Goal: Information Seeking & Learning: Learn about a topic

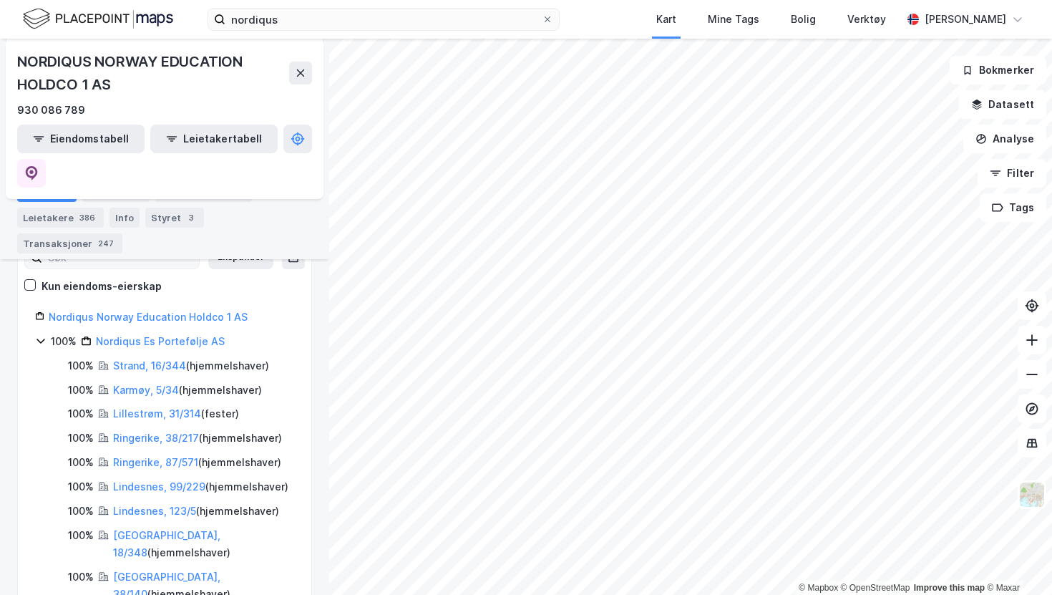
scroll to position [230, 0]
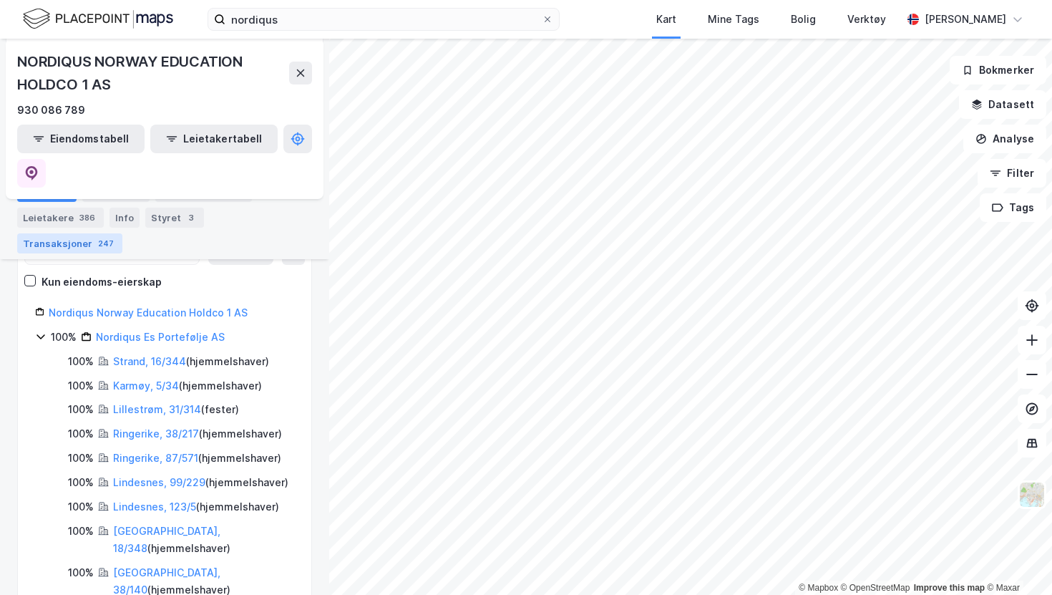
click at [117, 236] on div "247" at bounding box center [105, 243] width 21 height 14
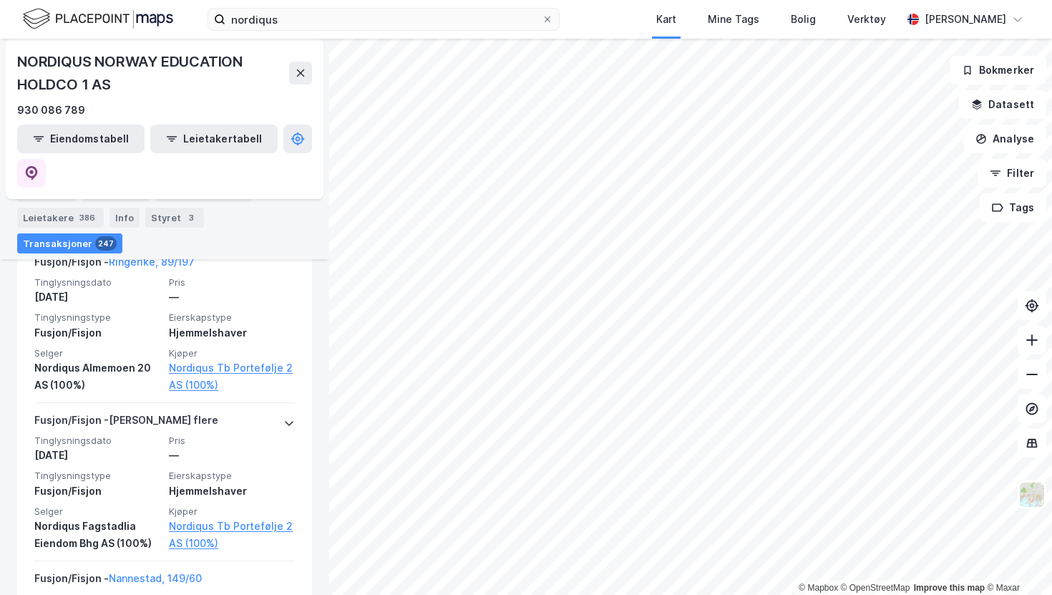
scroll to position [749, 0]
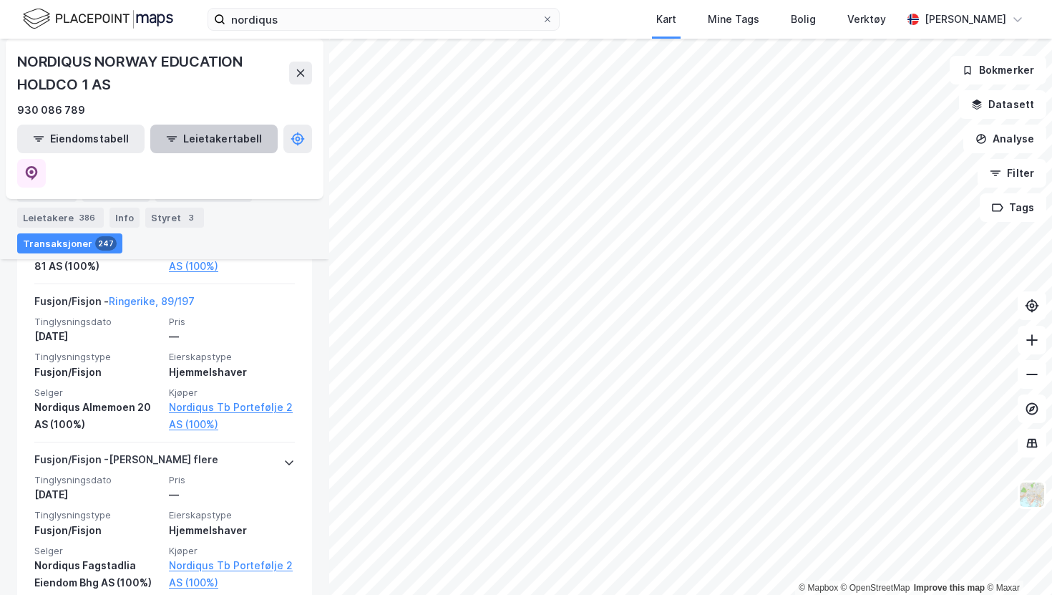
click at [172, 132] on button "Leietakertabell" at bounding box center [213, 138] width 127 height 29
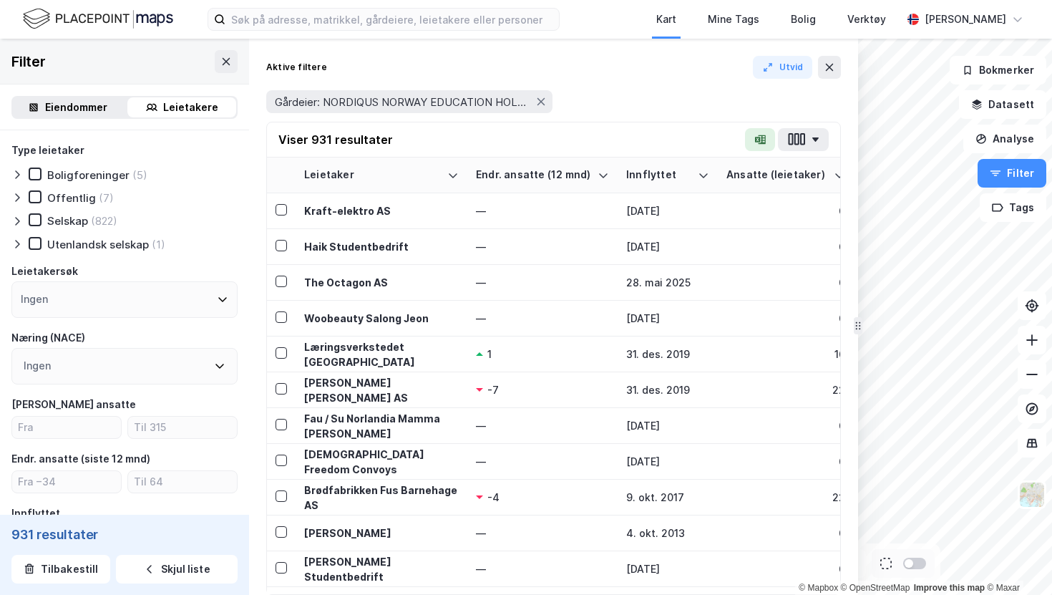
drag, startPoint x: 722, startPoint y: 330, endPoint x: 856, endPoint y: 335, distance: 134.6
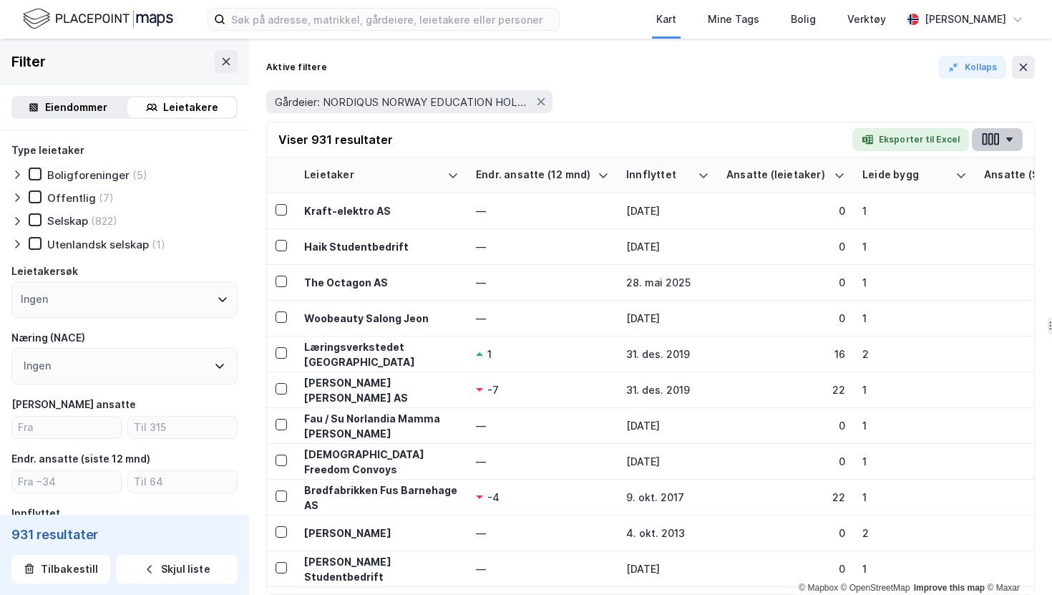
click at [1016, 139] on button "button" at bounding box center [997, 139] width 51 height 23
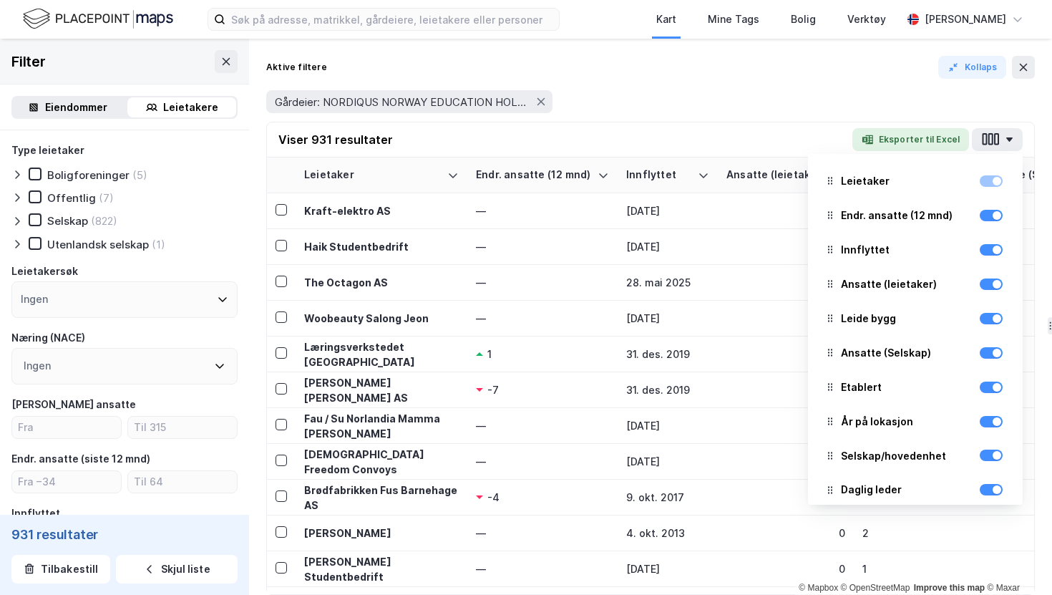
click at [708, 79] on div "Aktive filtere Kollaps Gårdeier: NORDIQUS NORWAY EDUCATION HOLDCO 1 AS" at bounding box center [650, 89] width 768 height 66
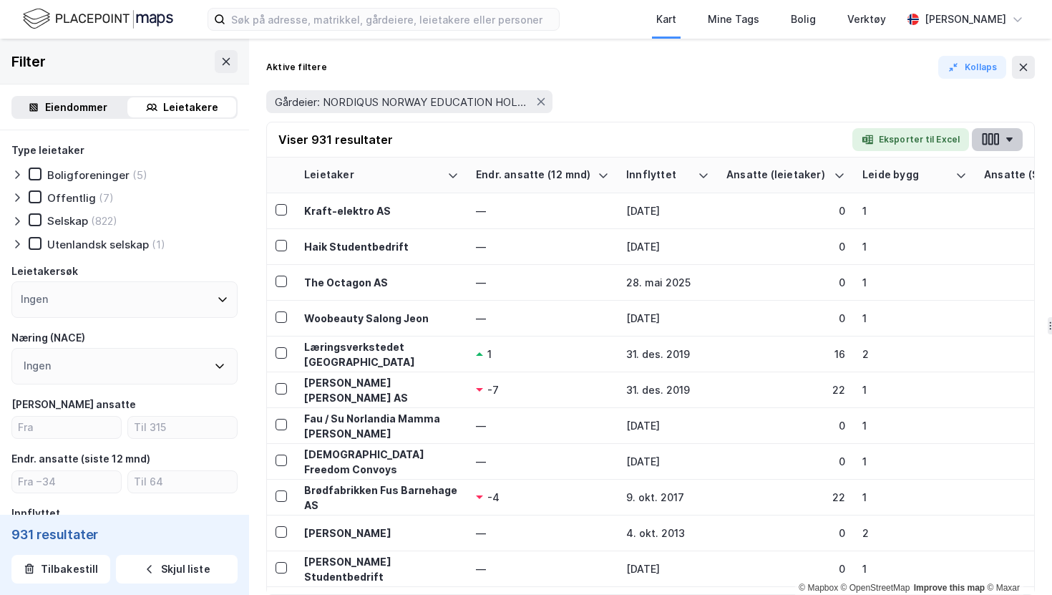
drag, startPoint x: 1002, startPoint y: 142, endPoint x: 1007, endPoint y: 135, distance: 9.0
click at [1008, 135] on button "button" at bounding box center [997, 139] width 51 height 23
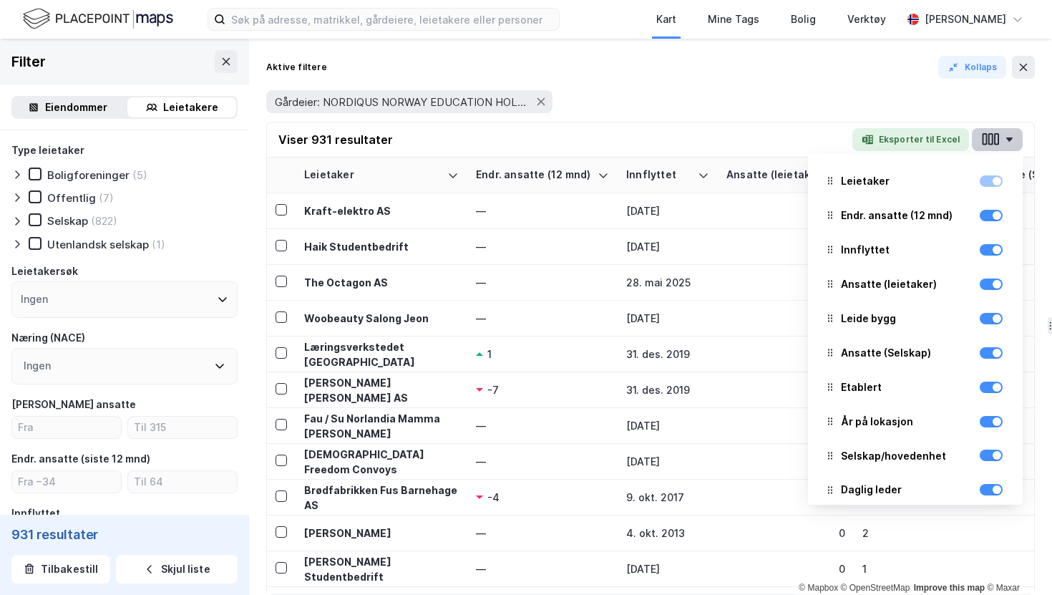
click at [1007, 135] on button "button" at bounding box center [997, 139] width 51 height 23
click at [896, 59] on div "Aktive filtere Kollaps" at bounding box center [650, 67] width 768 height 23
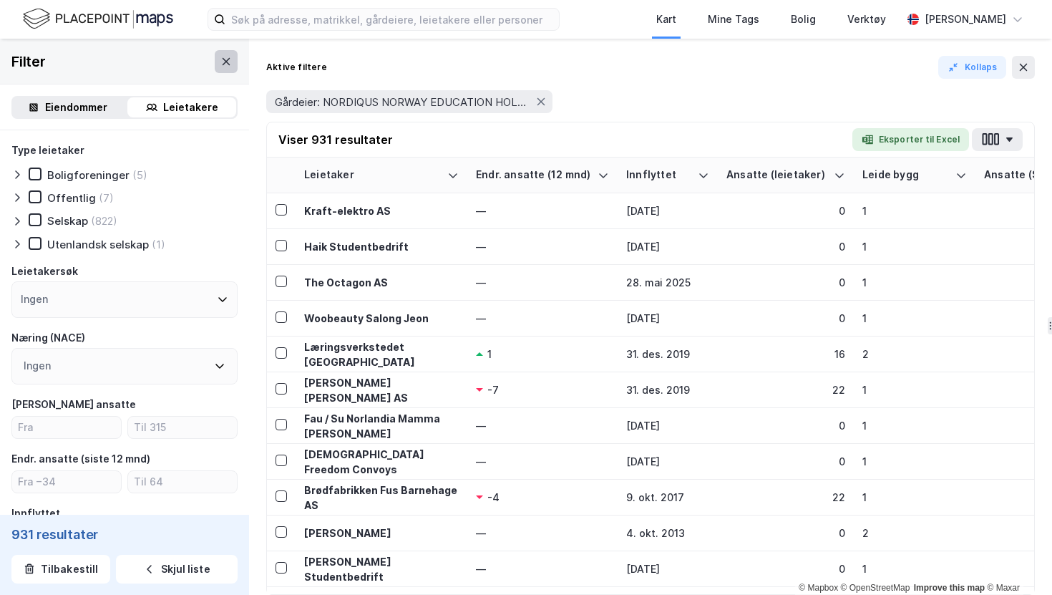
click at [222, 64] on icon at bounding box center [225, 61] width 11 height 11
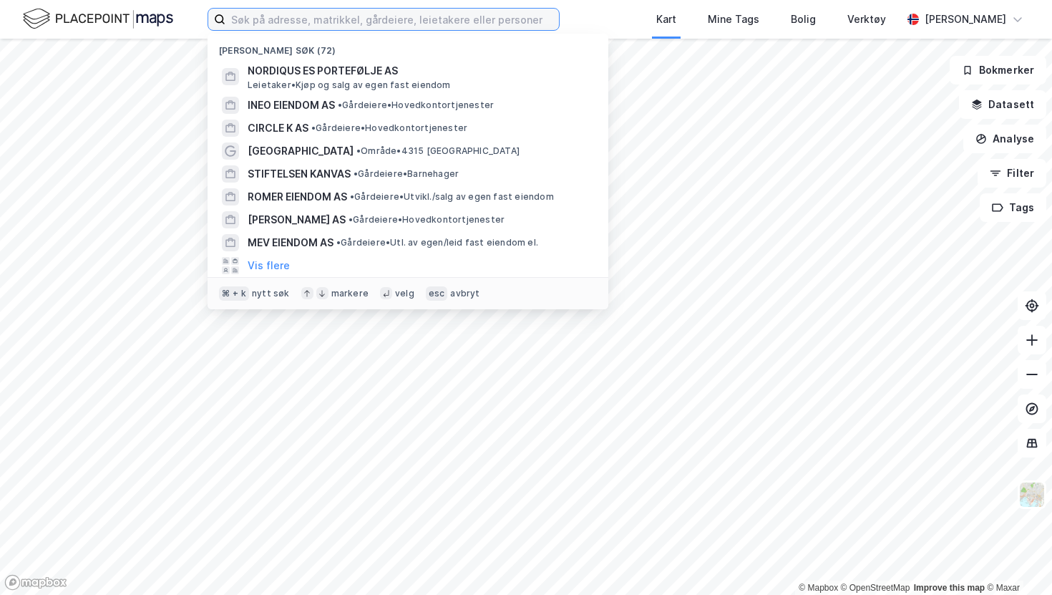
click at [316, 29] on input at bounding box center [391, 19] width 333 height 21
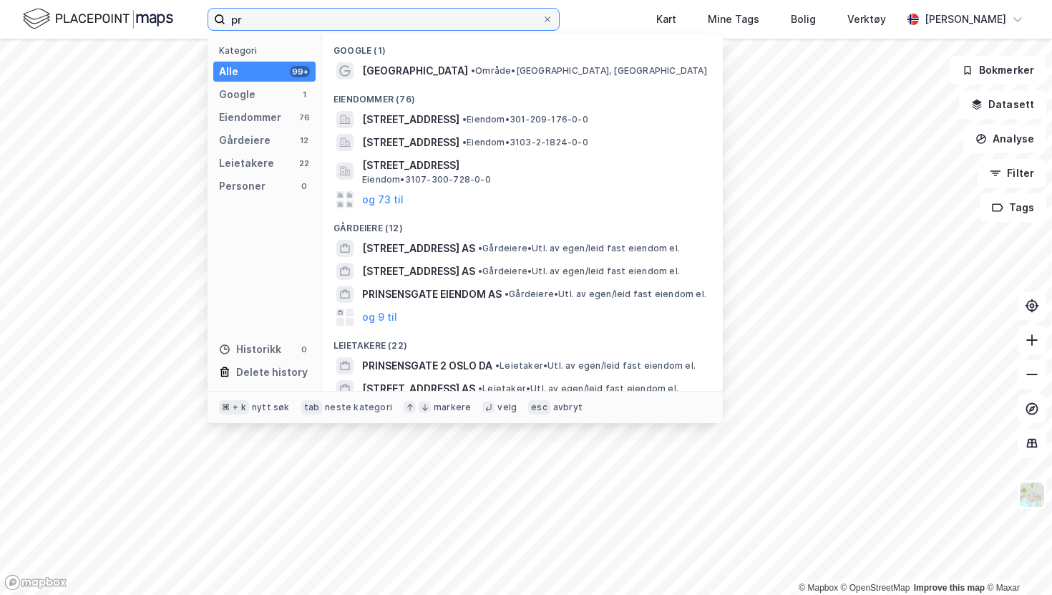
type input "p"
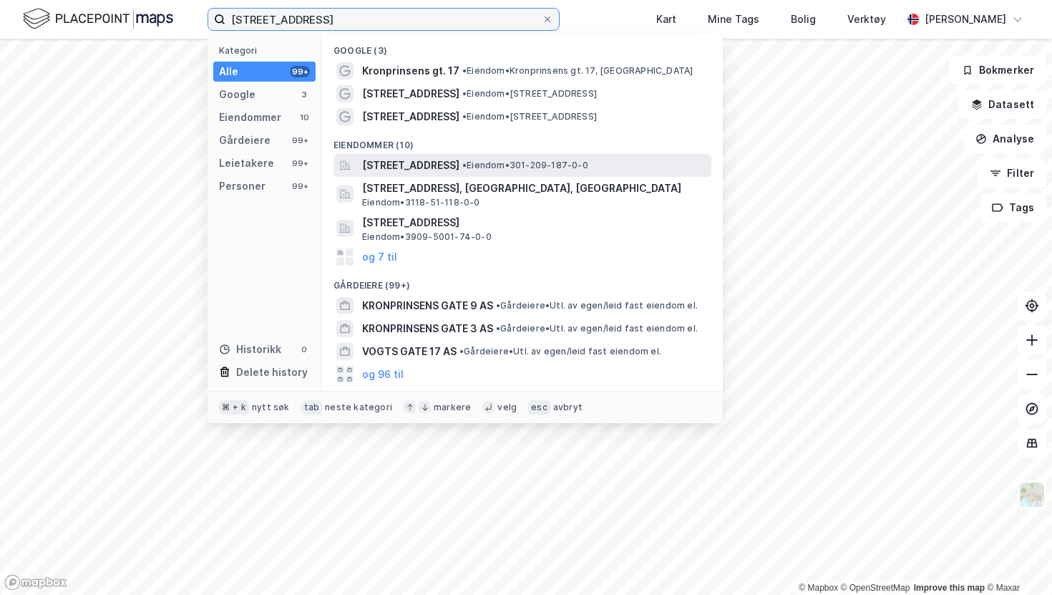
type input "kronsprinsens gate 17"
click at [405, 157] on span "Kronprinsens gate 17, 0251, OSLO, OSLO" at bounding box center [410, 165] width 97 height 17
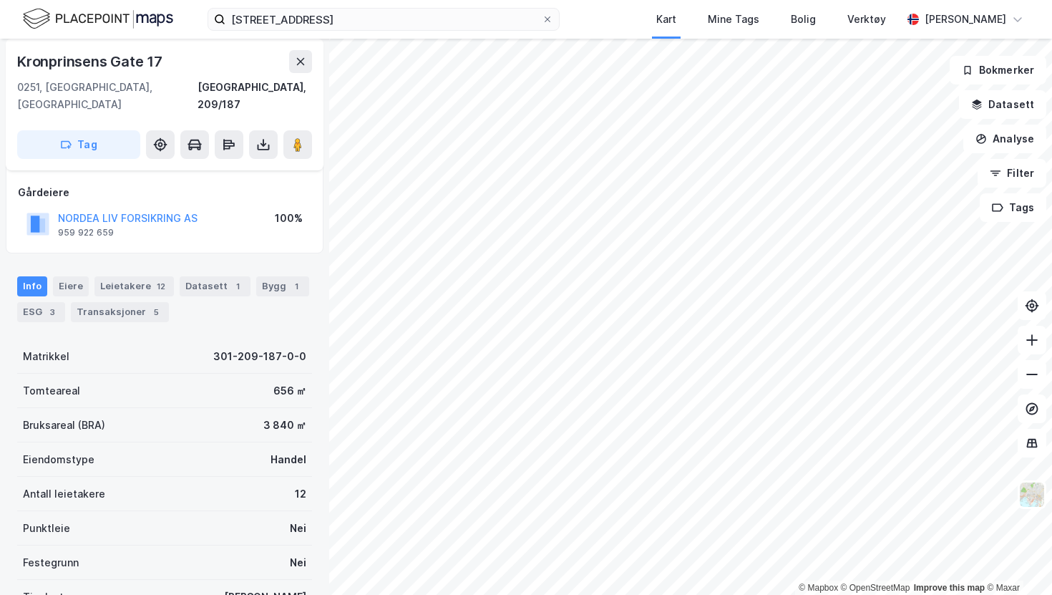
scroll to position [75, 0]
click at [135, 300] on div "Transaksjoner 5" at bounding box center [120, 310] width 98 height 20
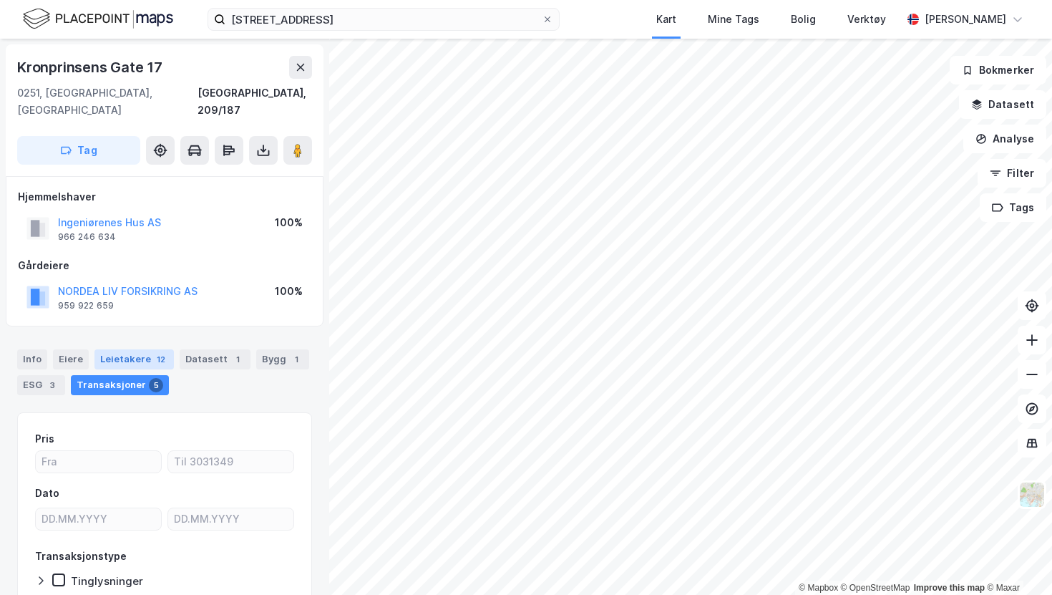
click at [144, 349] on div "Leietakere 12" at bounding box center [133, 359] width 79 height 20
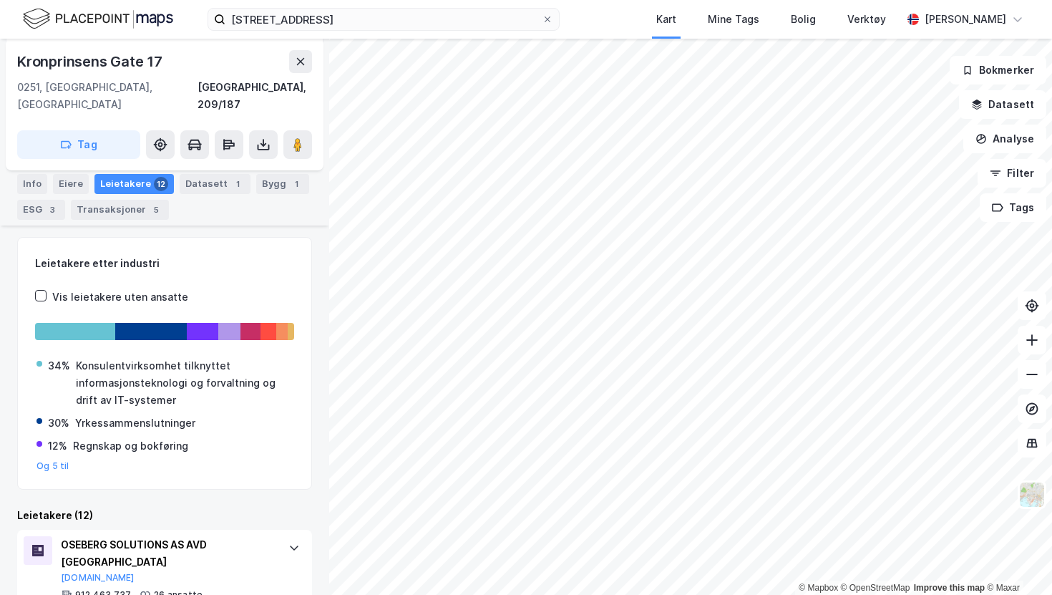
scroll to position [172, 0]
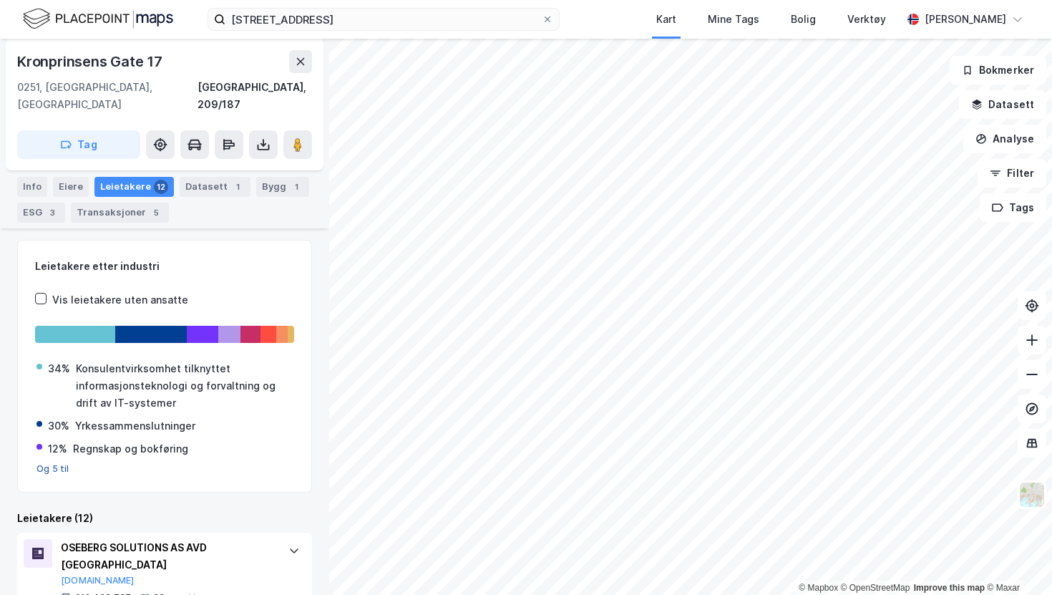
click at [52, 463] on button "Og 5 til" at bounding box center [52, 468] width 33 height 11
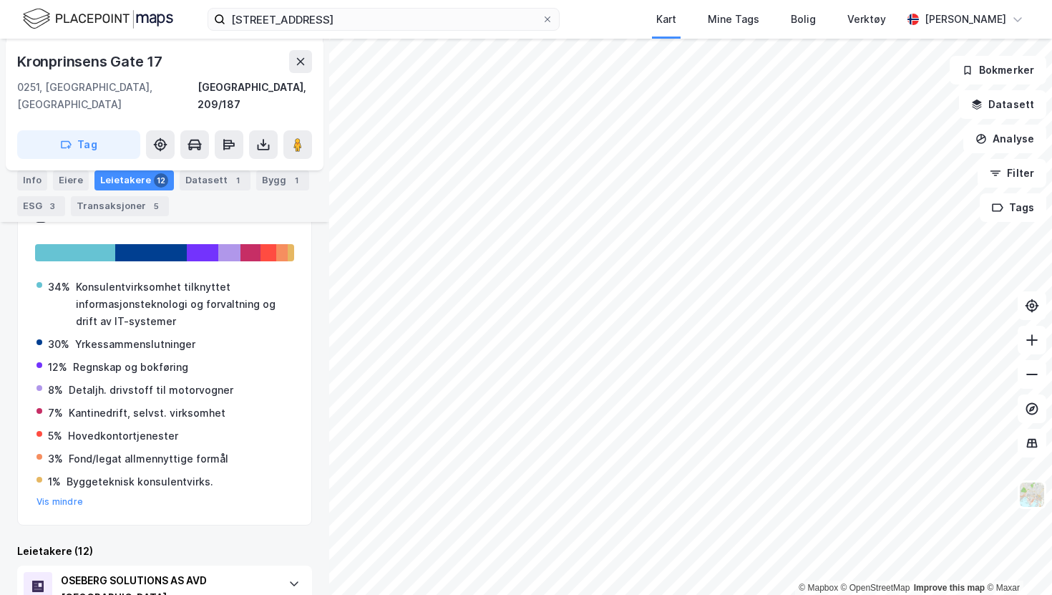
scroll to position [253, 0]
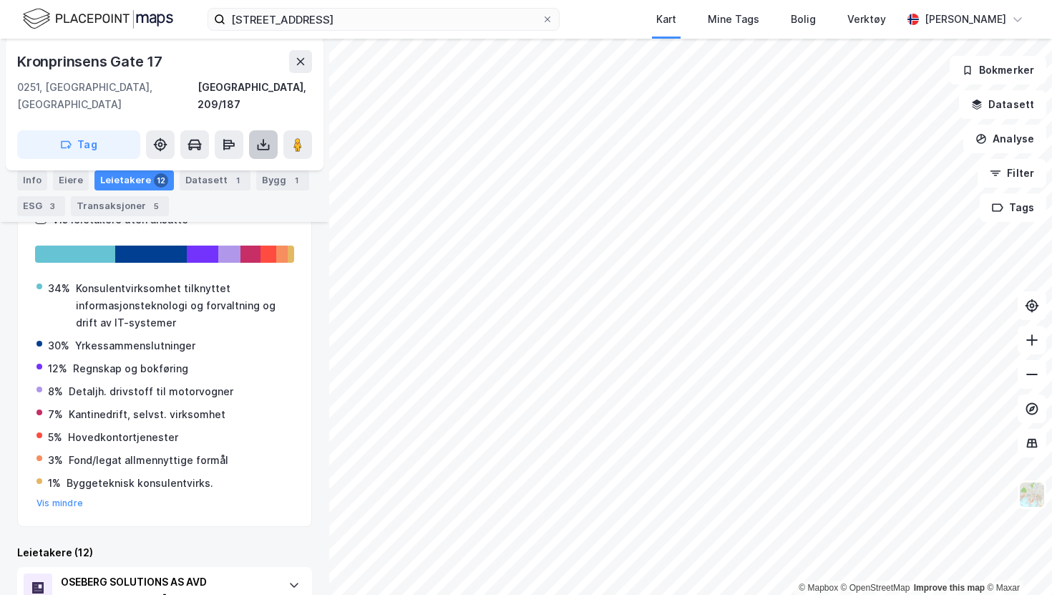
click at [260, 137] on icon at bounding box center [263, 144] width 14 height 14
click at [314, 207] on div "Info Eiere Leietakere 12 Datasett 1 Bygg 1 ESG 3 Transaksjoner 5" at bounding box center [164, 187] width 329 height 69
click at [135, 176] on div "Leietakere 12" at bounding box center [133, 180] width 79 height 20
click at [303, 67] on button at bounding box center [300, 61] width 23 height 23
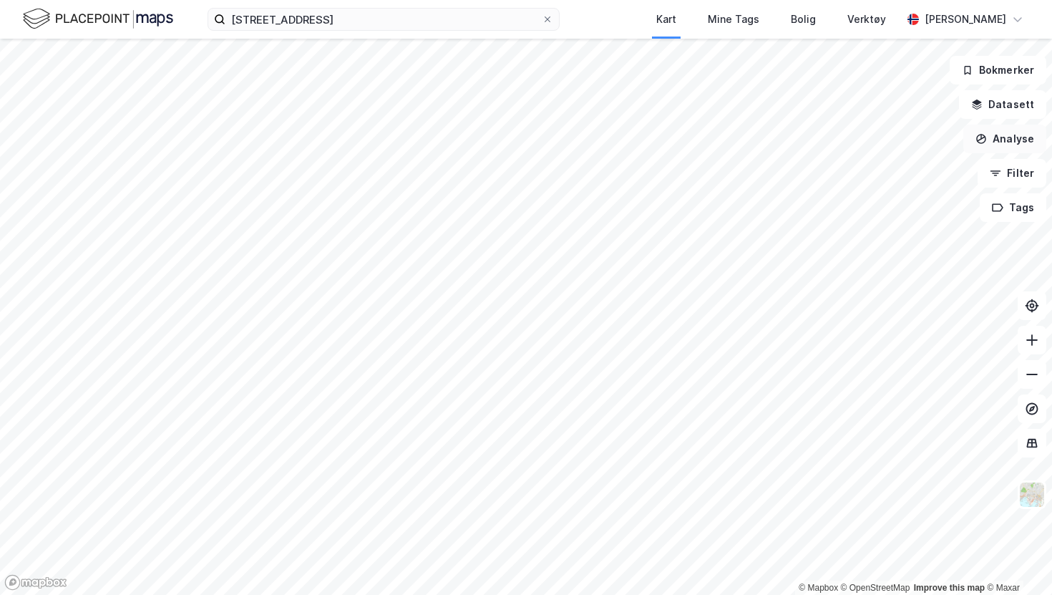
click at [1006, 138] on button "Analyse" at bounding box center [1004, 138] width 83 height 29
click at [1030, 101] on button "Datasett" at bounding box center [1002, 104] width 87 height 29
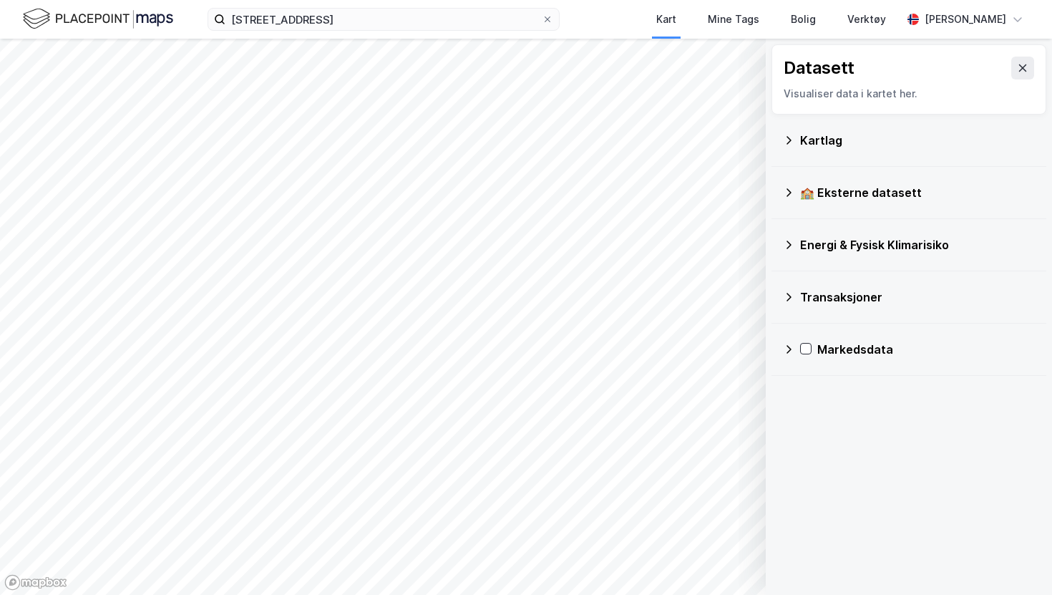
click at [790, 142] on icon at bounding box center [788, 140] width 11 height 11
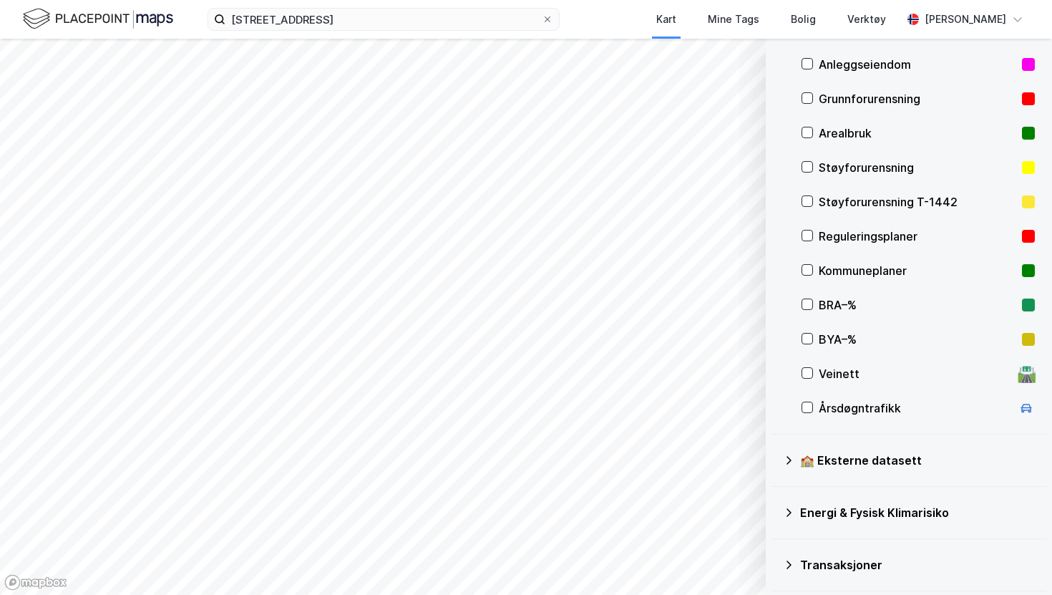
scroll to position [199, 0]
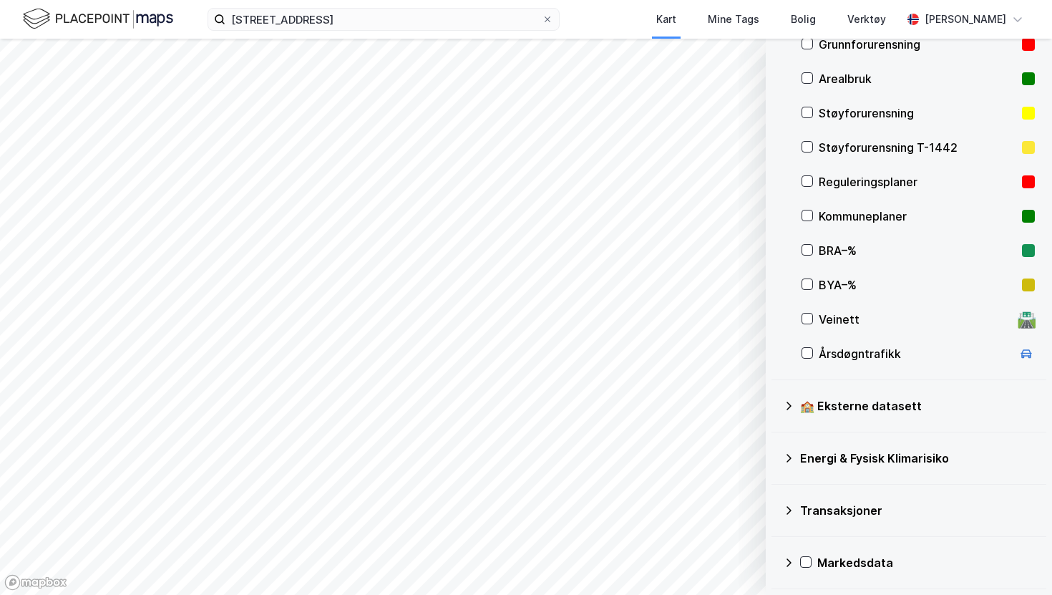
click at [786, 400] on icon at bounding box center [788, 405] width 11 height 11
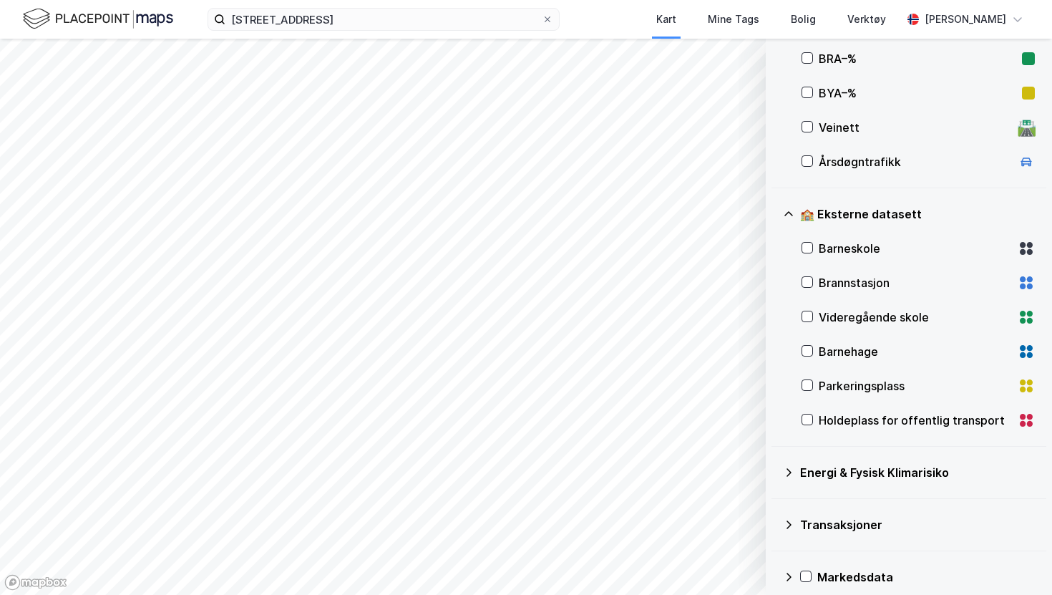
scroll to position [405, 0]
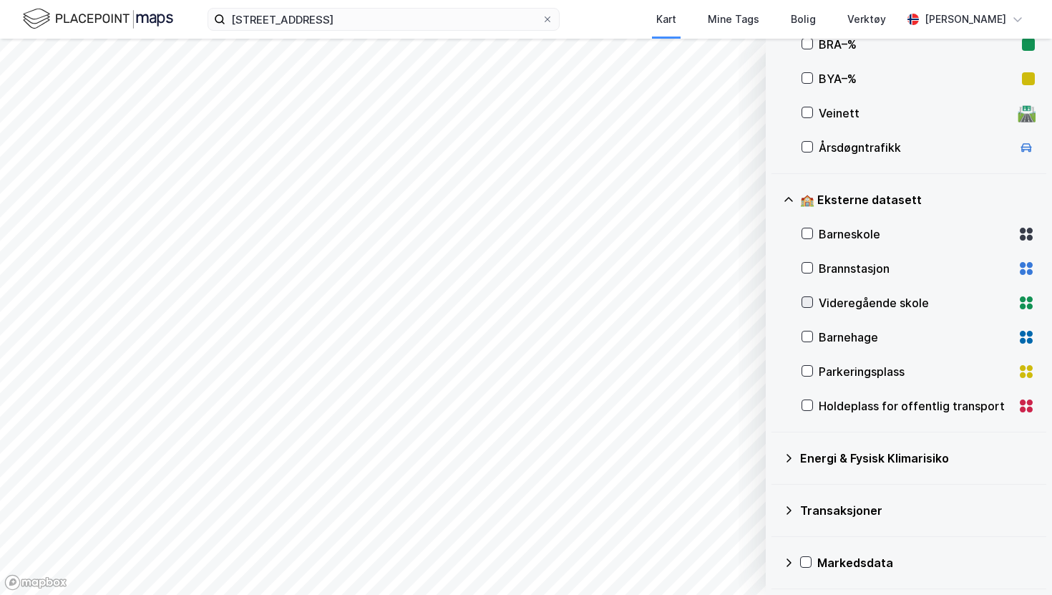
click at [809, 299] on icon at bounding box center [807, 302] width 10 height 10
click at [808, 231] on icon at bounding box center [807, 233] width 10 height 10
click at [816, 232] on div "Barneskole" at bounding box center [917, 234] width 233 height 34
click at [808, 233] on icon at bounding box center [807, 233] width 8 height 5
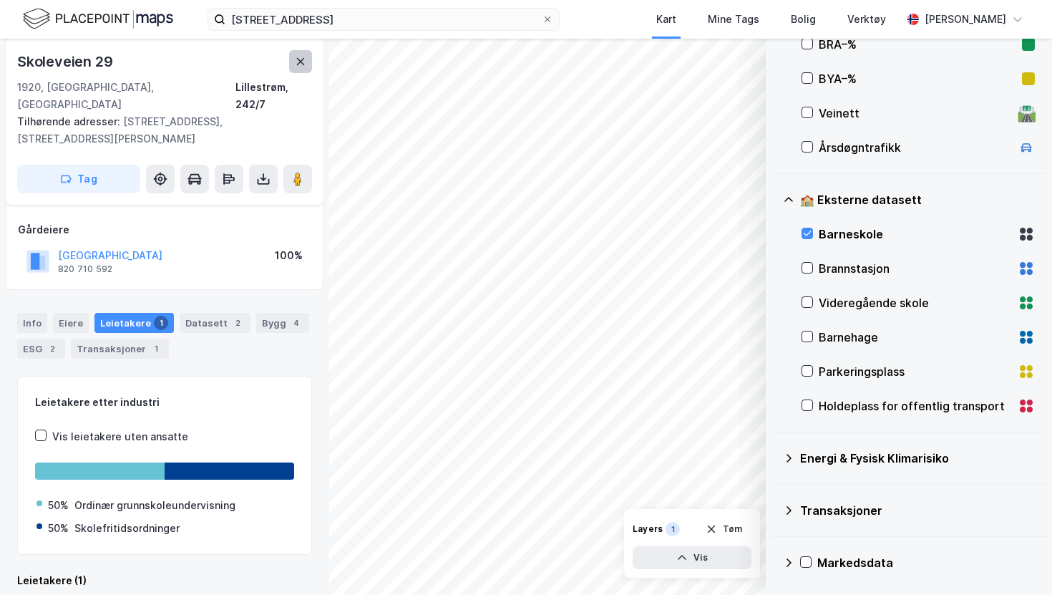
click at [305, 63] on icon at bounding box center [300, 61] width 11 height 11
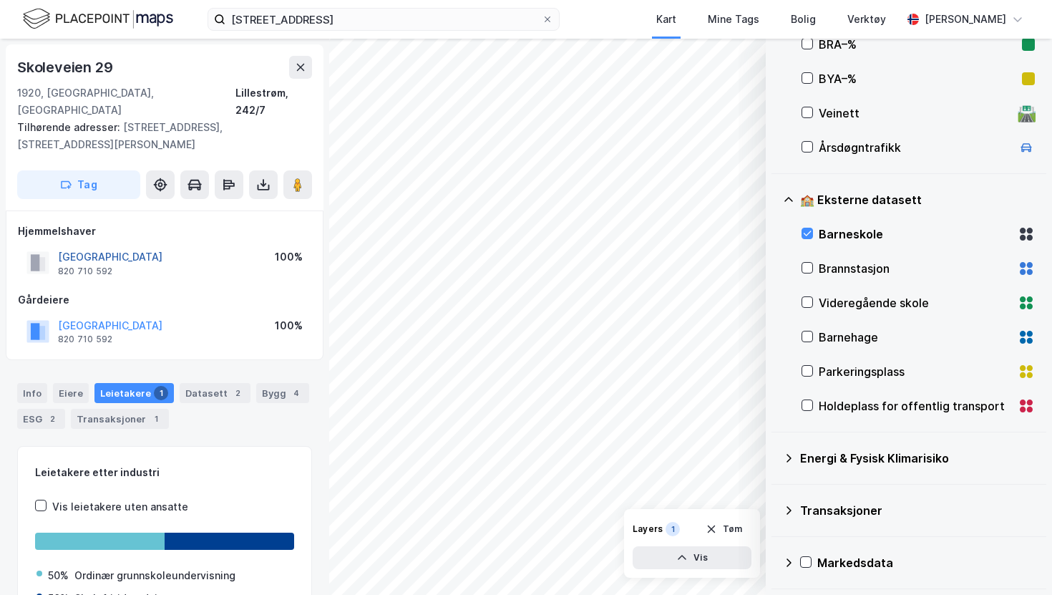
click at [0, 0] on button "LILLESTRØM KOMMUNE" at bounding box center [0, 0] width 0 height 0
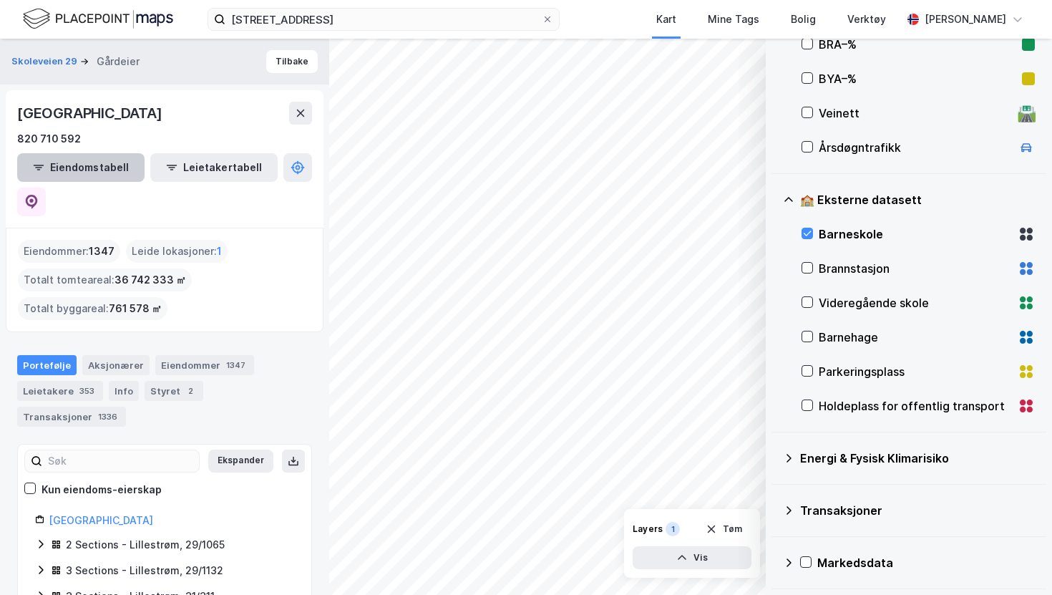
click at [99, 168] on button "Eiendomstabell" at bounding box center [80, 167] width 127 height 29
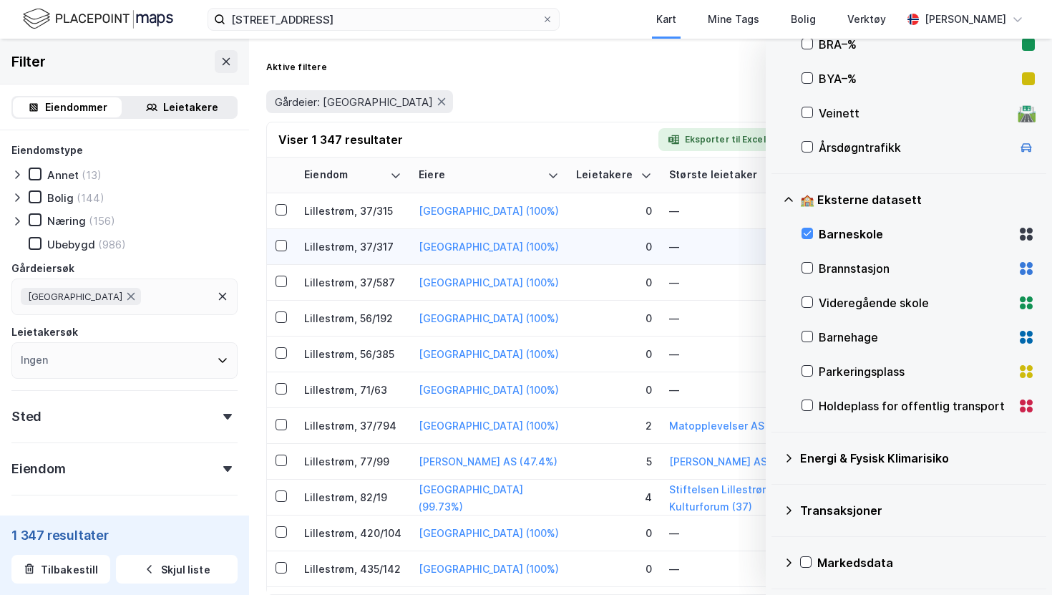
click at [338, 243] on div "Lillestrøm, 37/317" at bounding box center [352, 246] width 97 height 15
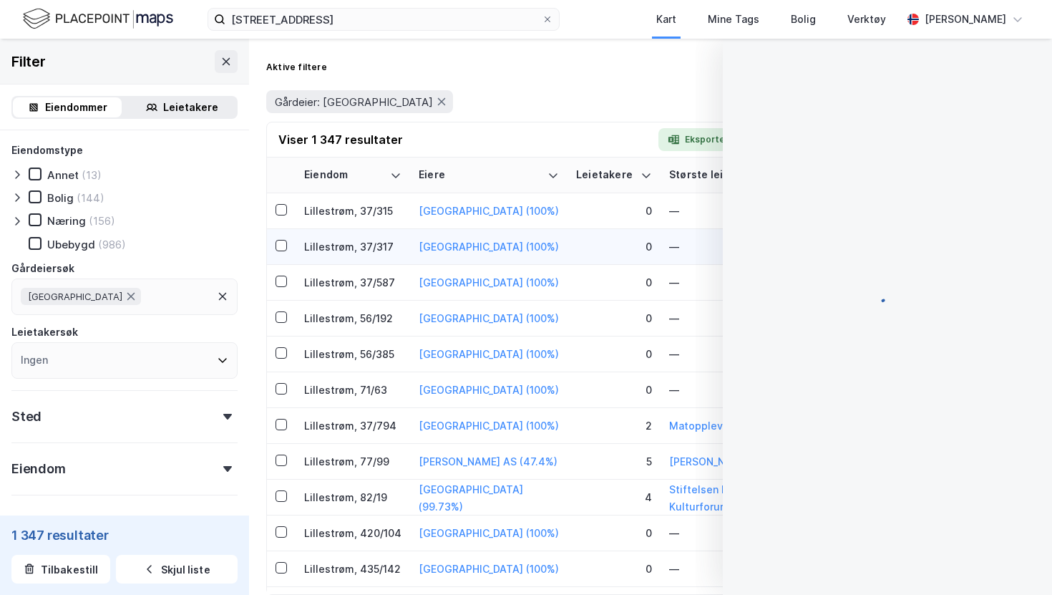
scroll to position [11, 0]
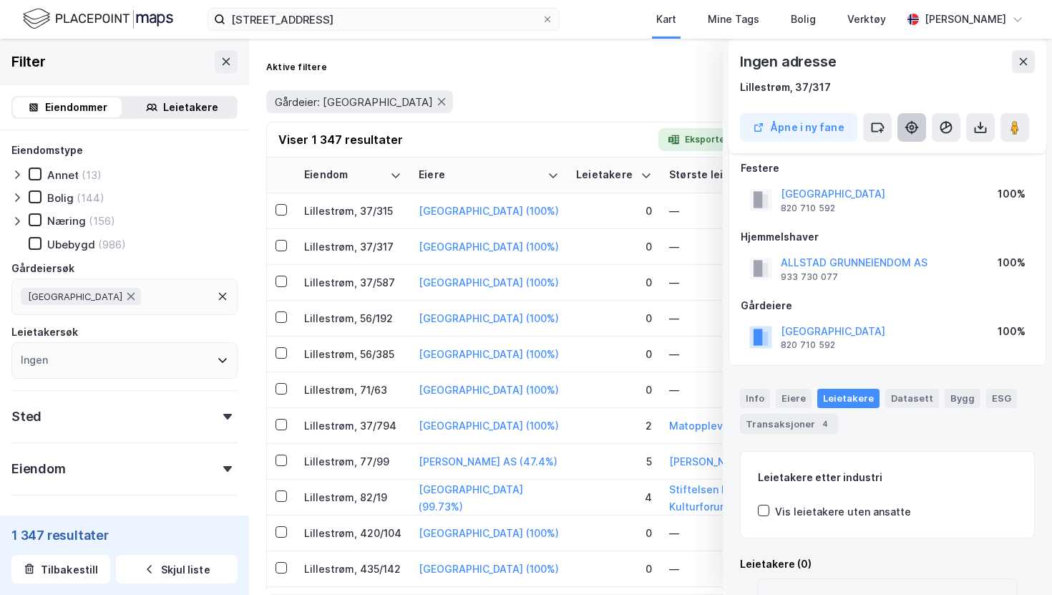
click at [915, 130] on icon at bounding box center [911, 127] width 11 height 11
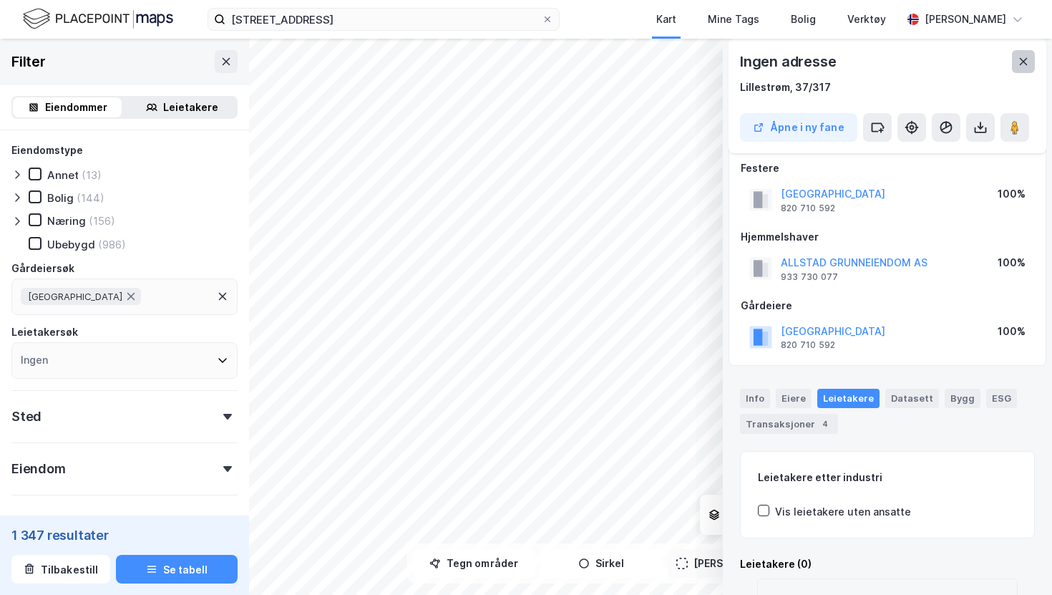
click at [1023, 67] on icon at bounding box center [1022, 61] width 11 height 11
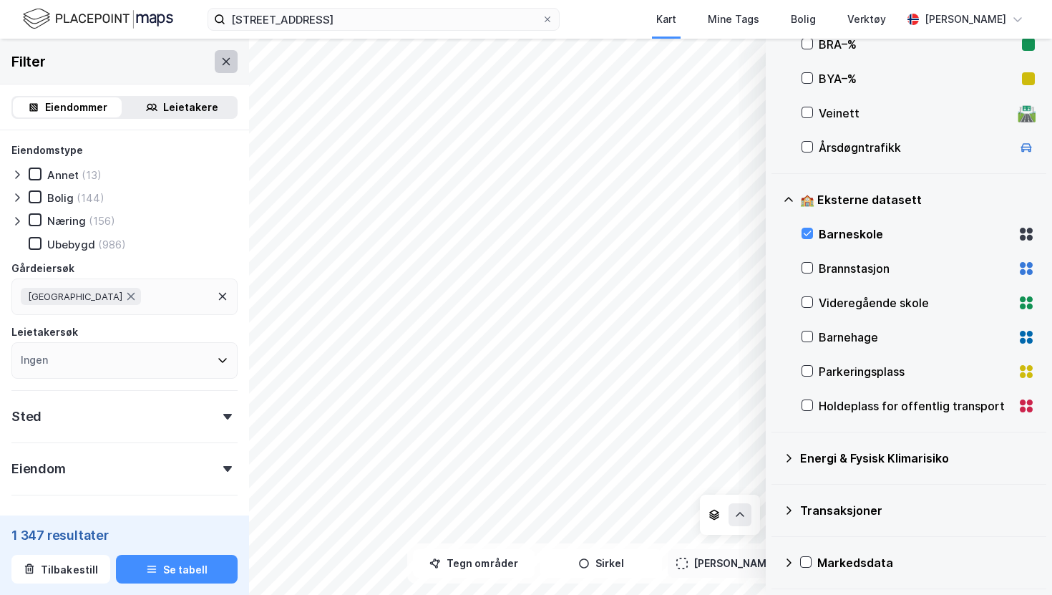
click at [228, 57] on icon at bounding box center [225, 61] width 11 height 11
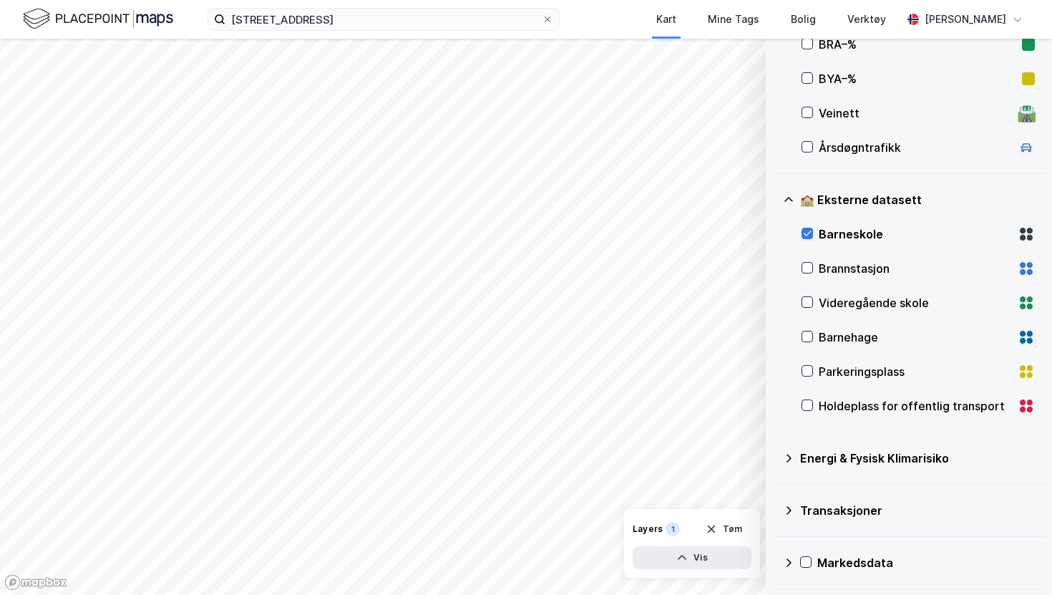
click at [811, 237] on icon at bounding box center [807, 233] width 10 height 10
click at [808, 303] on icon at bounding box center [807, 302] width 8 height 5
click at [808, 341] on div at bounding box center [806, 336] width 11 height 11
click at [811, 308] on div at bounding box center [806, 302] width 11 height 12
click at [811, 334] on icon at bounding box center [807, 336] width 10 height 10
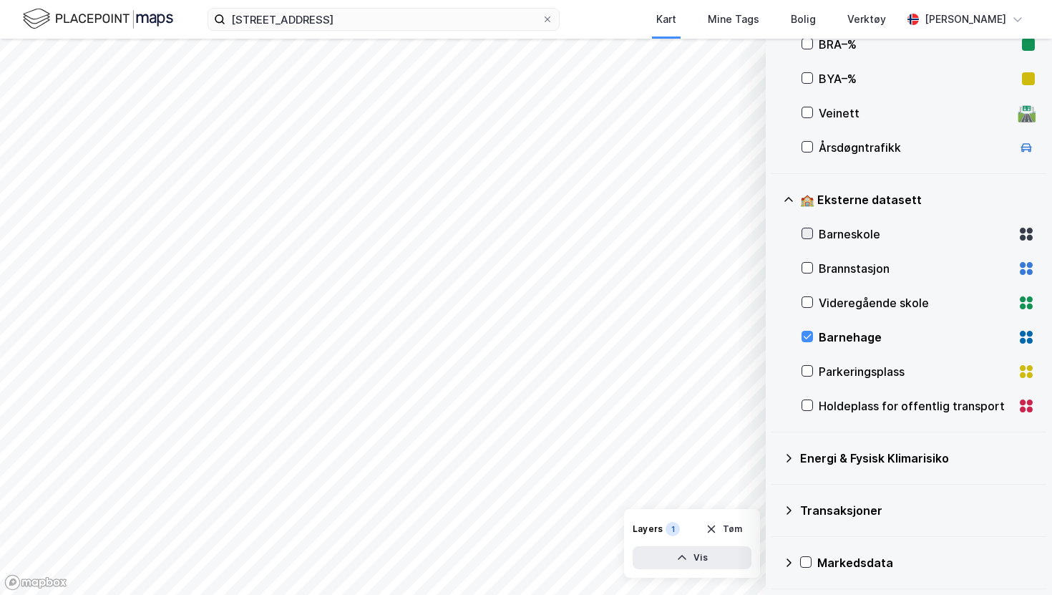
click at [806, 231] on icon at bounding box center [807, 233] width 10 height 10
click at [808, 232] on icon at bounding box center [807, 233] width 10 height 10
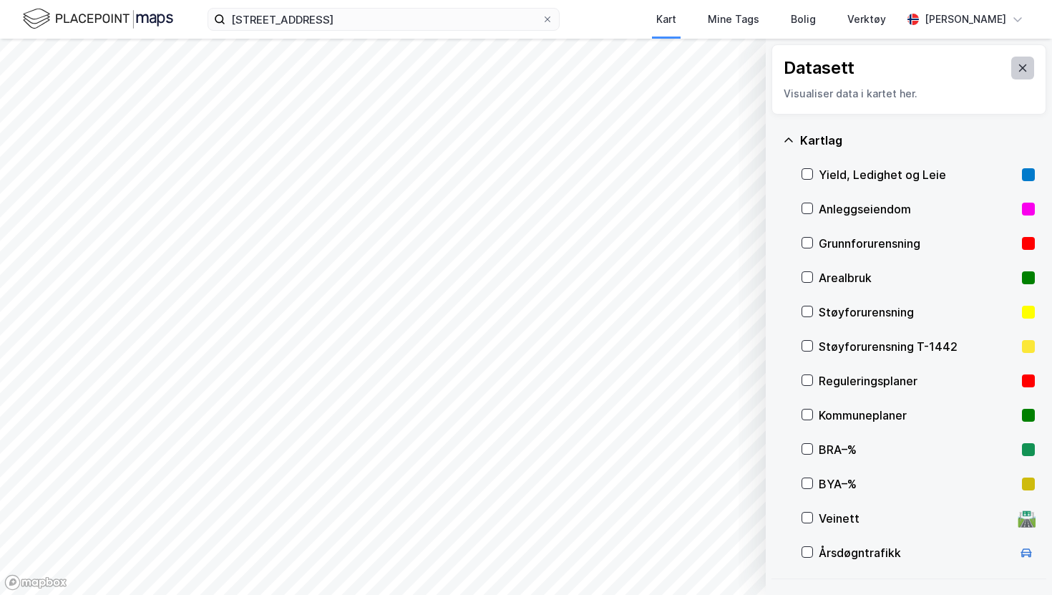
click at [1017, 74] on button at bounding box center [1022, 68] width 23 height 23
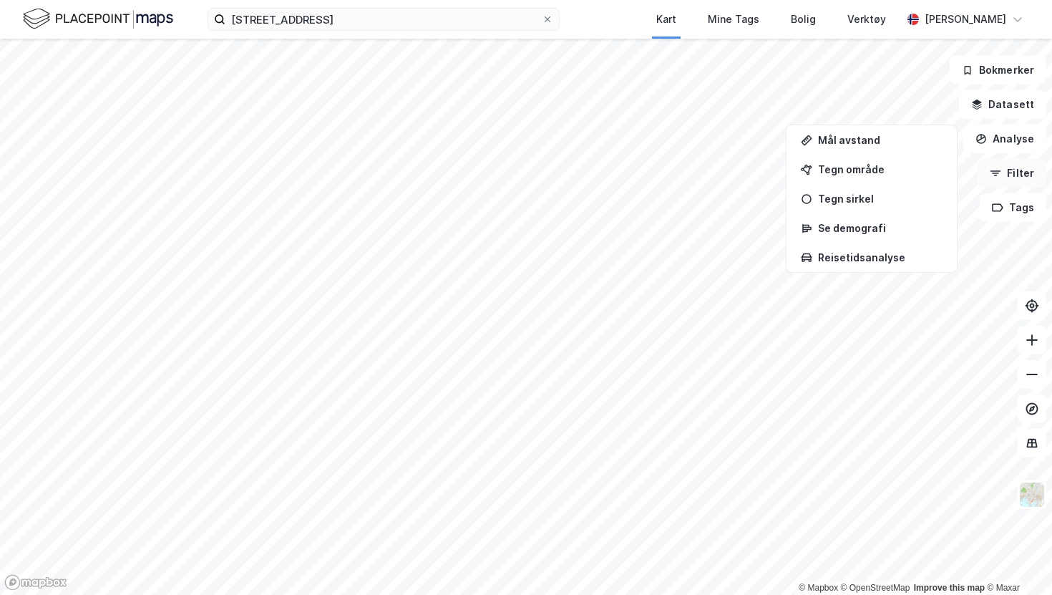
click at [1020, 177] on button "Filter" at bounding box center [1011, 173] width 69 height 29
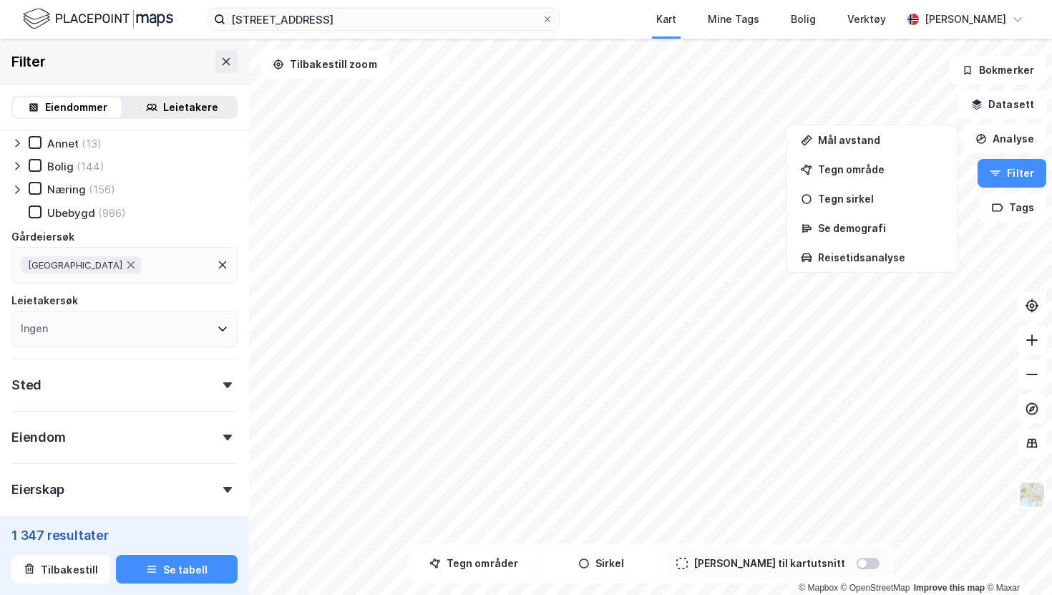
scroll to position [49, 0]
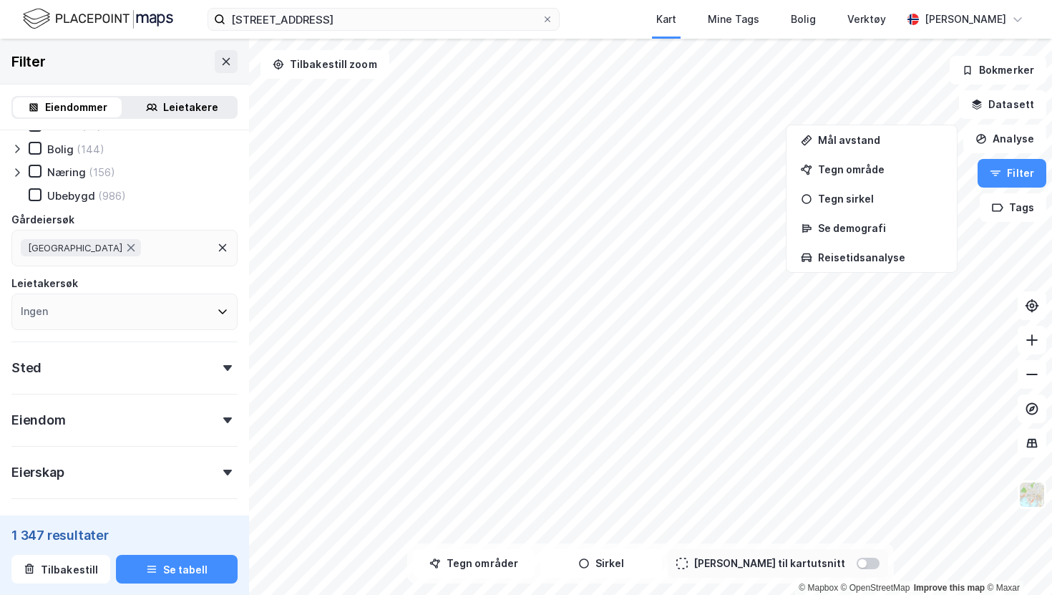
click at [89, 319] on div "Ingen" at bounding box center [124, 311] width 226 height 36
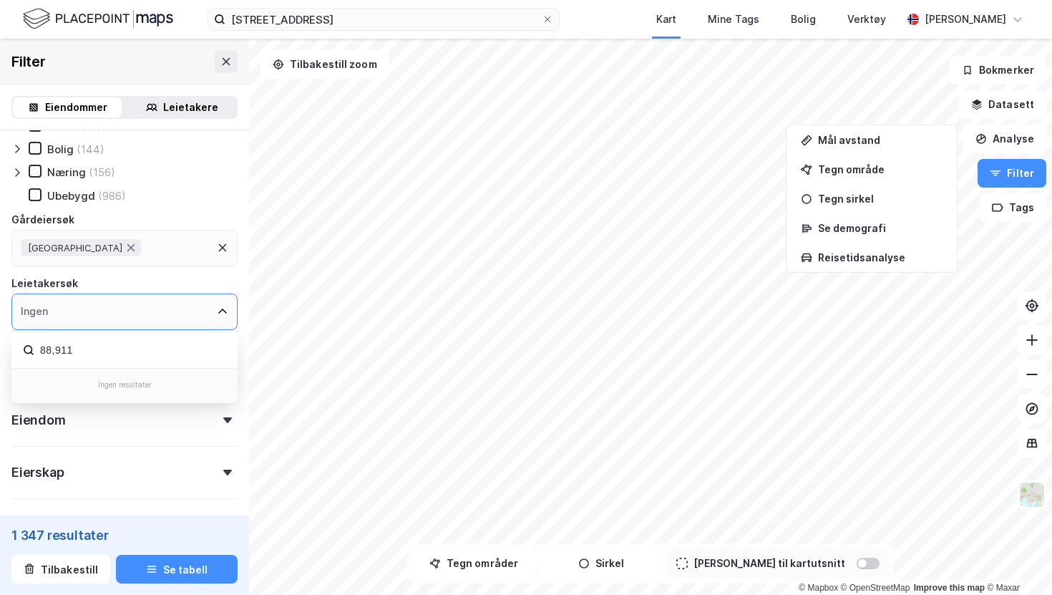
click at [94, 321] on div "Ingen" at bounding box center [124, 311] width 226 height 36
click at [94, 348] on input "88,911" at bounding box center [132, 350] width 187 height 19
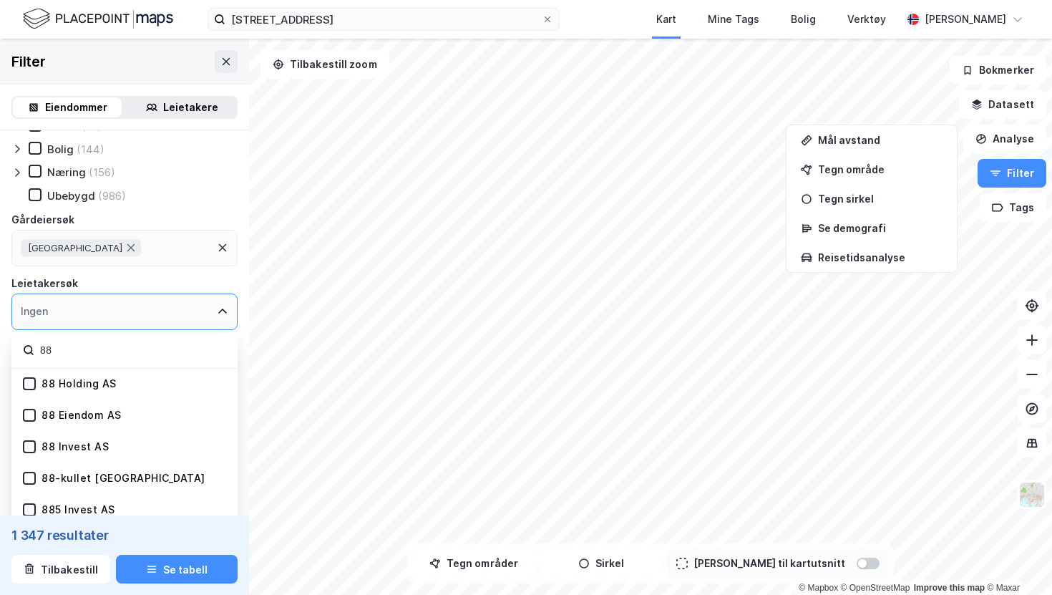
type input "8"
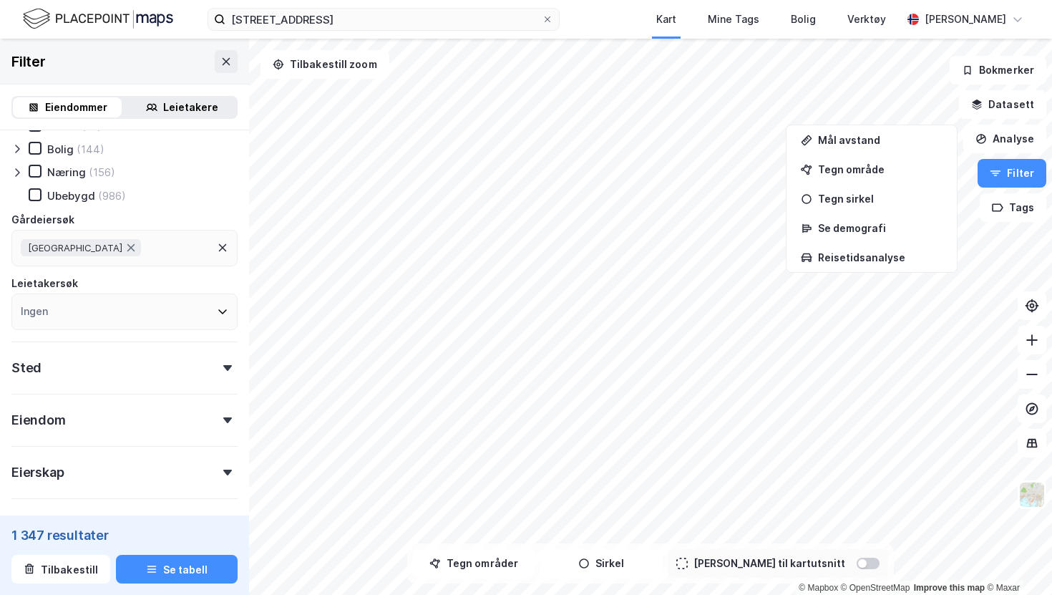
click at [10, 269] on div "Eiendomstype Annet (13) Bolig (144) Næring (156) Ubebygd (986) Gårdeiersøk LILL…" at bounding box center [124, 378] width 249 height 592
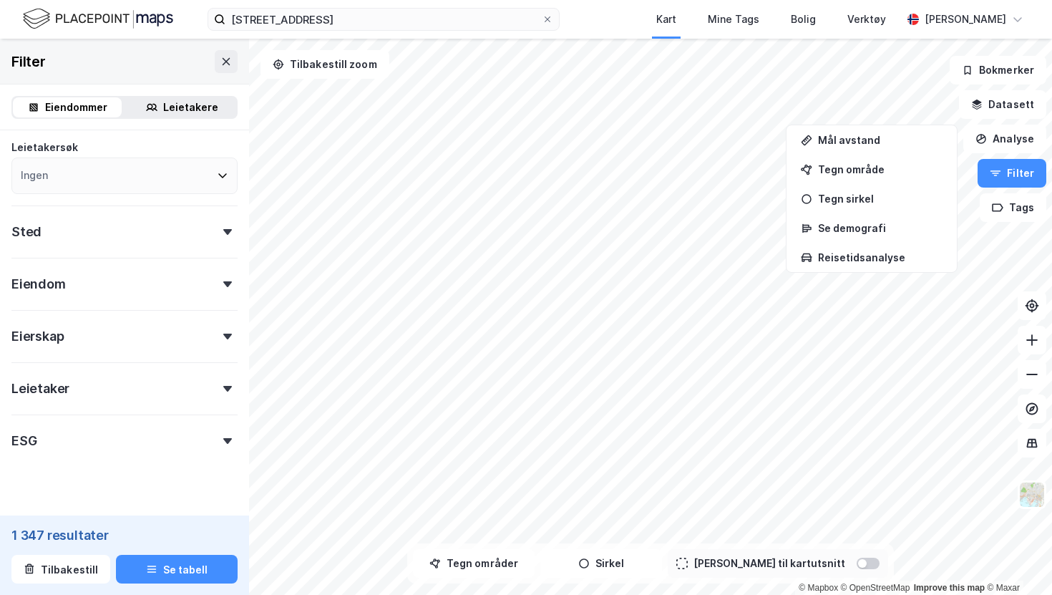
scroll to position [207, 0]
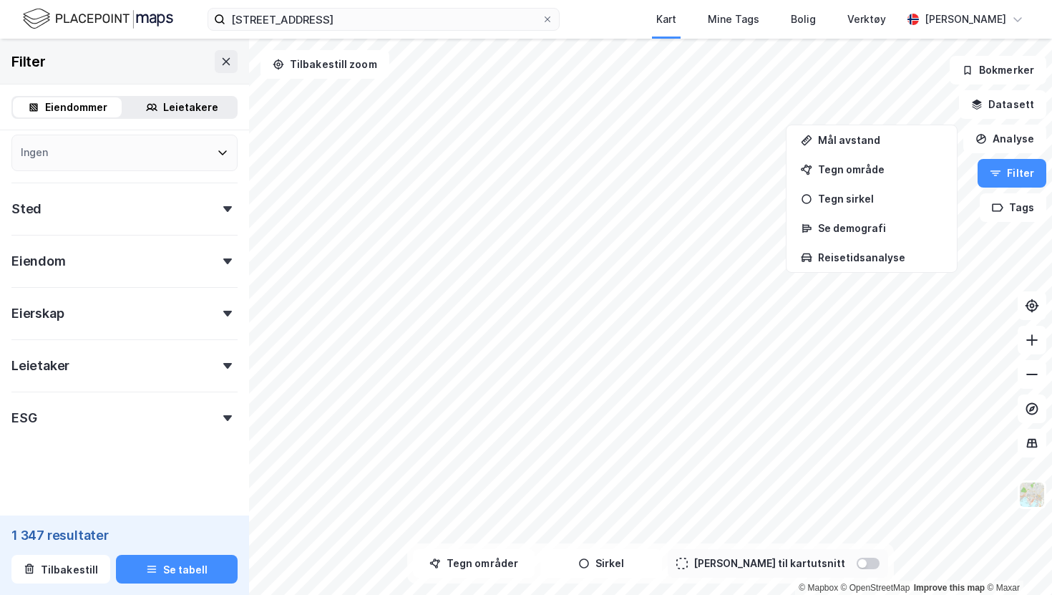
click at [127, 369] on div "Leietaker" at bounding box center [124, 359] width 226 height 41
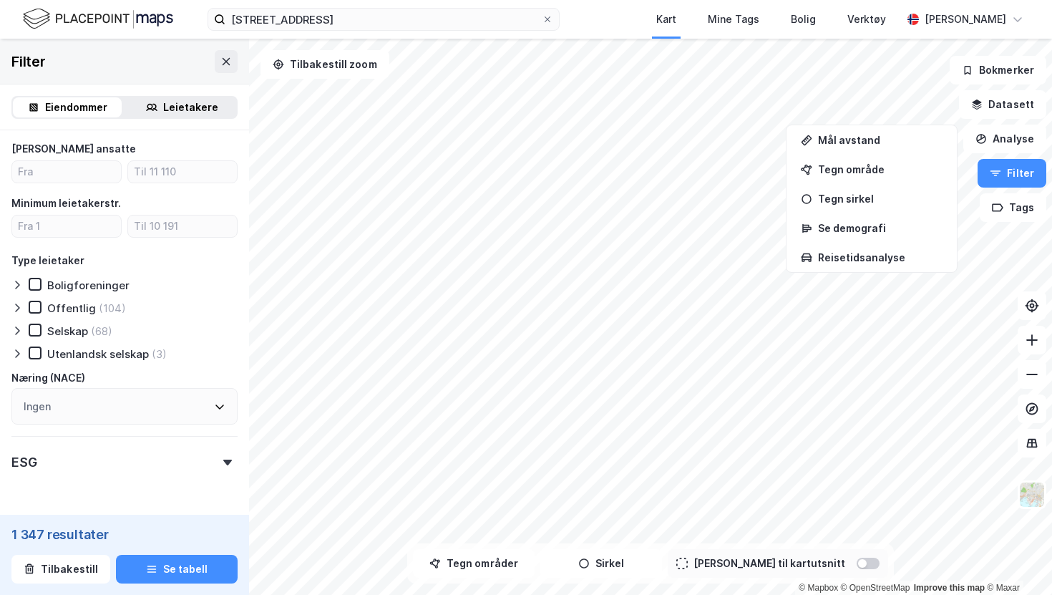
scroll to position [558, 0]
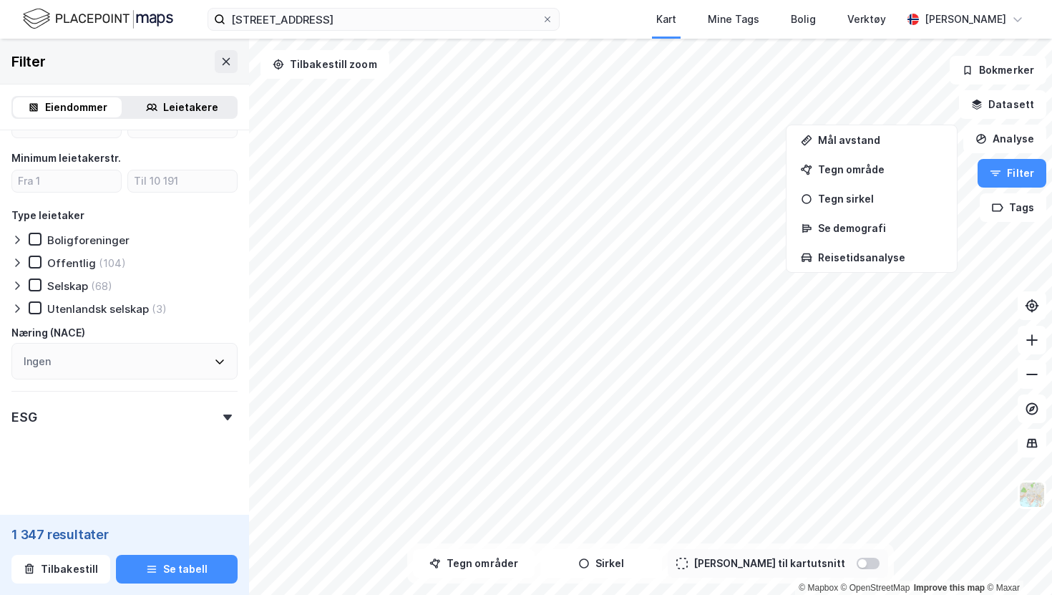
click at [147, 357] on div "Ingen" at bounding box center [124, 361] width 226 height 36
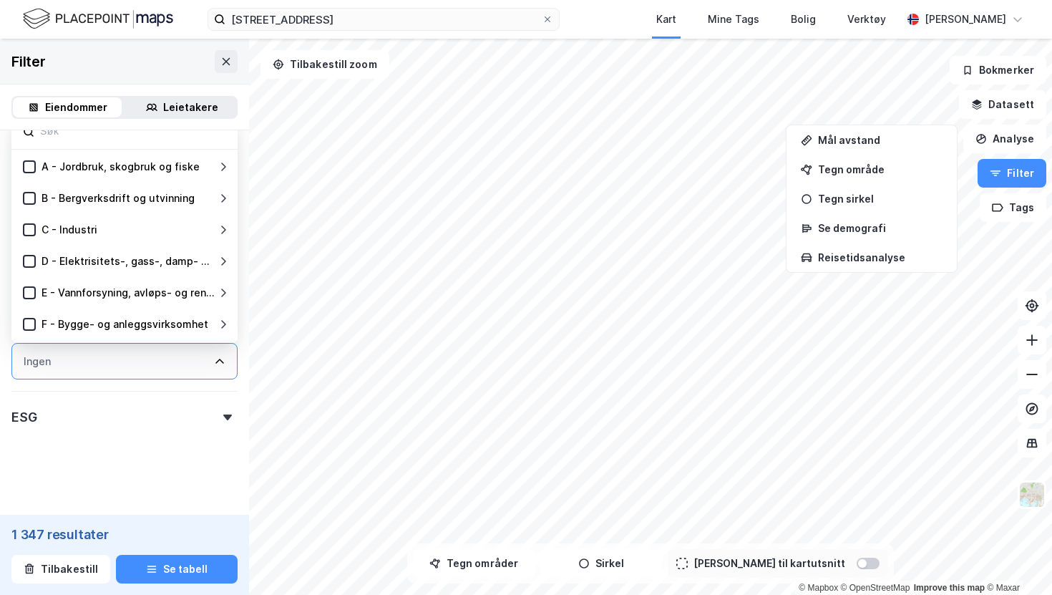
click at [108, 363] on div "Ingen" at bounding box center [124, 361] width 226 height 36
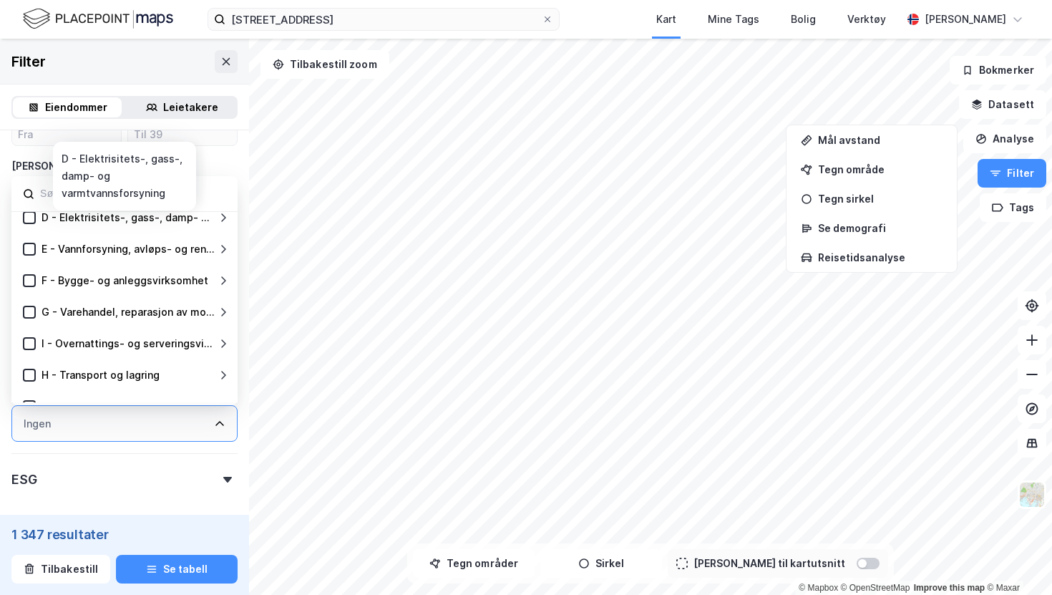
scroll to position [114, 0]
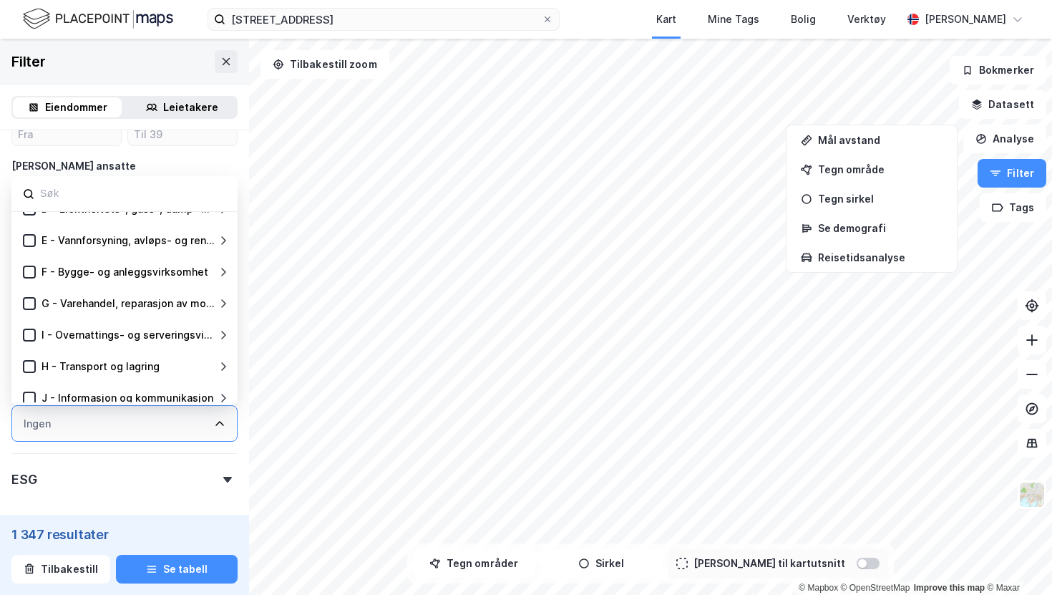
click at [55, 434] on div "Ingen" at bounding box center [124, 423] width 226 height 36
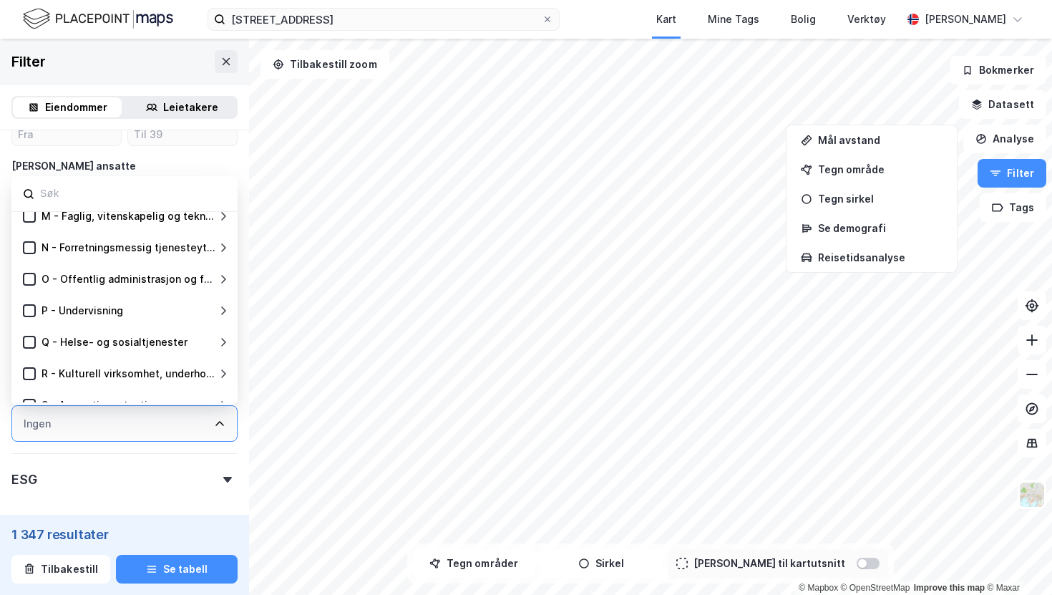
scroll to position [391, 0]
click at [31, 306] on icon at bounding box center [29, 310] width 10 height 10
click at [225, 312] on icon at bounding box center [223, 309] width 11 height 11
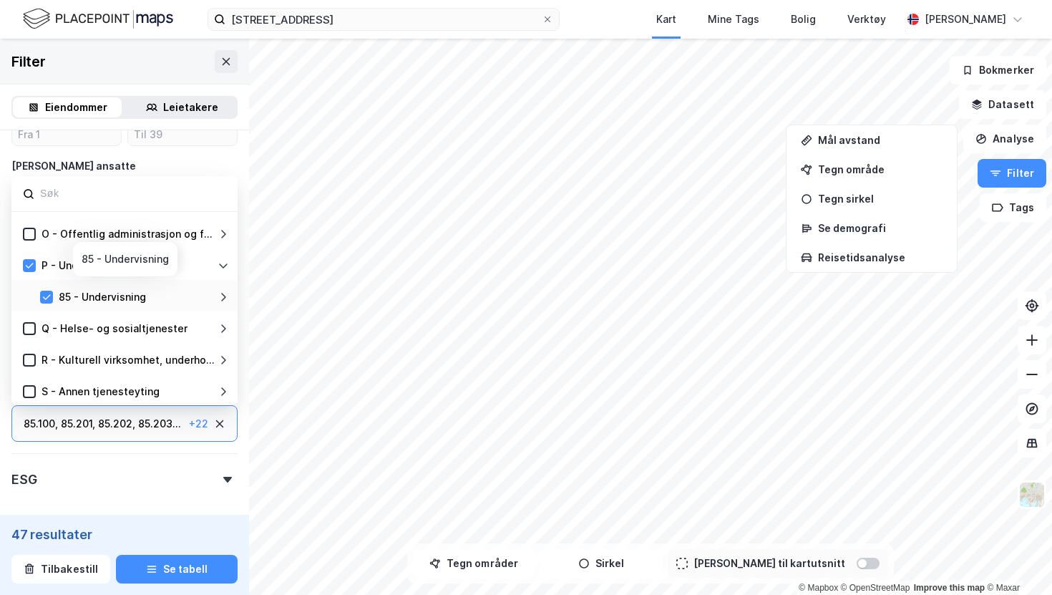
scroll to position [438, 0]
click at [222, 295] on icon at bounding box center [223, 294] width 11 height 11
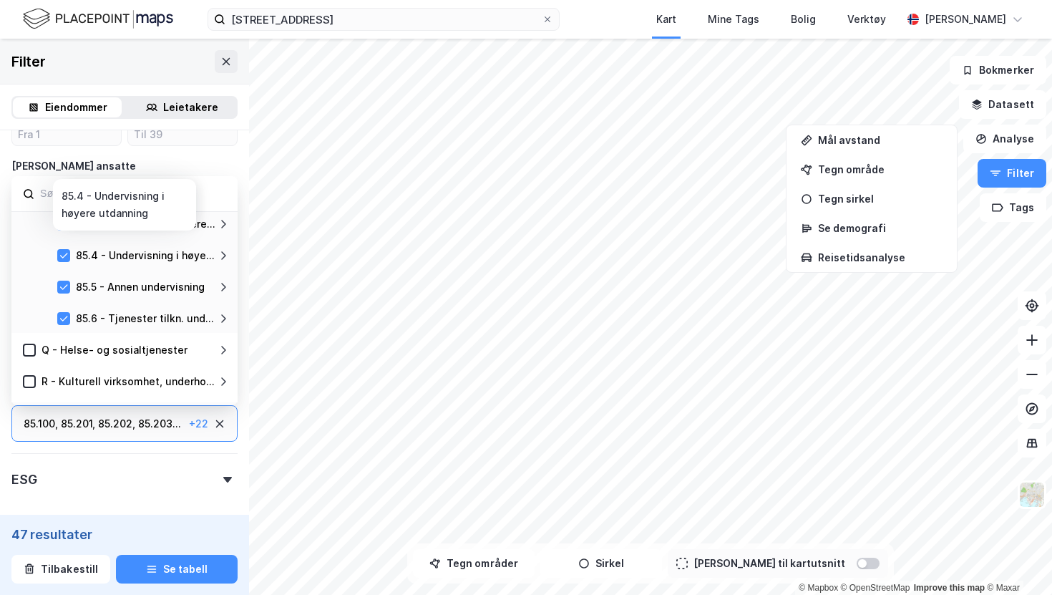
scroll to position [605, 0]
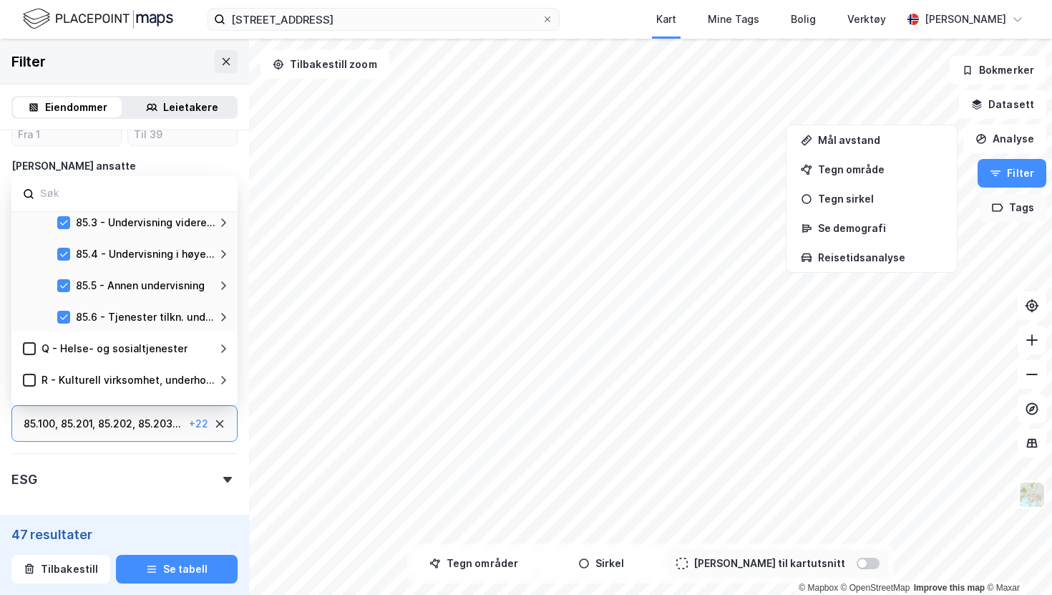
click at [1003, 215] on button "Tags" at bounding box center [1012, 207] width 67 height 29
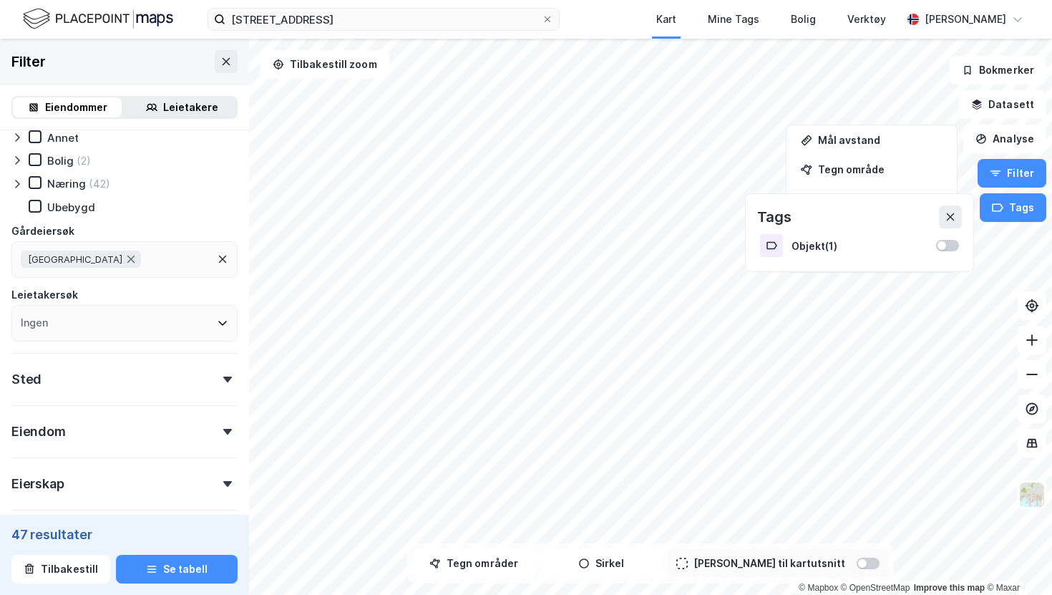
scroll to position [29, 0]
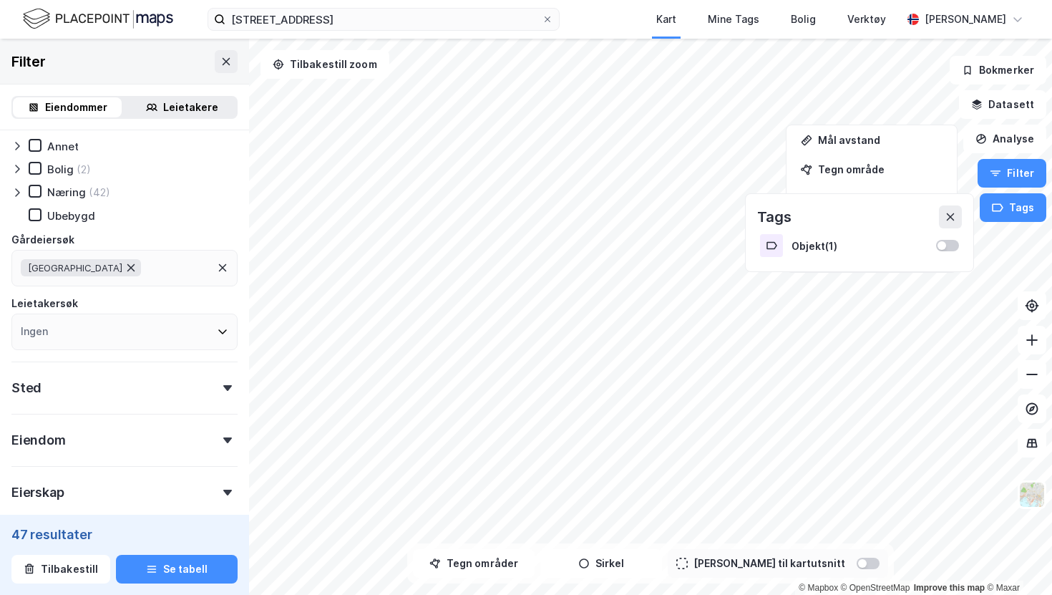
click at [137, 266] on icon at bounding box center [130, 267] width 11 height 11
click at [945, 215] on icon at bounding box center [949, 216] width 11 height 11
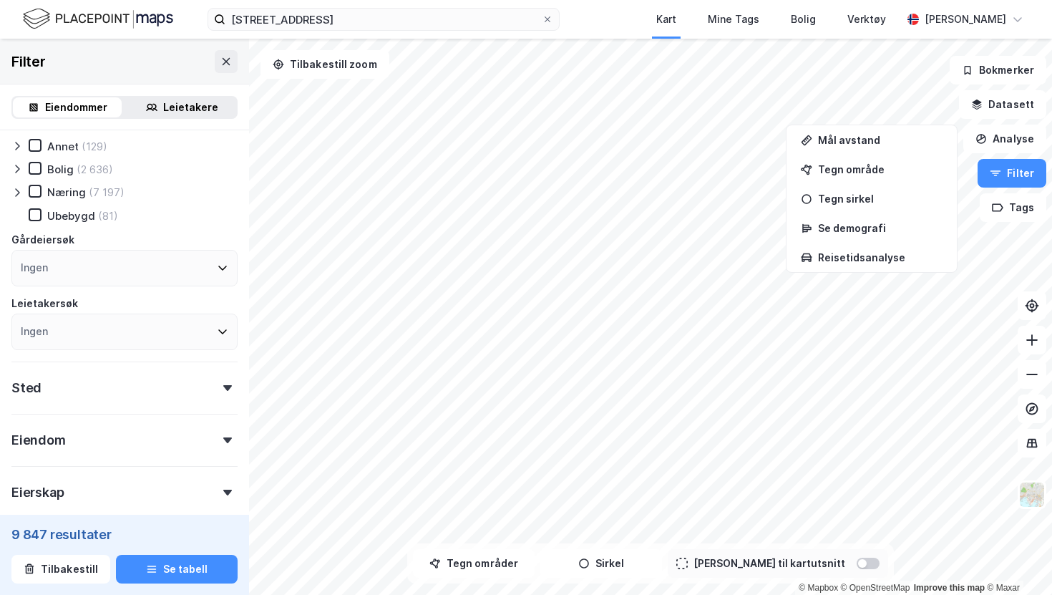
click at [594, 18] on div "kronsprinsens gate 17 Kart Mine Tags Bolig Verktøy Alexander Bjørgan" at bounding box center [526, 19] width 1052 height 39
click at [863, 254] on div "Reisetidsanalyse" at bounding box center [880, 257] width 124 height 12
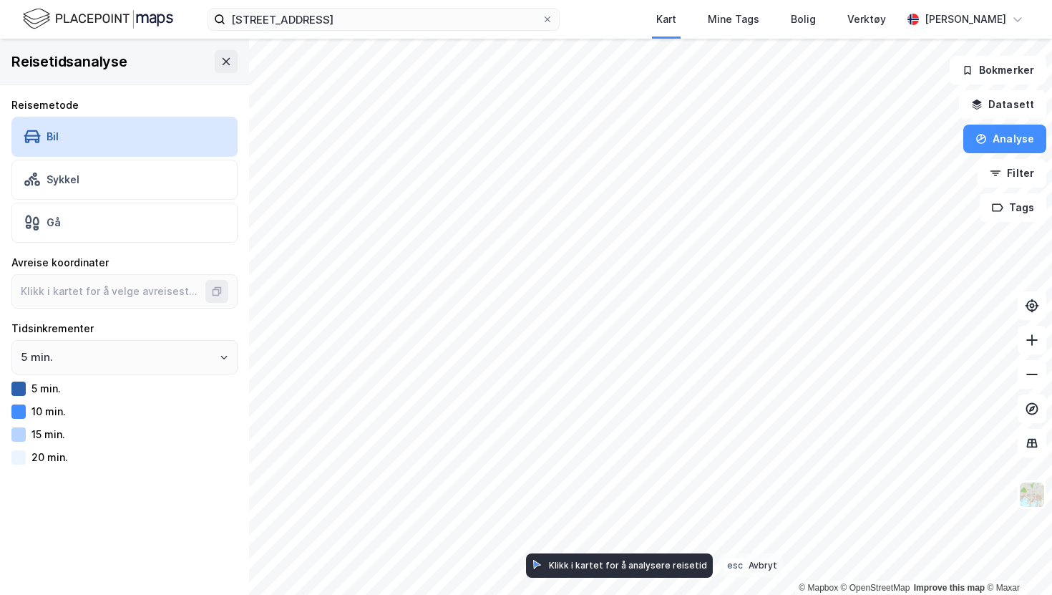
type input "60.01065026340672, 11.105370231334973"
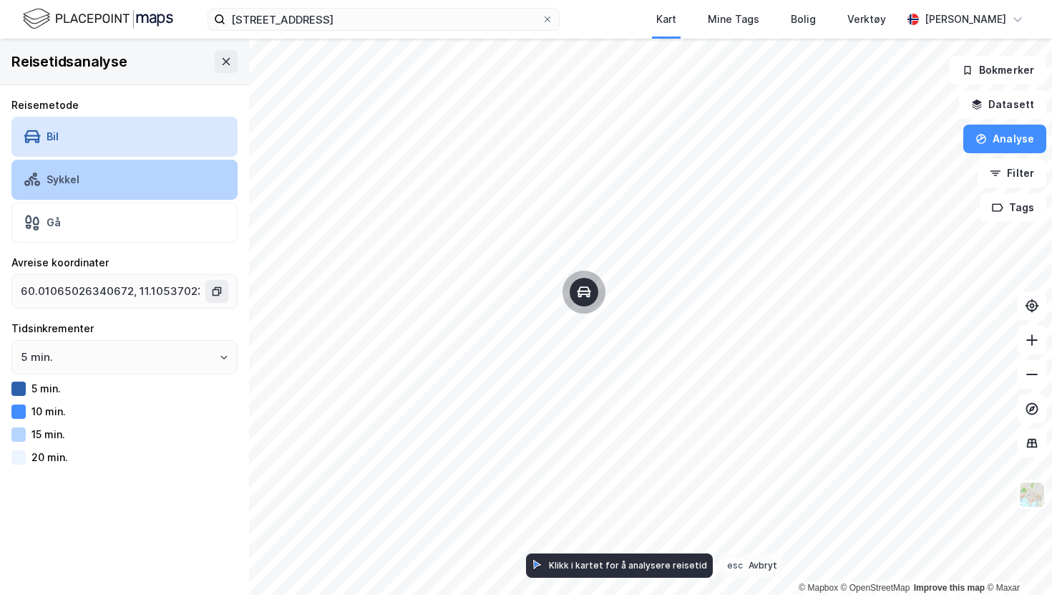
click at [112, 174] on div "Sykkel" at bounding box center [124, 180] width 226 height 40
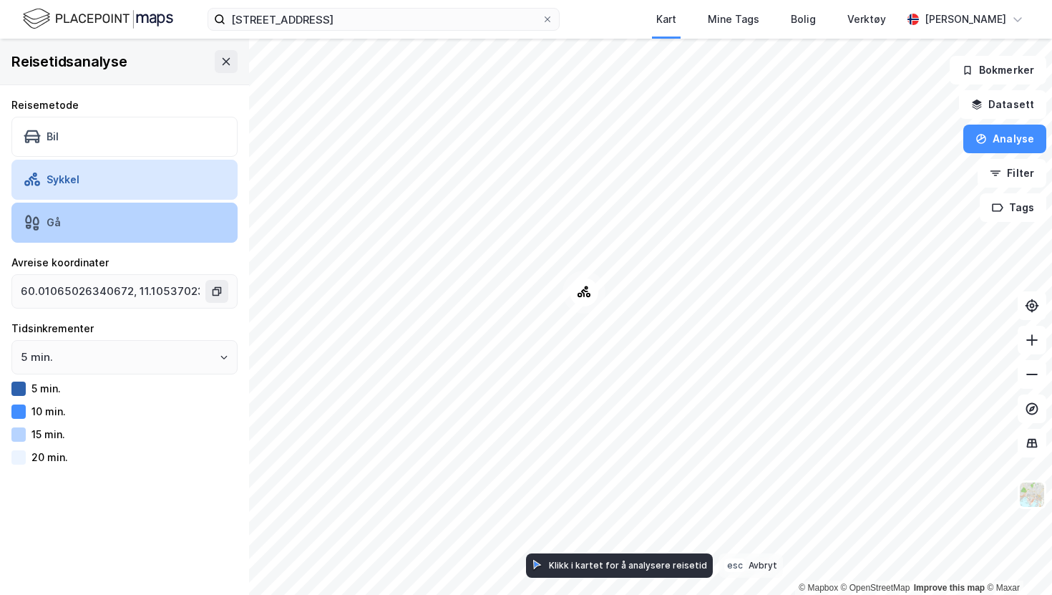
click at [72, 213] on div "Gå" at bounding box center [124, 222] width 226 height 40
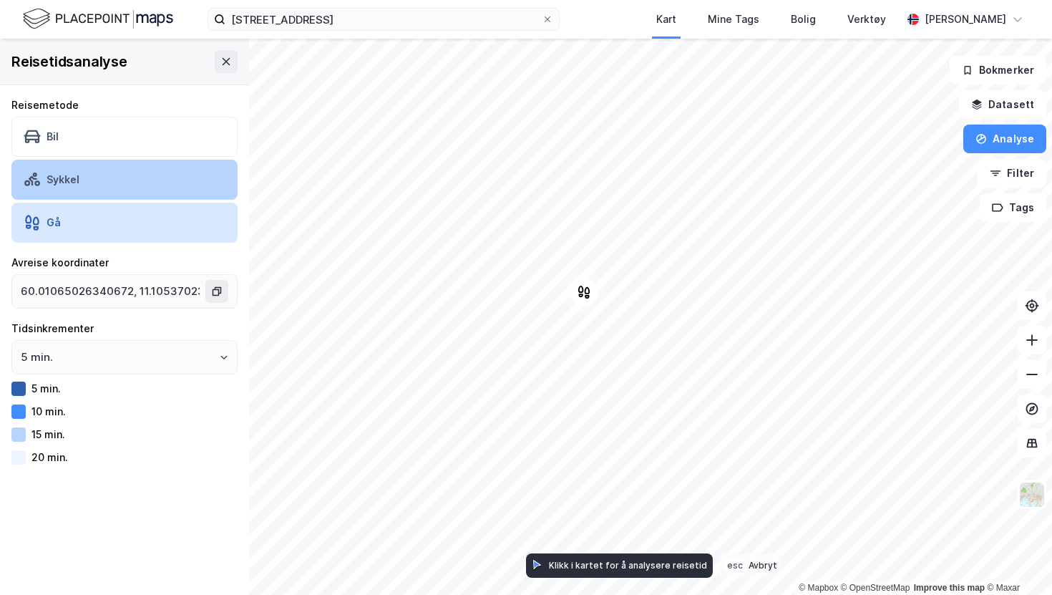
click at [104, 189] on div "Sykkel" at bounding box center [124, 180] width 226 height 40
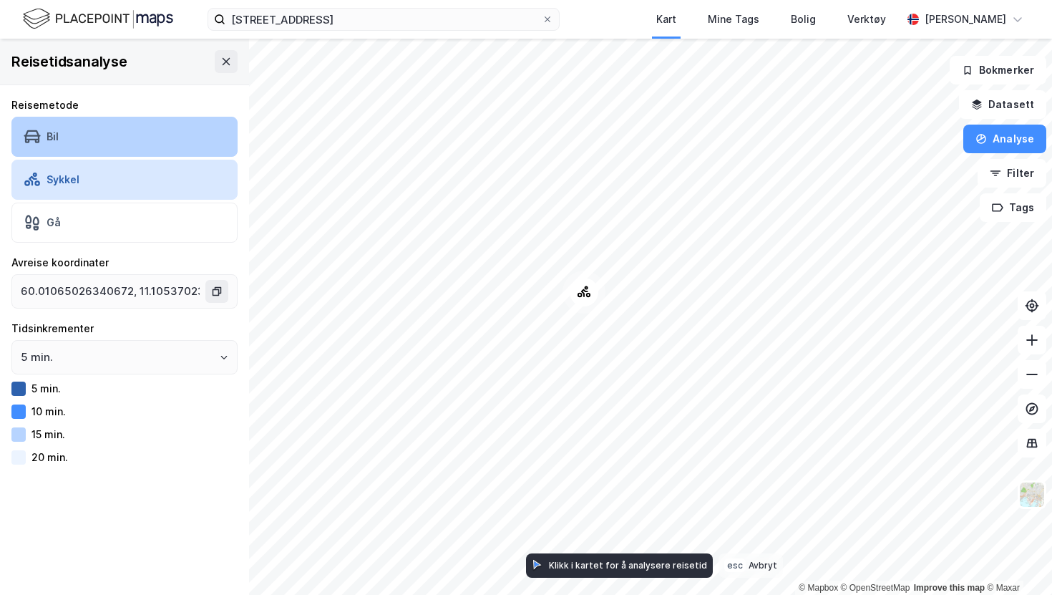
click at [148, 143] on div "Bil" at bounding box center [124, 137] width 226 height 40
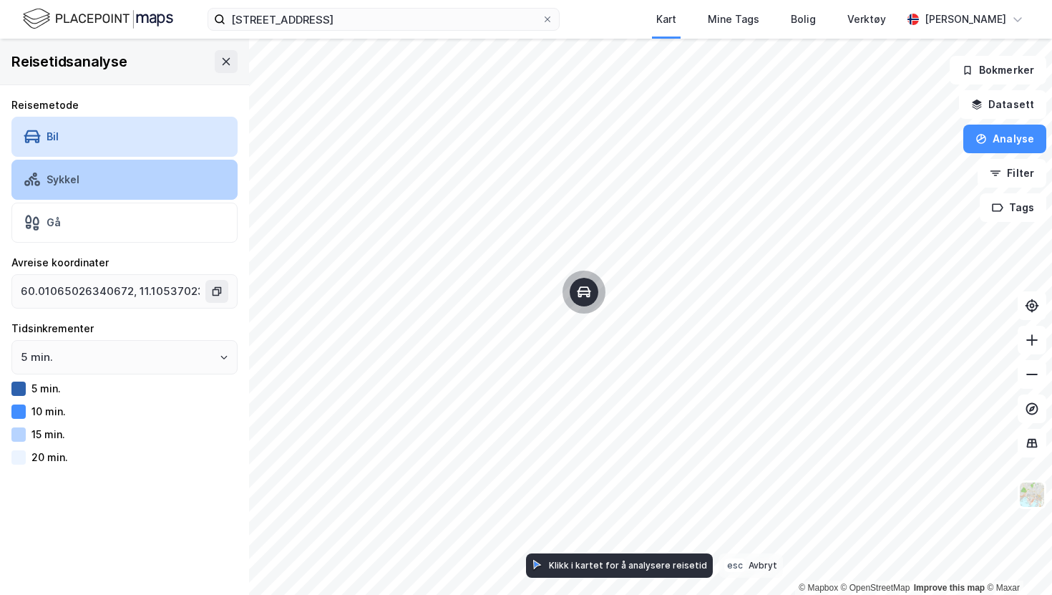
click at [145, 190] on div "Sykkel" at bounding box center [124, 180] width 226 height 40
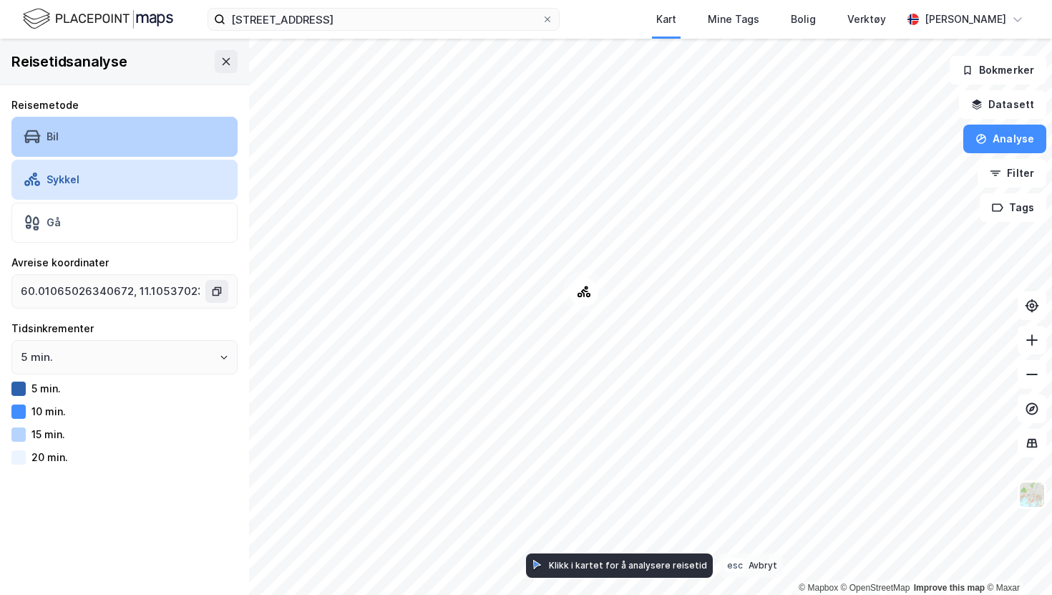
click at [152, 140] on div "Bil" at bounding box center [124, 137] width 226 height 40
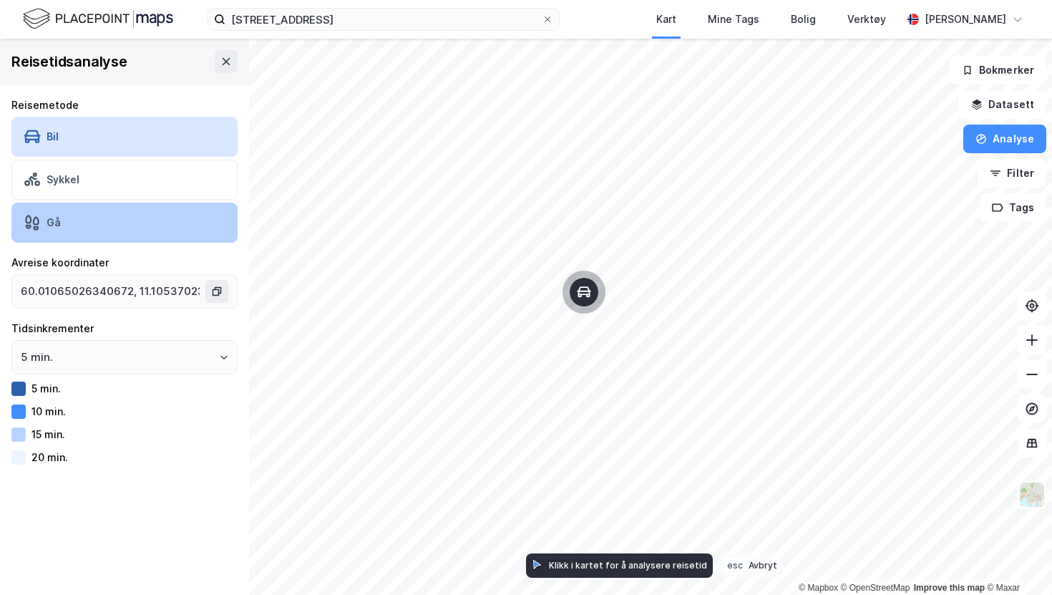
click at [126, 212] on div "Gå" at bounding box center [124, 222] width 226 height 40
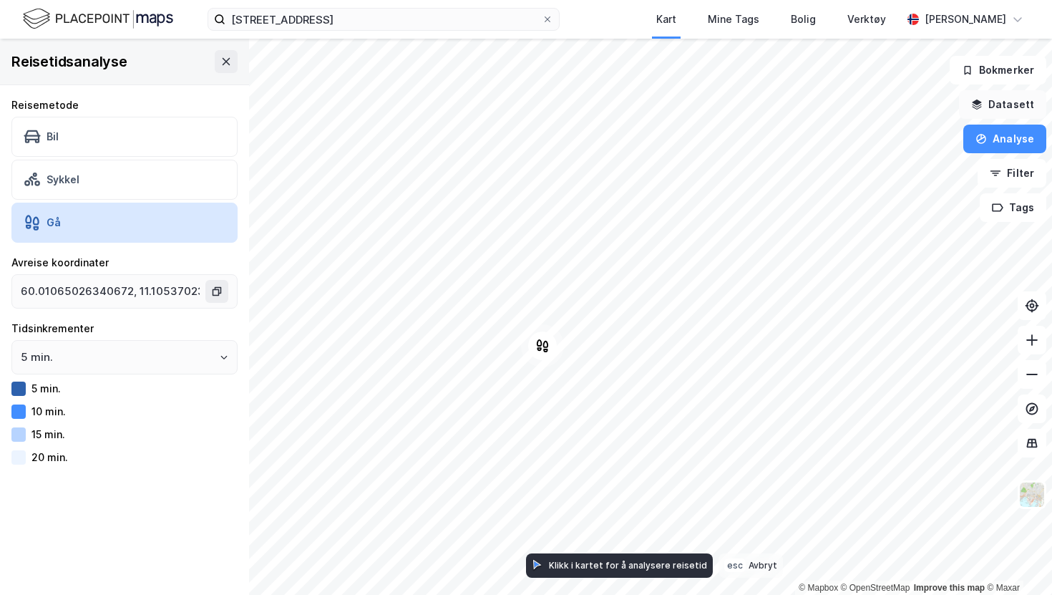
click at [1001, 102] on button "Datasett" at bounding box center [1002, 104] width 87 height 29
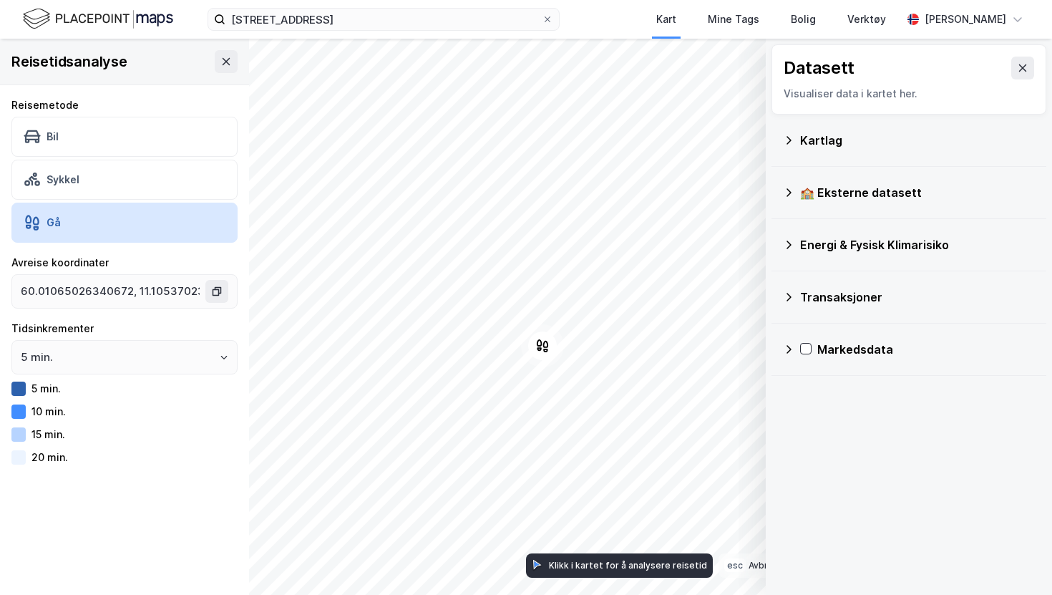
click at [787, 135] on icon at bounding box center [788, 140] width 11 height 11
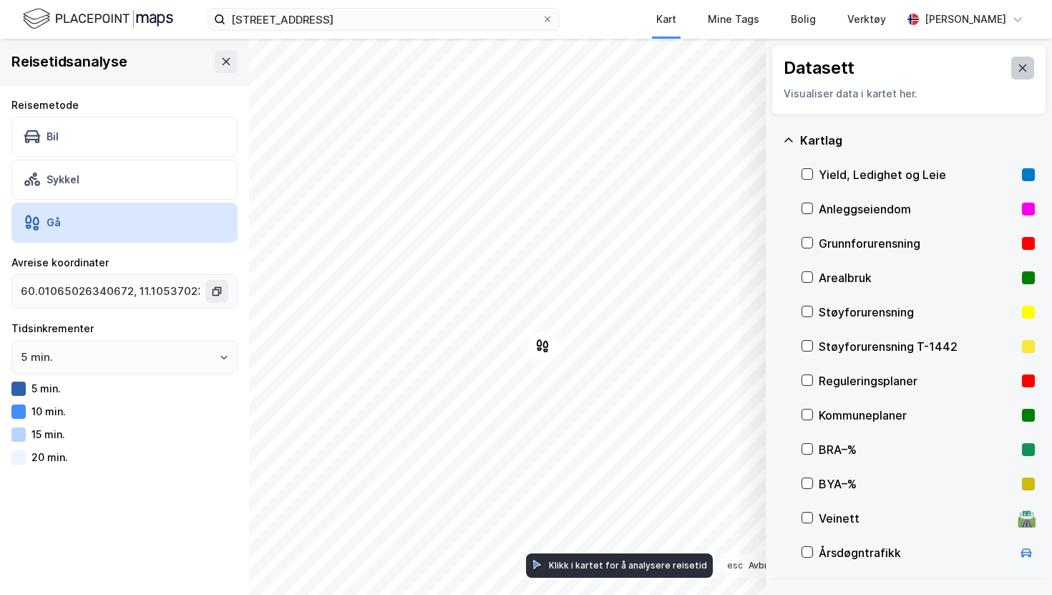
click at [1025, 67] on icon at bounding box center [1022, 67] width 11 height 11
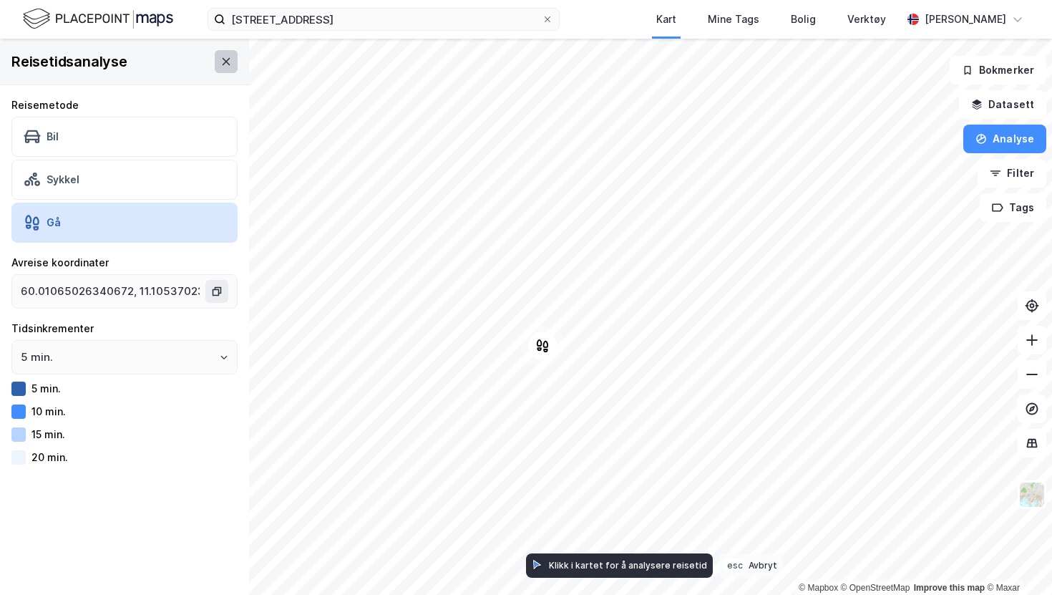
click at [228, 62] on icon at bounding box center [225, 61] width 11 height 11
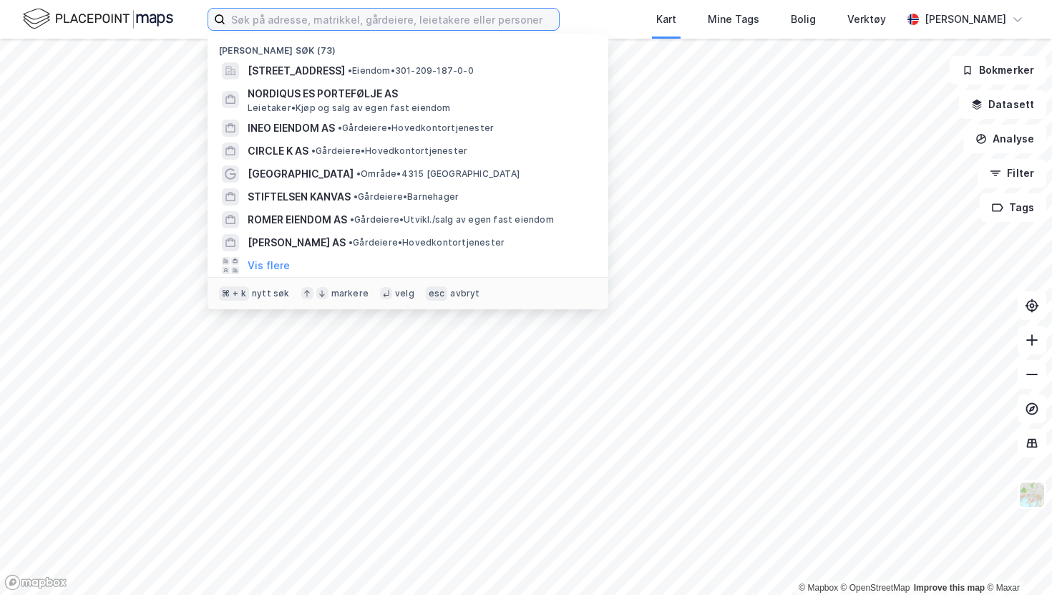
click at [313, 24] on input at bounding box center [391, 19] width 333 height 21
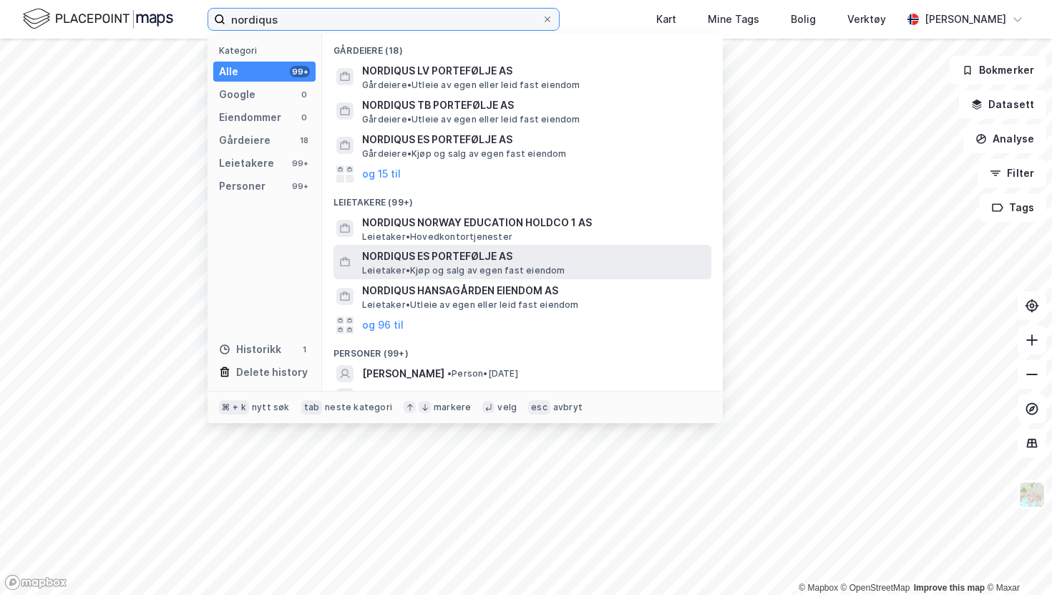
type input "nordiqus"
click at [452, 253] on span "NORDIQUS ES PORTEFØLJE AS" at bounding box center [533, 256] width 343 height 17
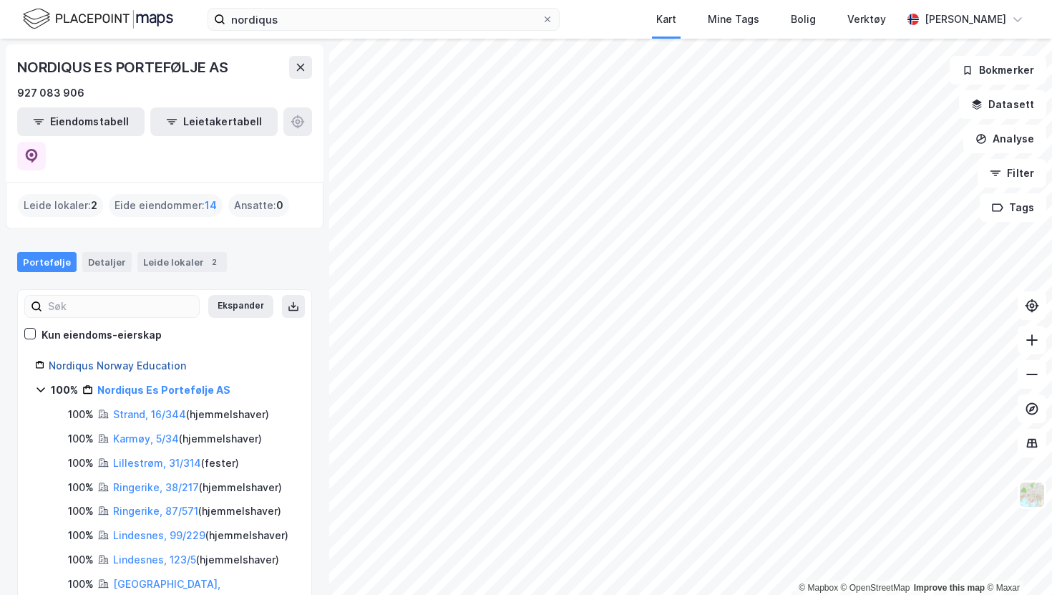
click at [113, 359] on link "Nordiqus Norway Education" at bounding box center [117, 365] width 137 height 12
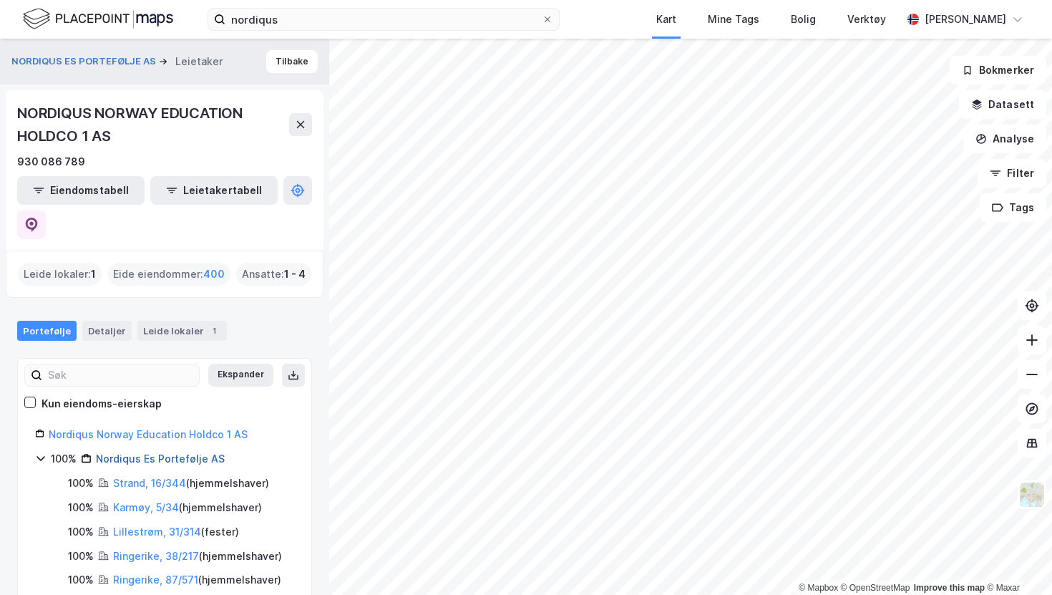
click at [157, 452] on link "Nordiqus Es Portefølje AS" at bounding box center [160, 458] width 129 height 12
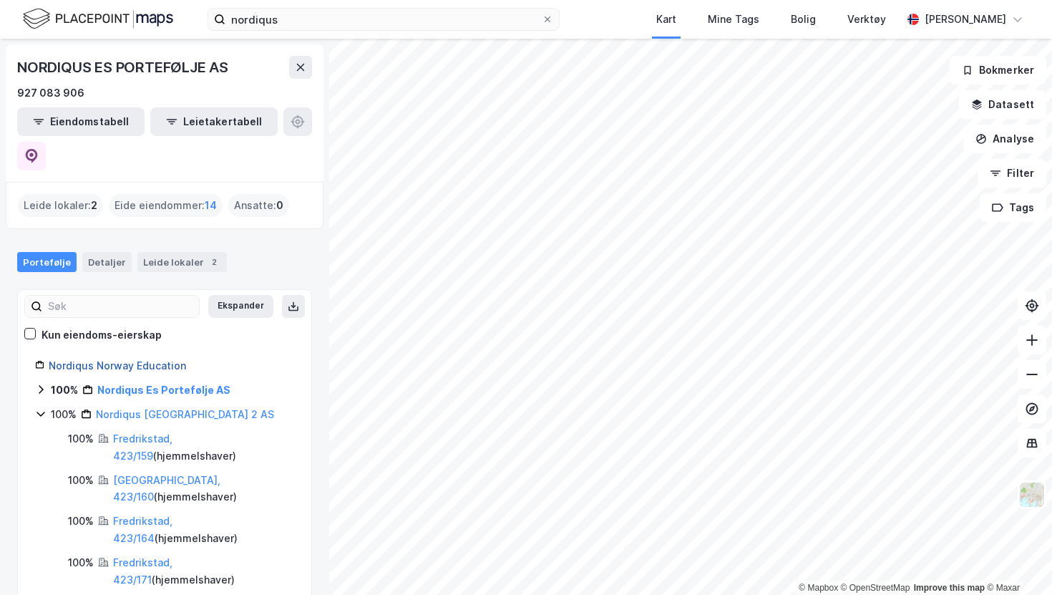
click at [125, 359] on link "Nordiqus Norway Education" at bounding box center [117, 365] width 137 height 12
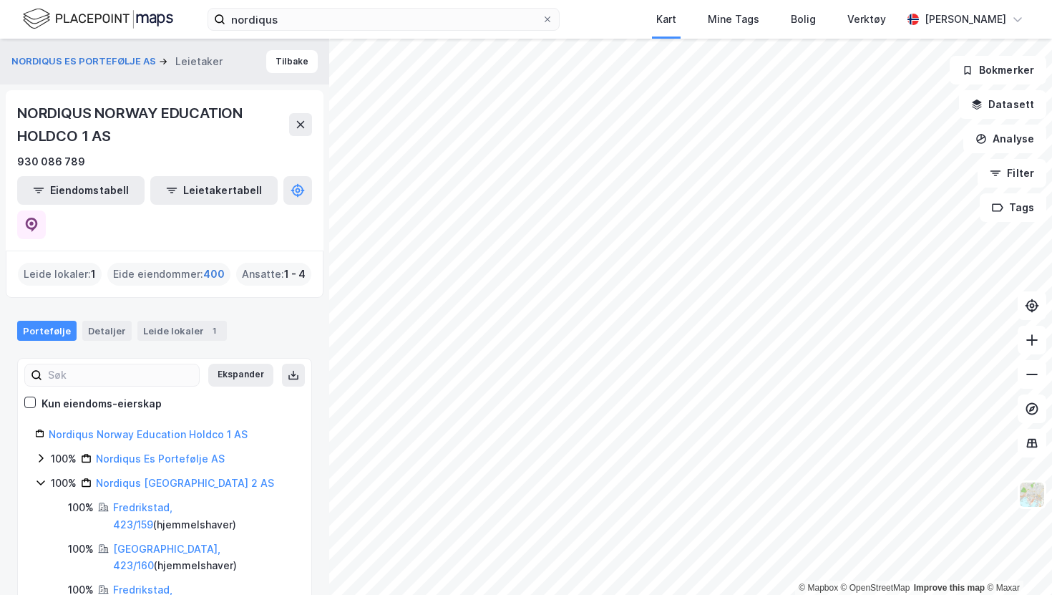
click at [205, 265] on span "400" at bounding box center [213, 273] width 21 height 17
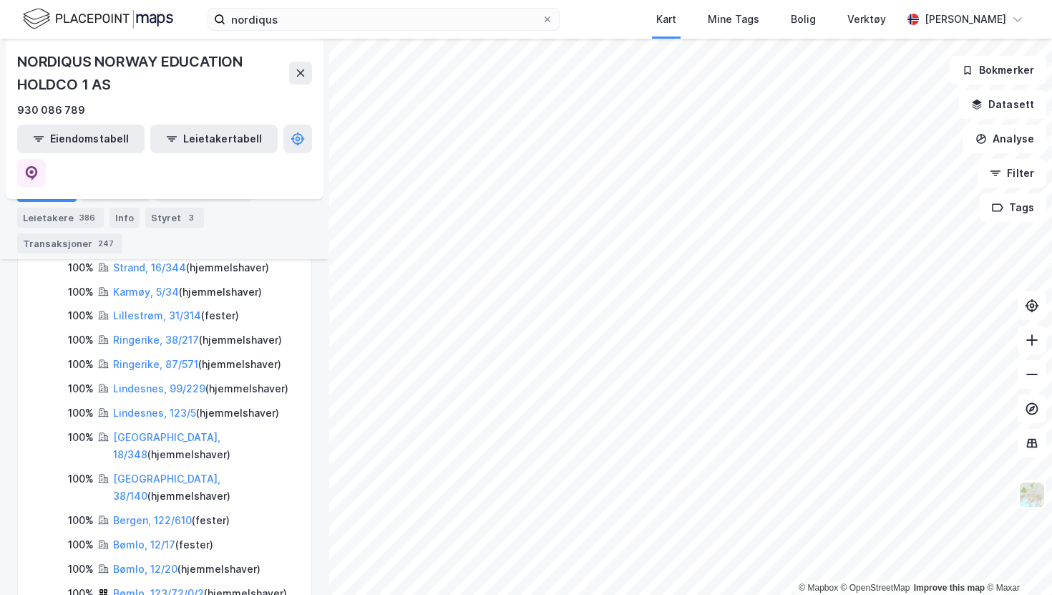
scroll to position [314, 0]
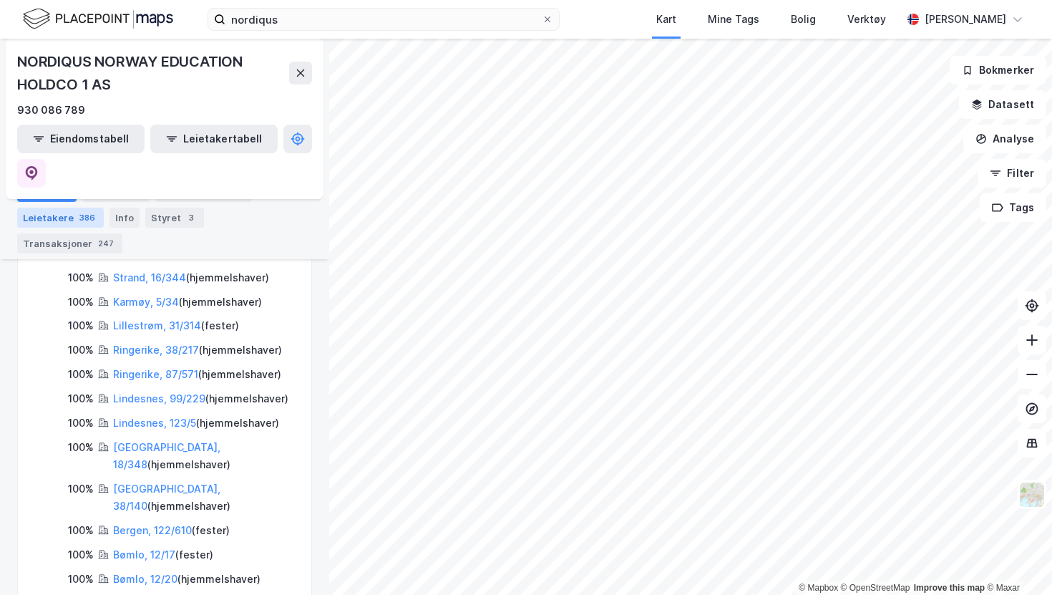
click at [77, 215] on div "386" at bounding box center [87, 217] width 21 height 14
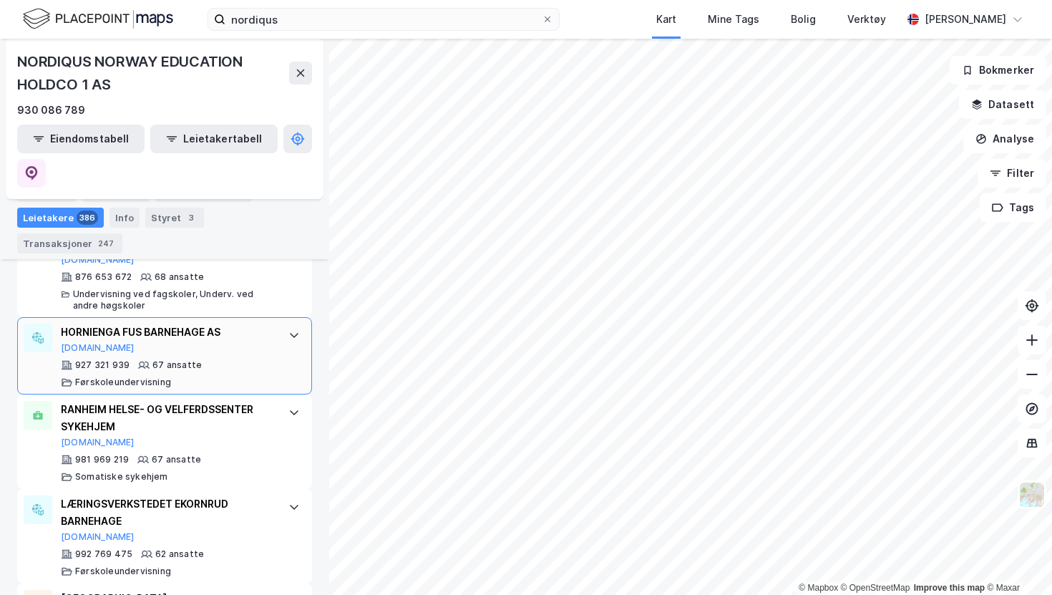
scroll to position [1112, 0]
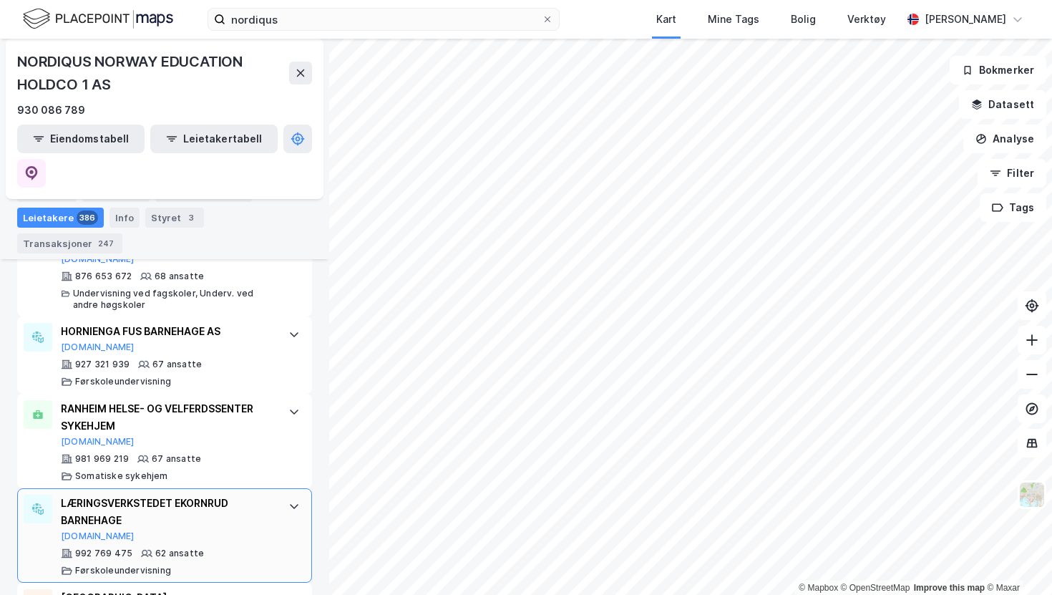
click at [240, 494] on div "LÆRINGSVERKSTEDET EKORNRUD BARNEHAGE Brreg.no" at bounding box center [167, 517] width 213 height 47
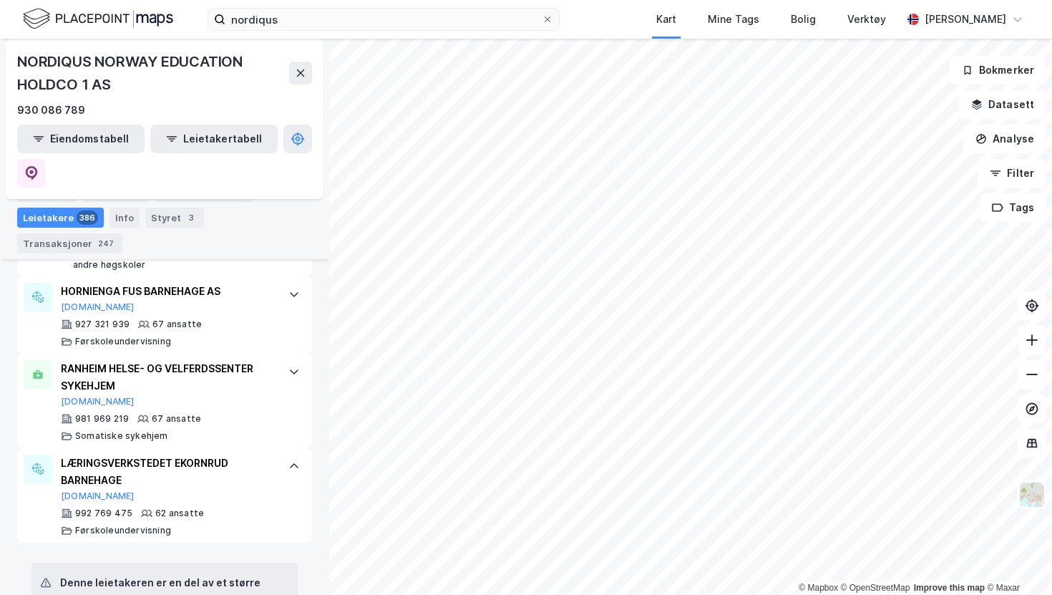
scroll to position [1148, 0]
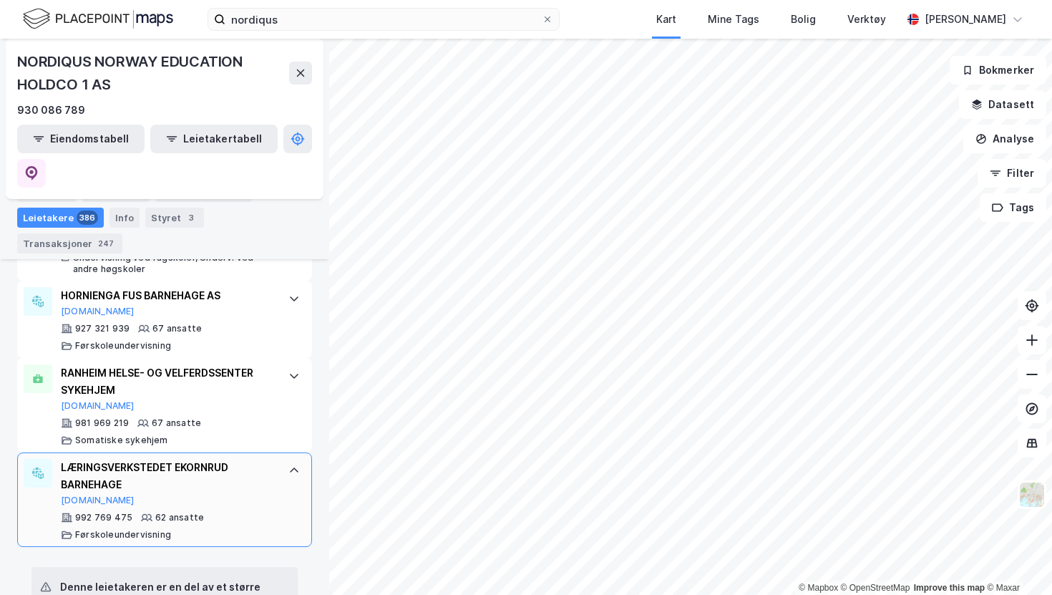
click at [246, 459] on div "LÆRINGSVERKSTEDET EKORNRUD BARNEHAGE" at bounding box center [167, 476] width 213 height 34
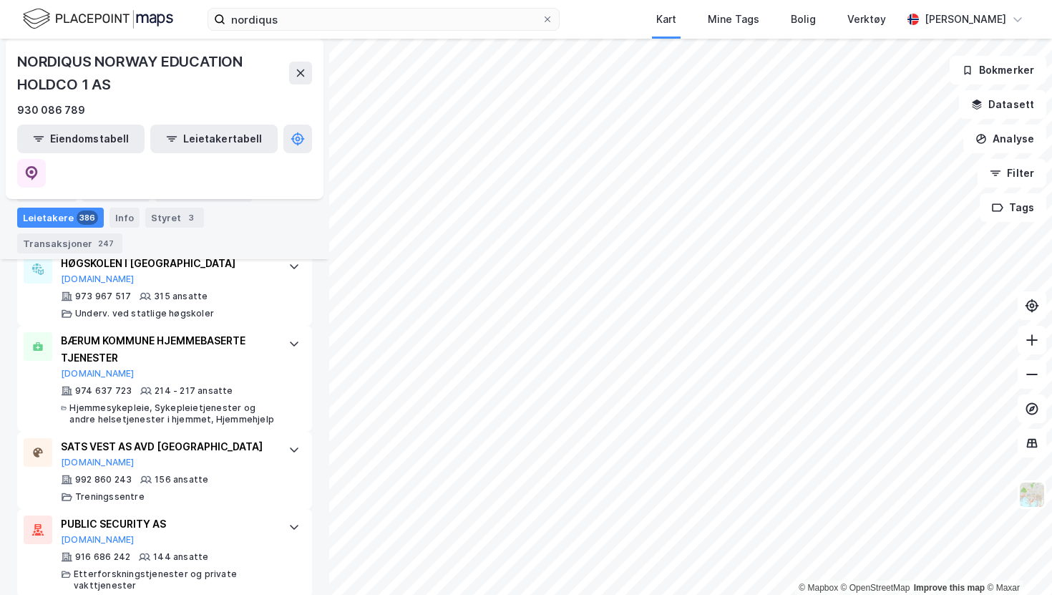
scroll to position [502, 0]
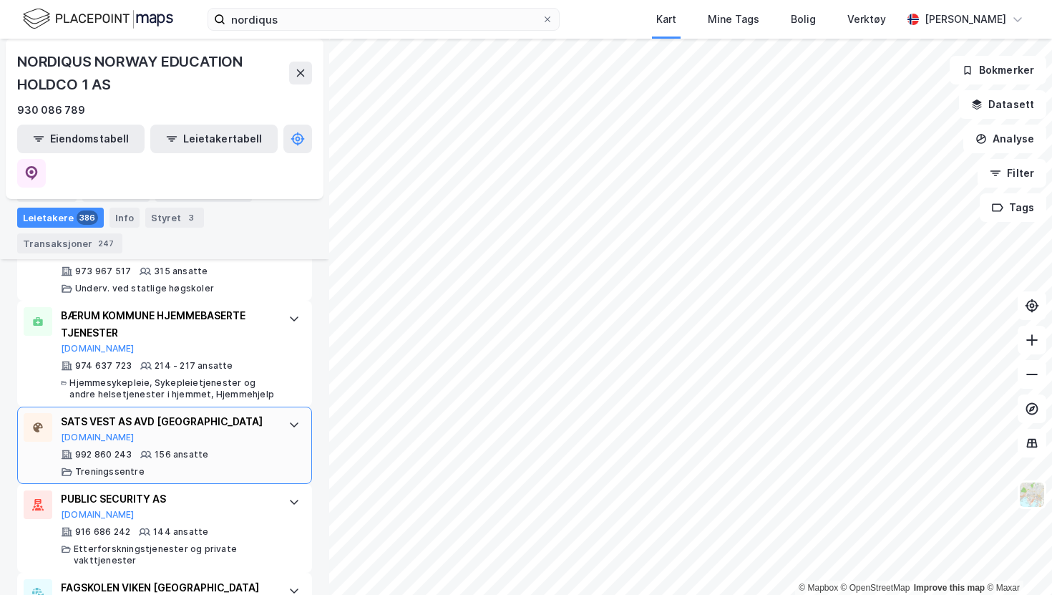
click at [293, 422] on icon at bounding box center [294, 424] width 9 height 5
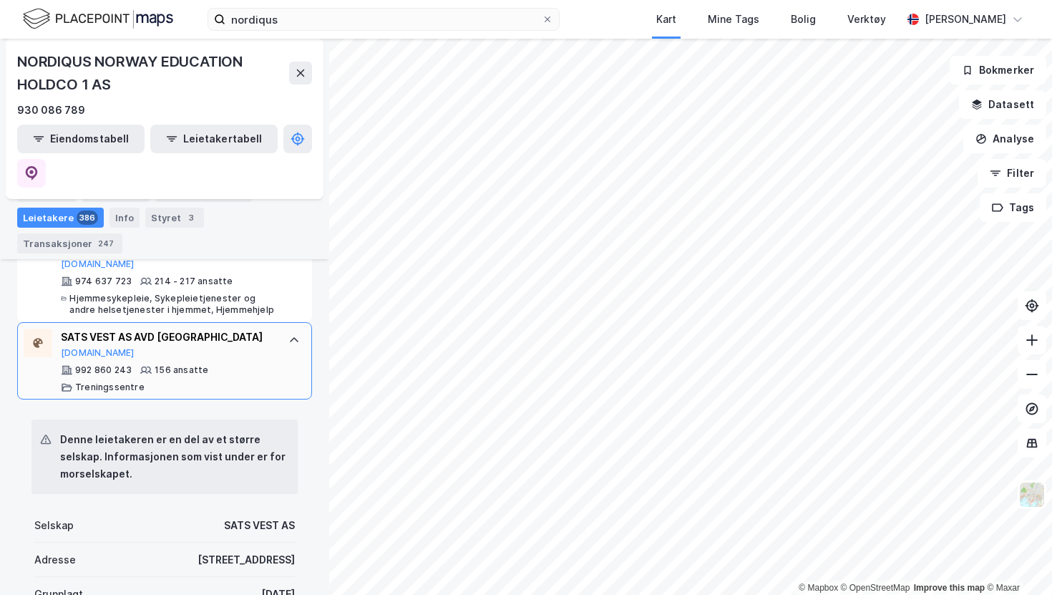
scroll to position [587, 0]
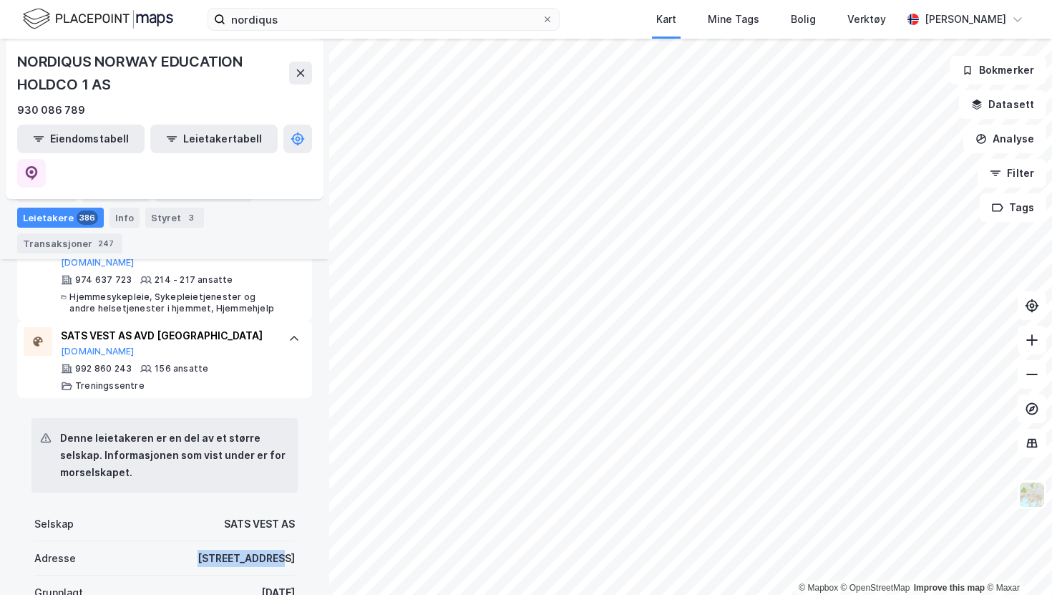
drag, startPoint x: 220, startPoint y: 495, endPoint x: 300, endPoint y: 504, distance: 80.6
copy div "Nydalsveien 28"
click at [64, 225] on div "Leietakere 386" at bounding box center [60, 217] width 87 height 20
click at [290, 333] on icon at bounding box center [293, 338] width 11 height 11
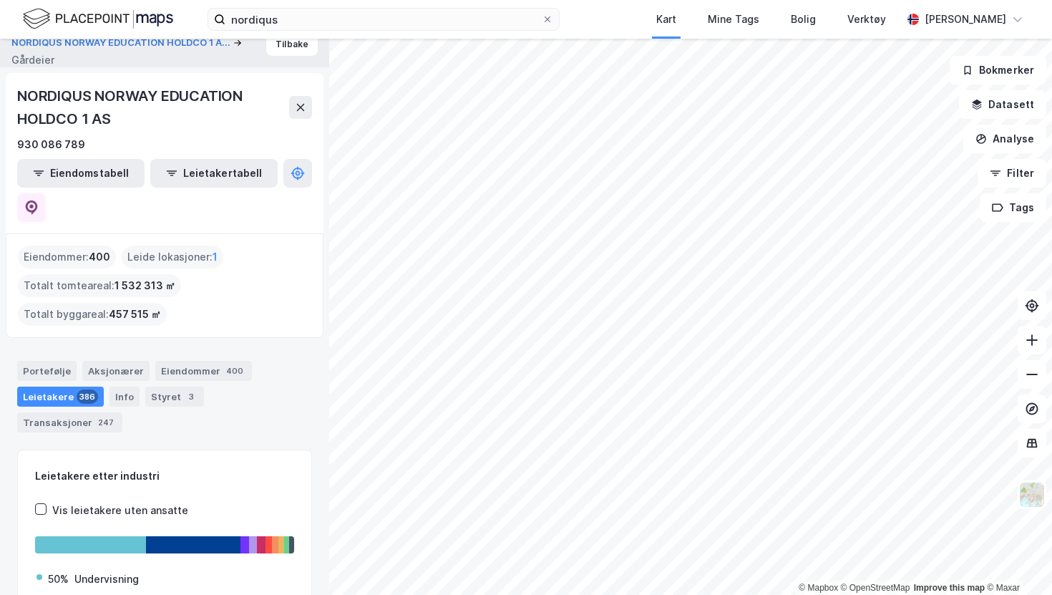
scroll to position [0, 0]
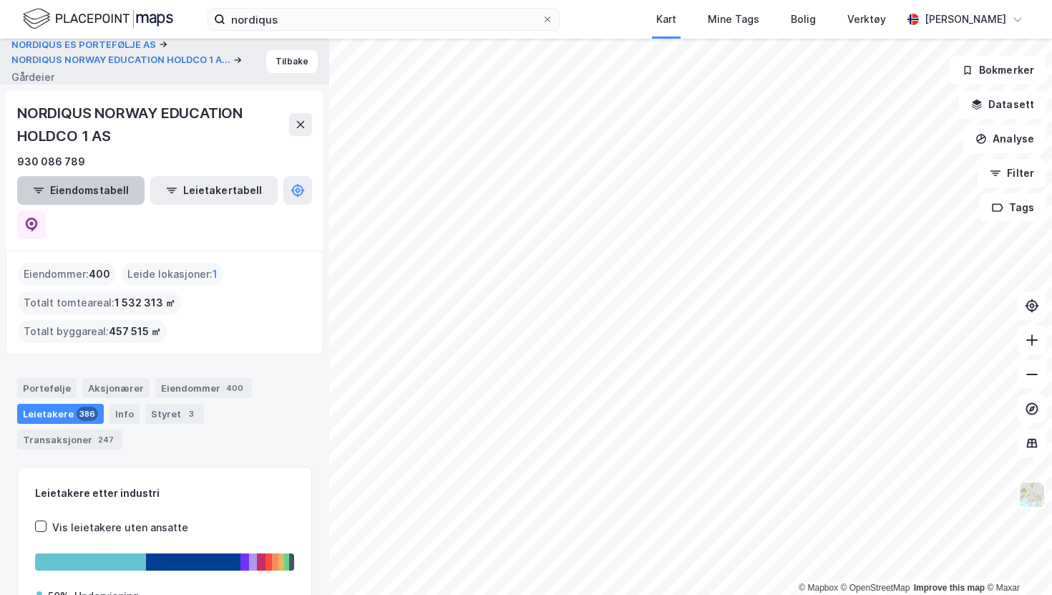
click at [68, 187] on button "Eiendomstabell" at bounding box center [80, 190] width 127 height 29
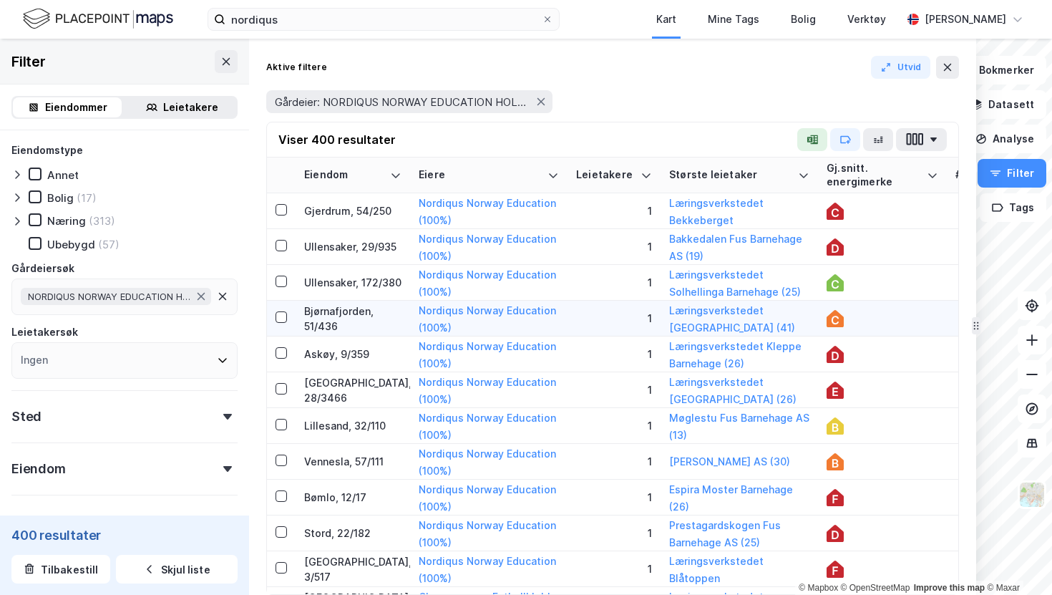
drag, startPoint x: 719, startPoint y: 266, endPoint x: 973, endPoint y: 313, distance: 258.2
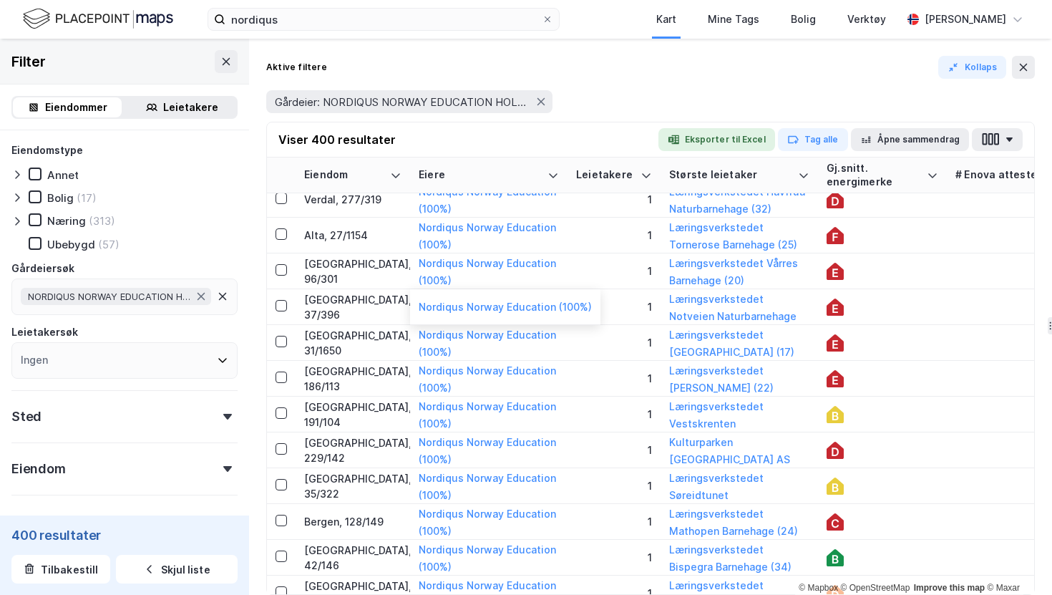
scroll to position [482, 0]
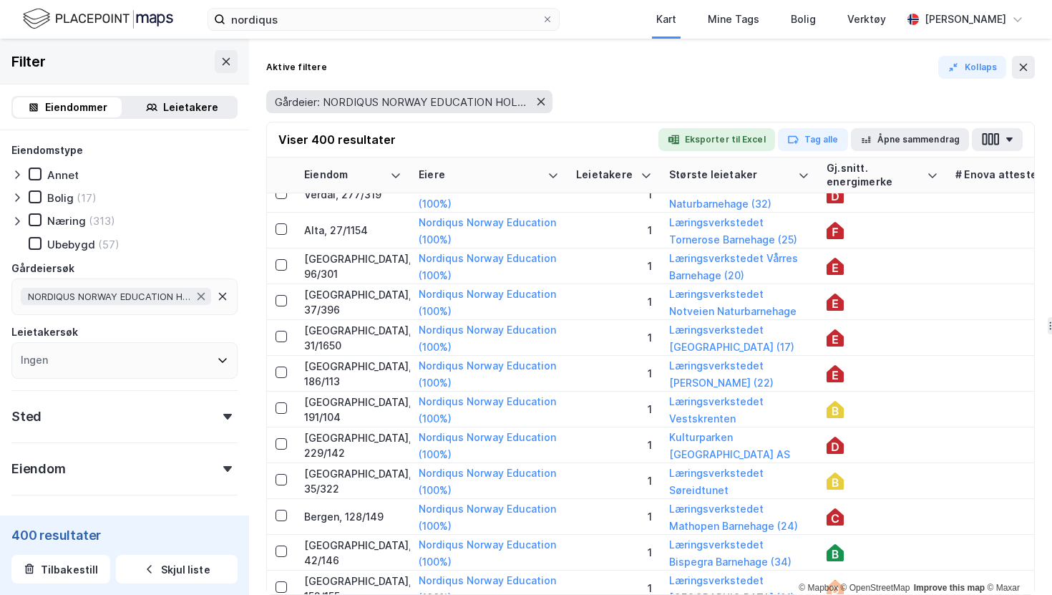
click at [539, 103] on icon at bounding box center [541, 101] width 8 height 7
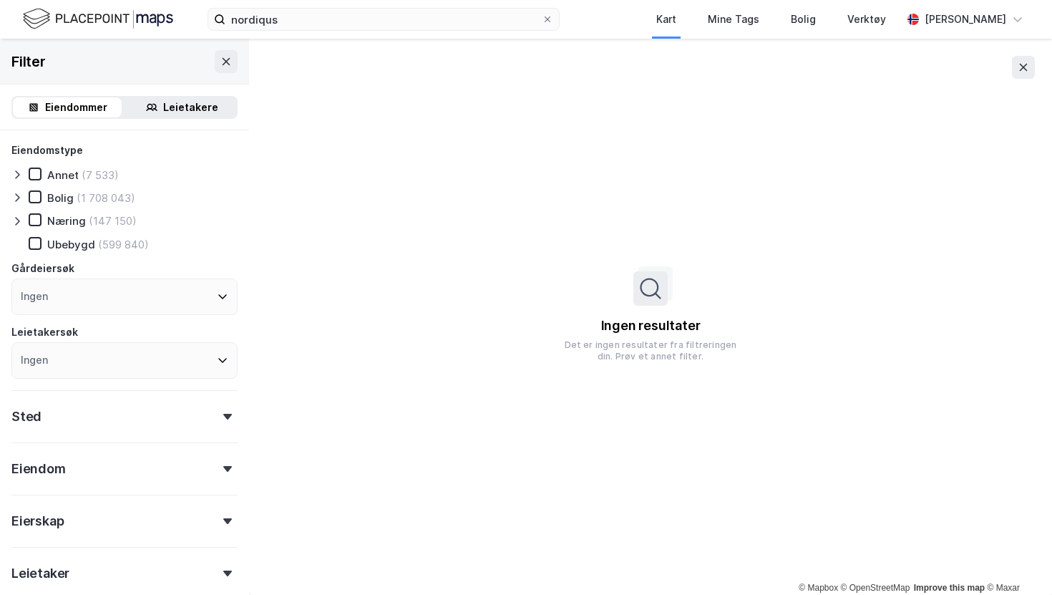
click at [112, 18] on img at bounding box center [98, 18] width 150 height 25
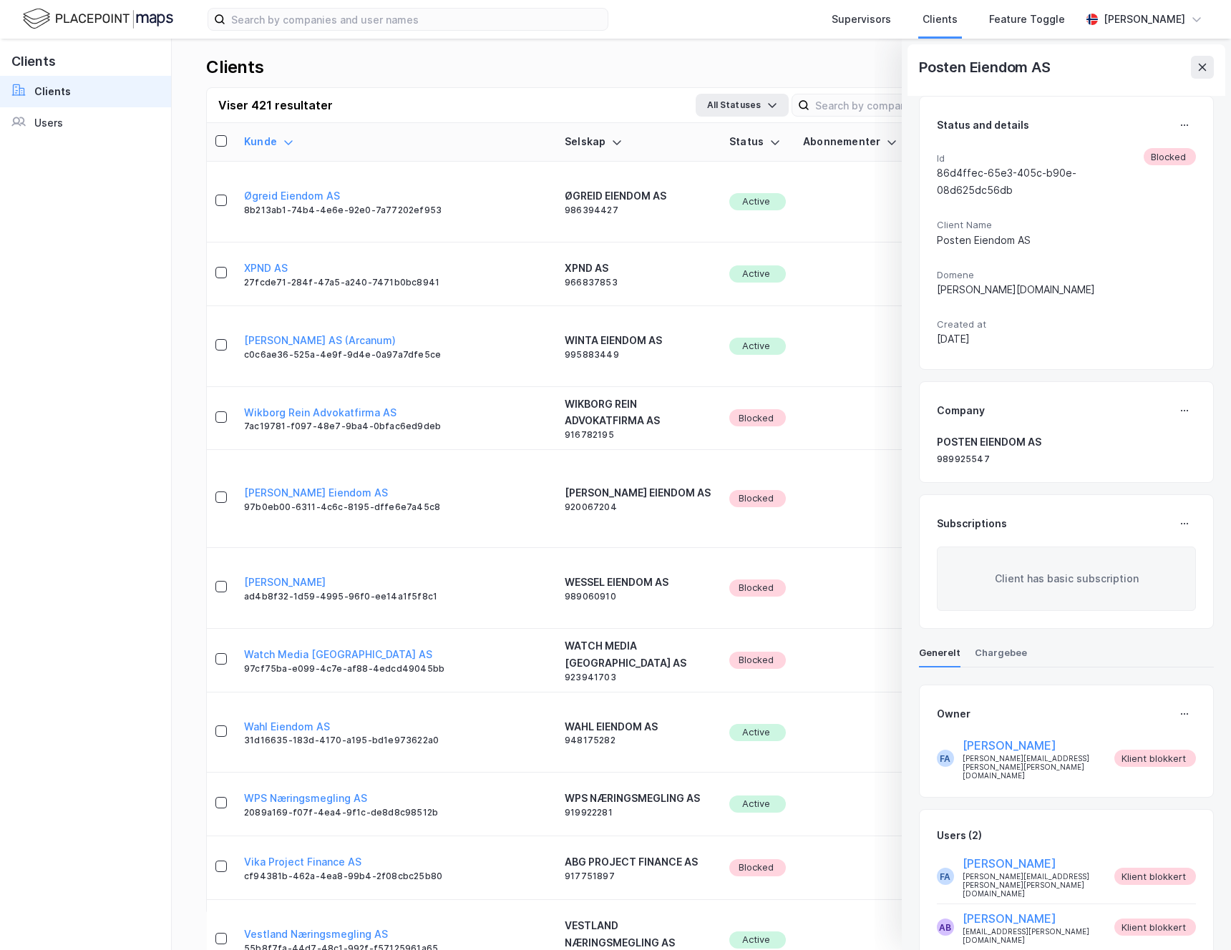
click at [290, 41] on div "Clients Add New Client Viser 421 resultater All Statuses Last [PERSON_NAME] (.x…" at bounding box center [701, 495] width 1059 height 912
click at [119, 23] on img at bounding box center [98, 18] width 150 height 25
click at [119, 24] on img at bounding box center [98, 18] width 150 height 25
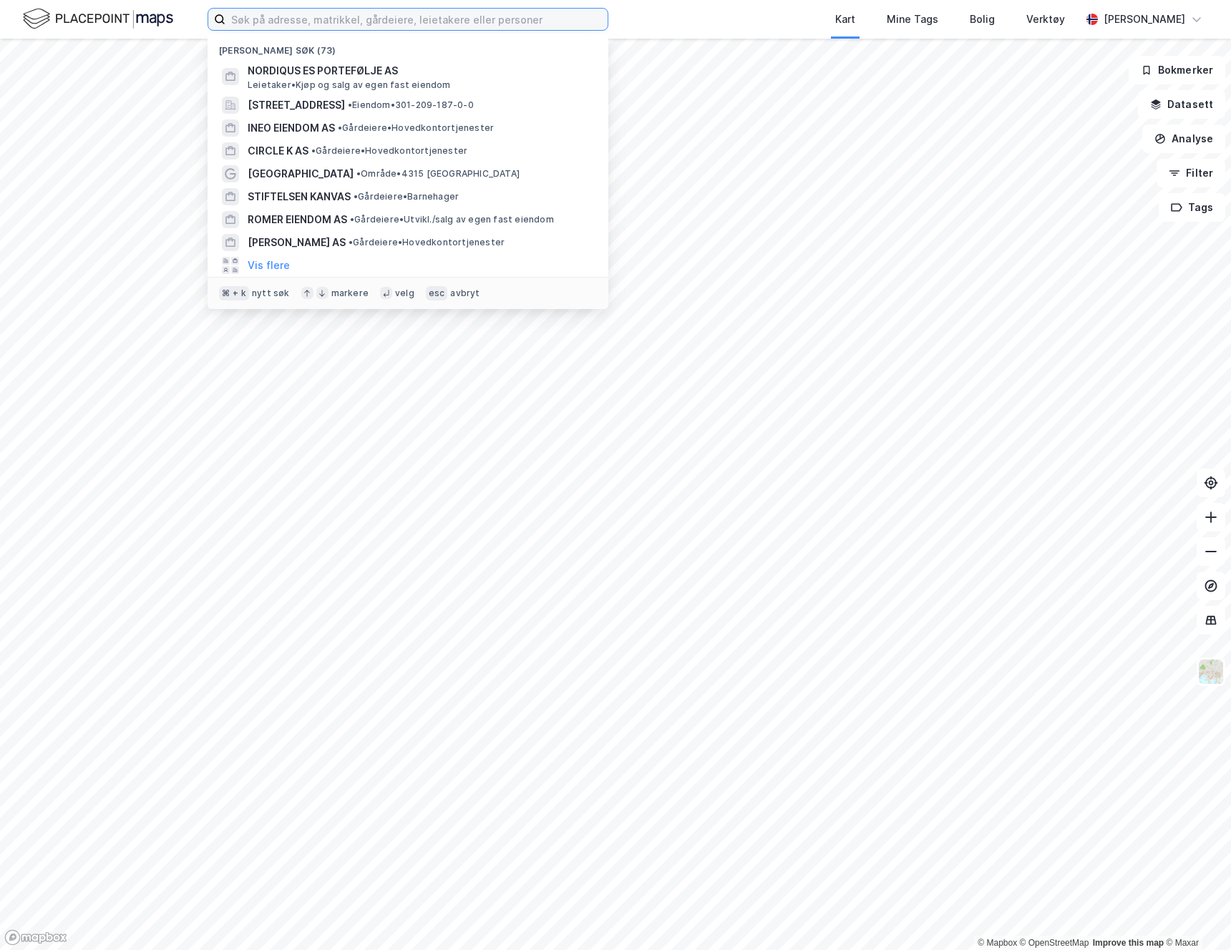
click at [386, 26] on input at bounding box center [416, 19] width 382 height 21
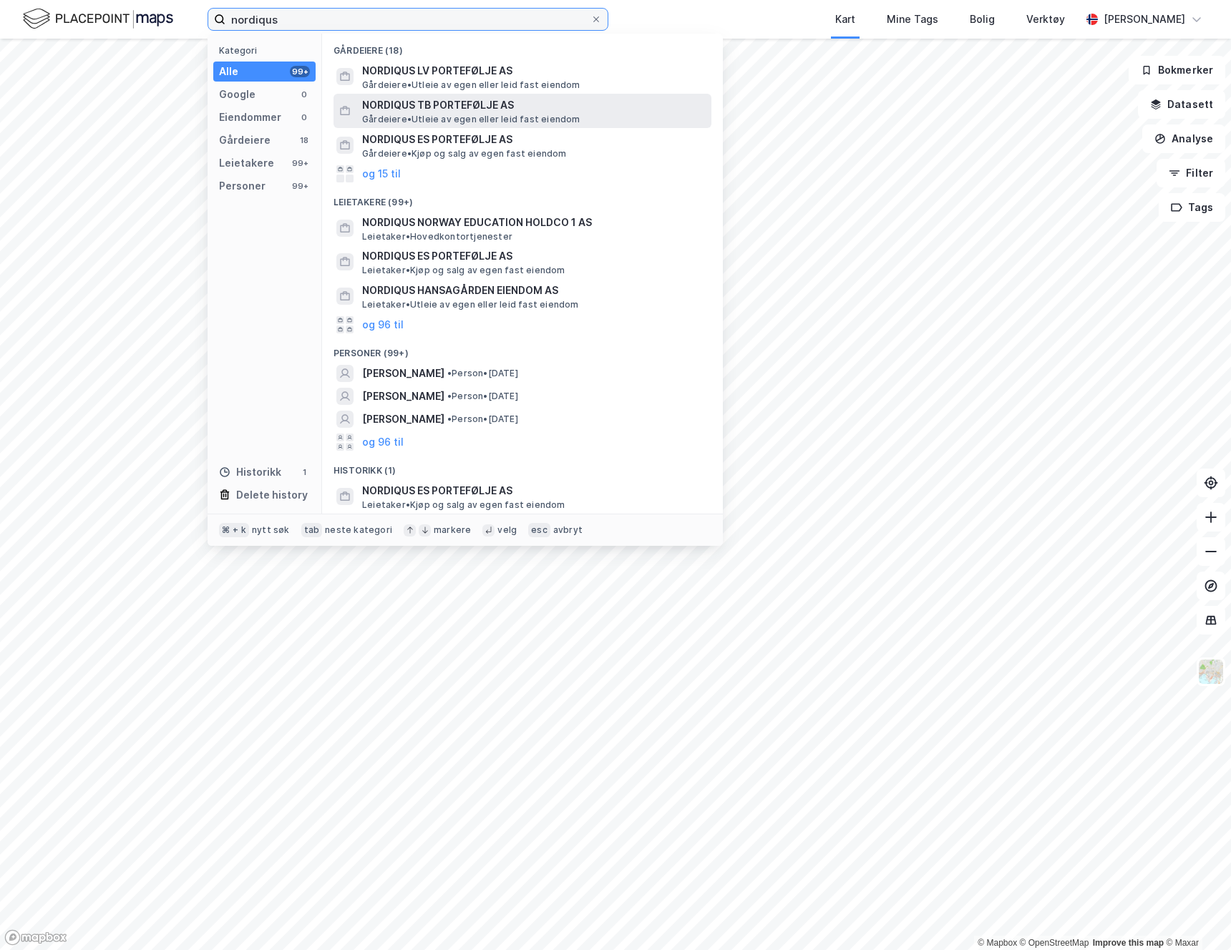
type input "nordiqus"
click at [456, 102] on span "NORDIQUS TB PORTEFØLJE AS" at bounding box center [533, 105] width 343 height 17
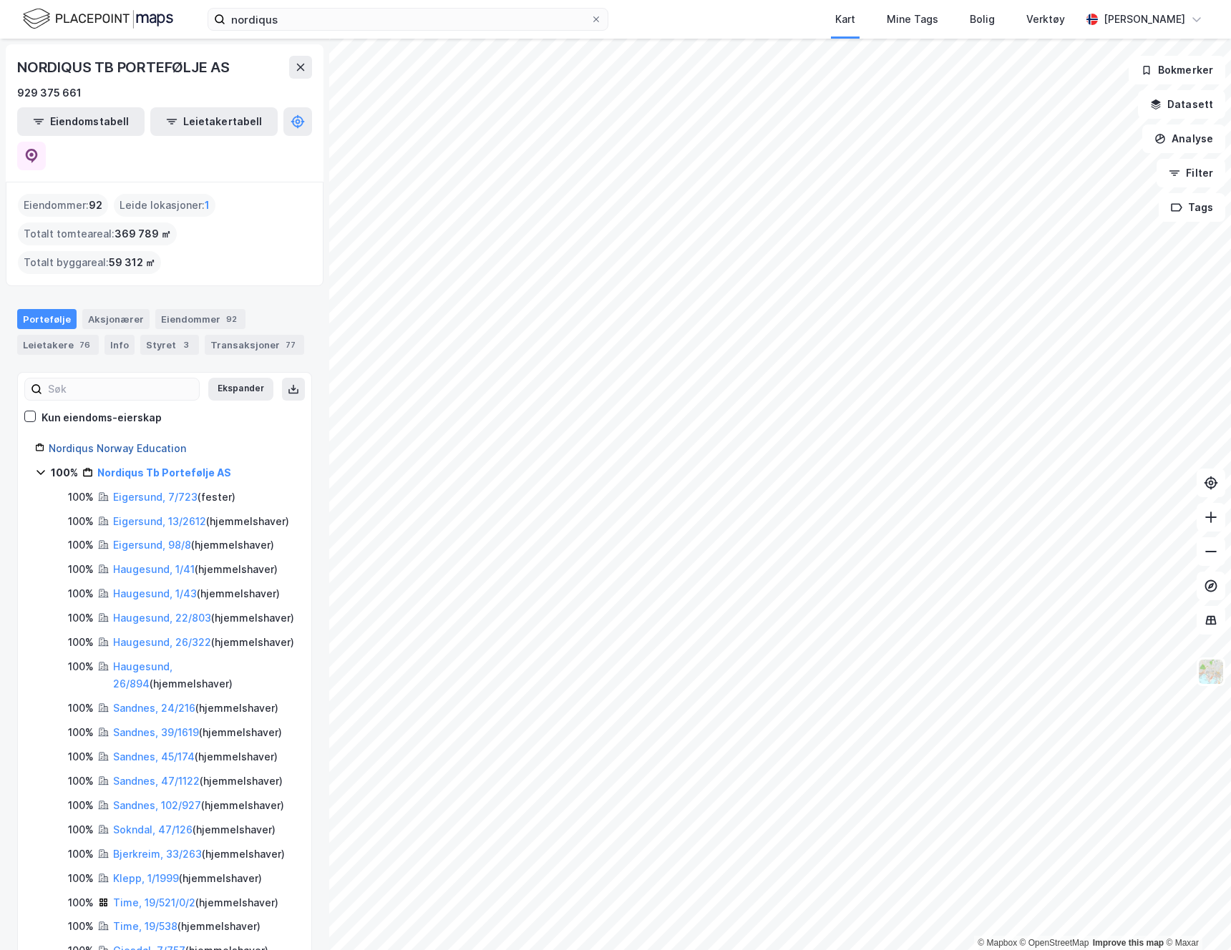
click at [138, 442] on link "Nordiqus Norway Education" at bounding box center [117, 448] width 137 height 12
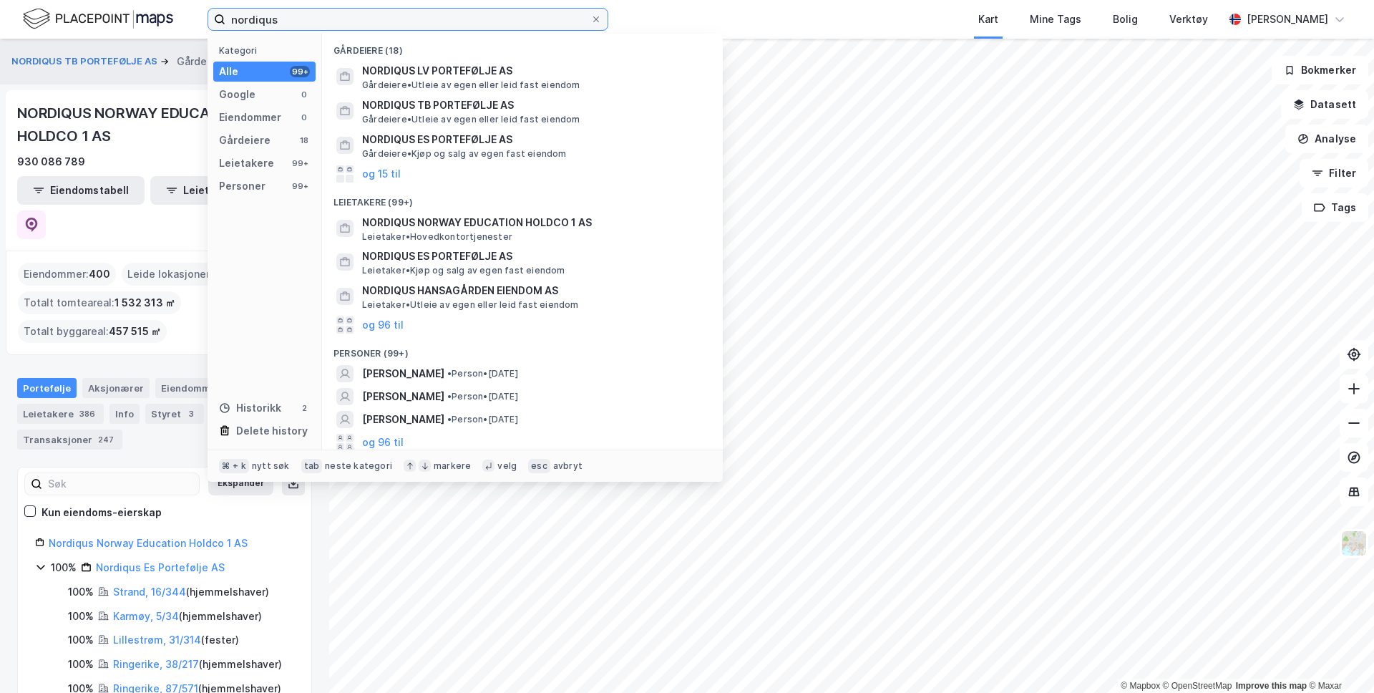
click at [294, 12] on input "nordiqus" at bounding box center [407, 19] width 365 height 21
drag, startPoint x: 295, startPoint y: 17, endPoint x: 206, endPoint y: 19, distance: 88.7
click at [206, 19] on div "nordiqus Kategori Alle 99+ Google 0 Eiendommer 0 Gårdeiere 18 Leietakere 99+ Pe…" at bounding box center [687, 19] width 1374 height 39
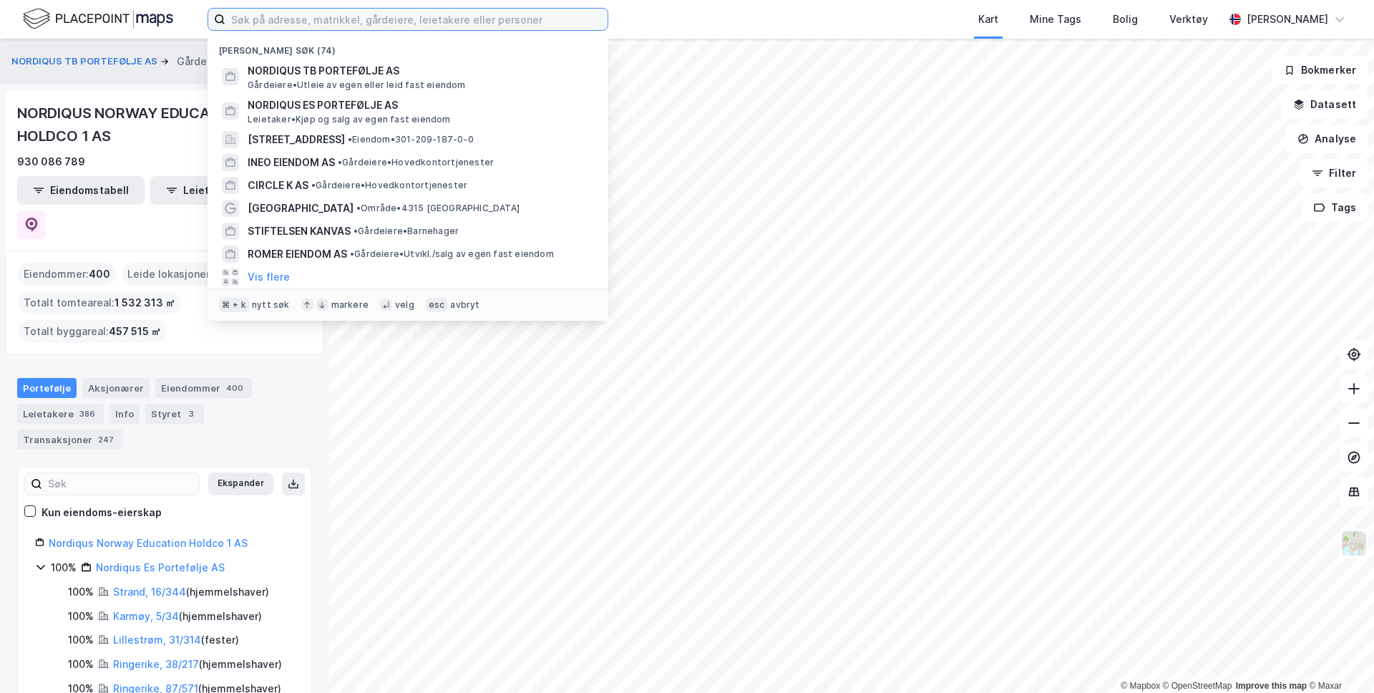
paste input "SBB NORWAY EDUCATION HOLDCO 1 AS"
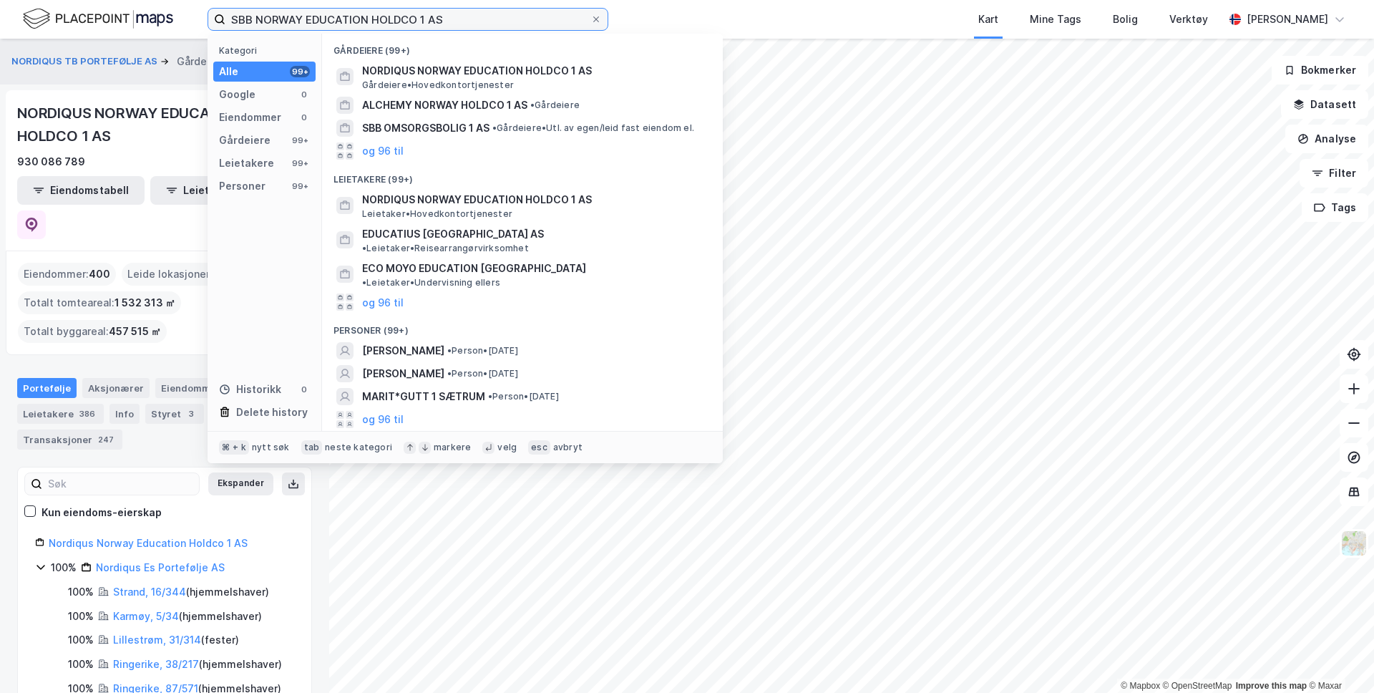
type input "SBB NORWAY EDUCATION HOLDCO 1 AS"
click at [451, 20] on input "SBB NORWAY EDUCATION HOLDCO 1 AS" at bounding box center [407, 19] width 365 height 21
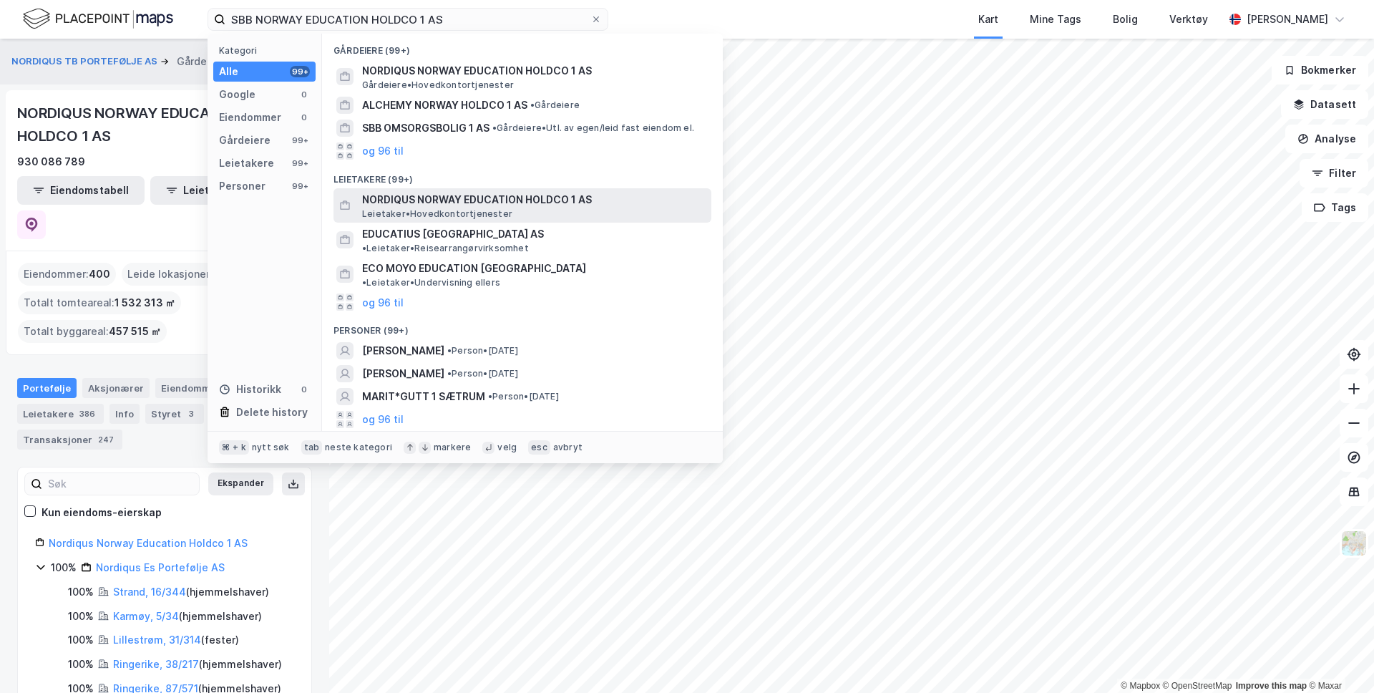
click at [460, 203] on span "NORDIQUS NORWAY EDUCATION HOLDCO 1 AS" at bounding box center [533, 199] width 343 height 17
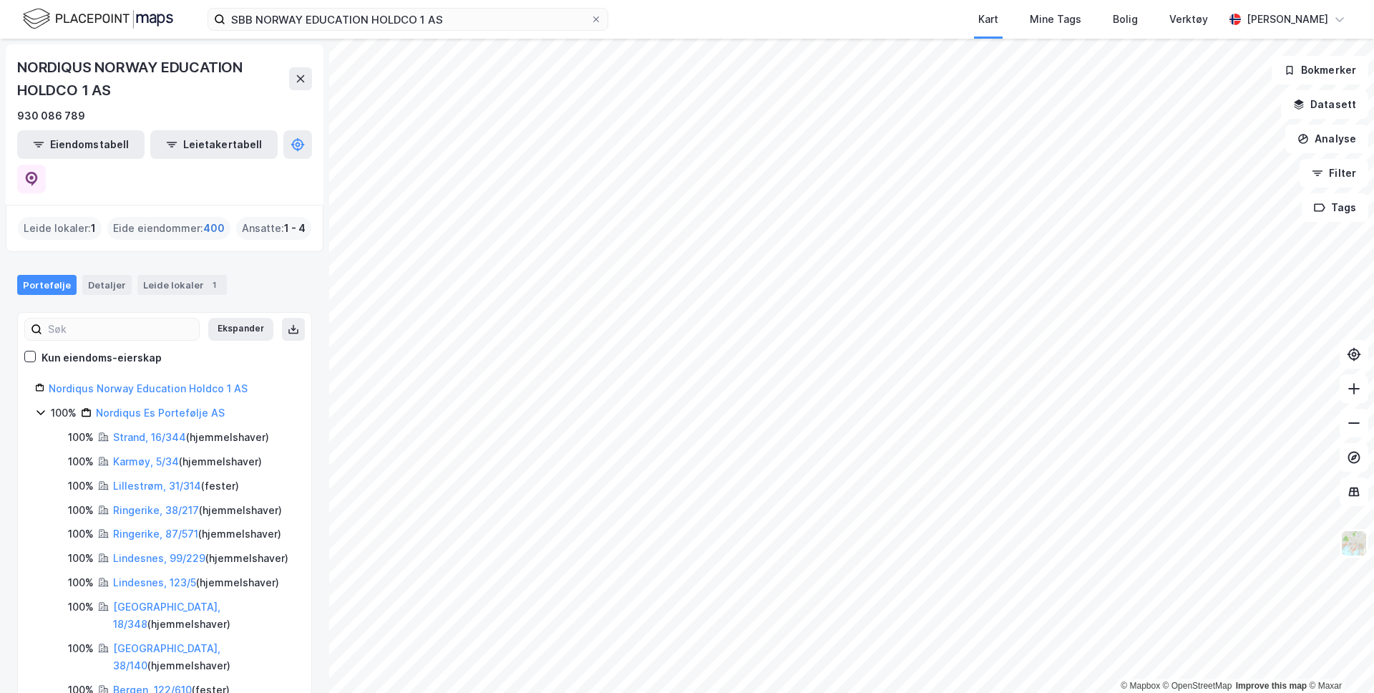
click at [210, 220] on span "400" at bounding box center [213, 228] width 21 height 17
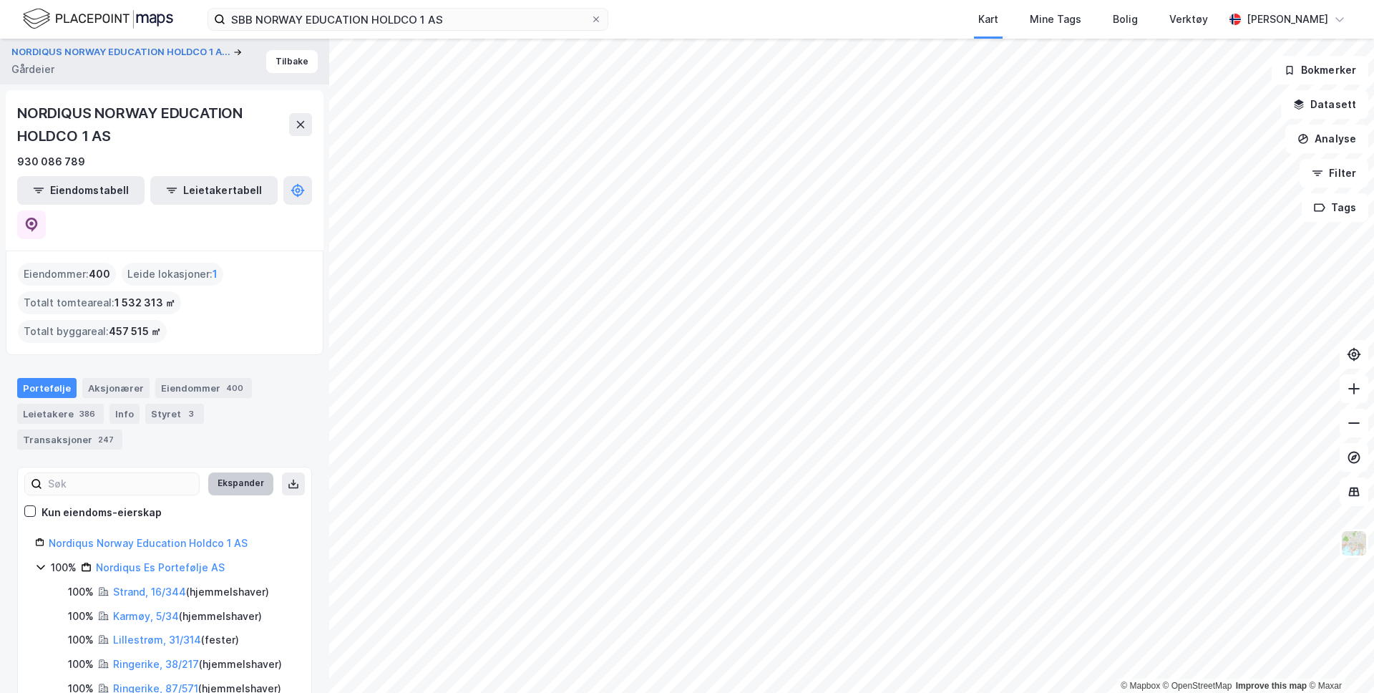
click at [245, 472] on button "Ekspander" at bounding box center [240, 483] width 65 height 23
click at [245, 472] on button "Minimer" at bounding box center [247, 483] width 54 height 23
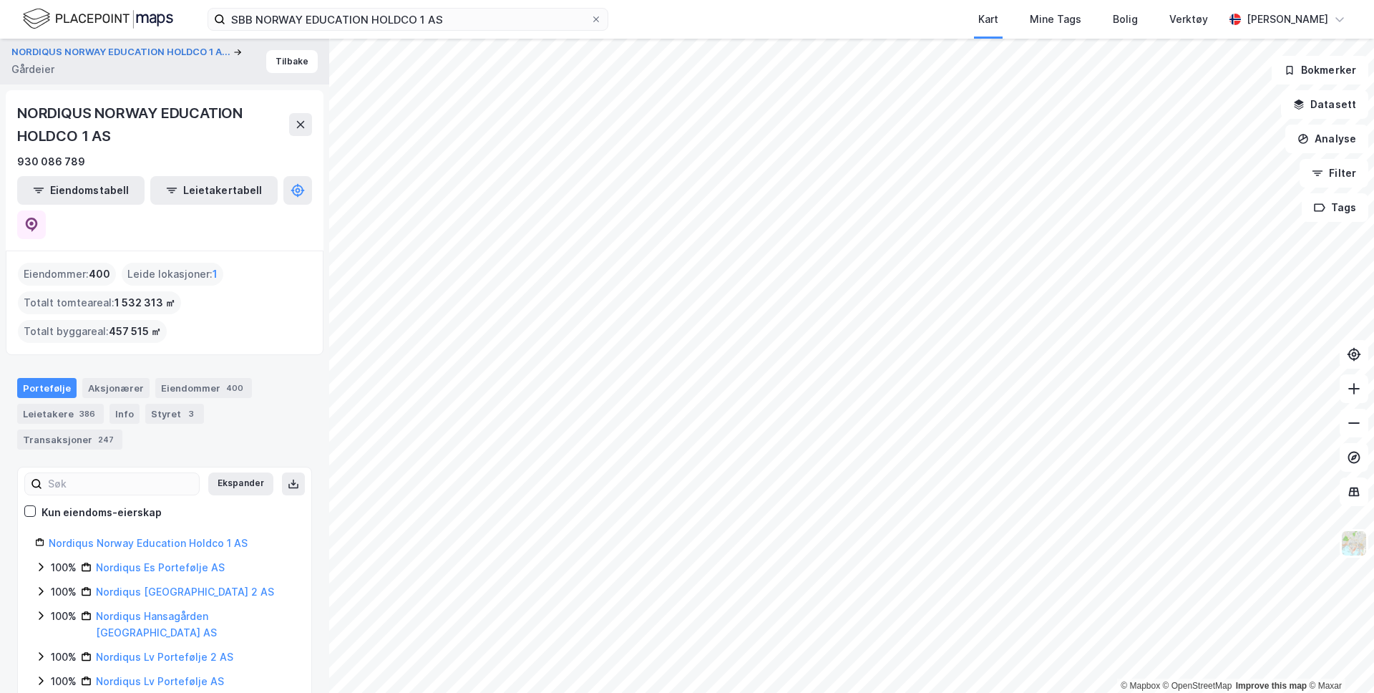
scroll to position [52, 0]
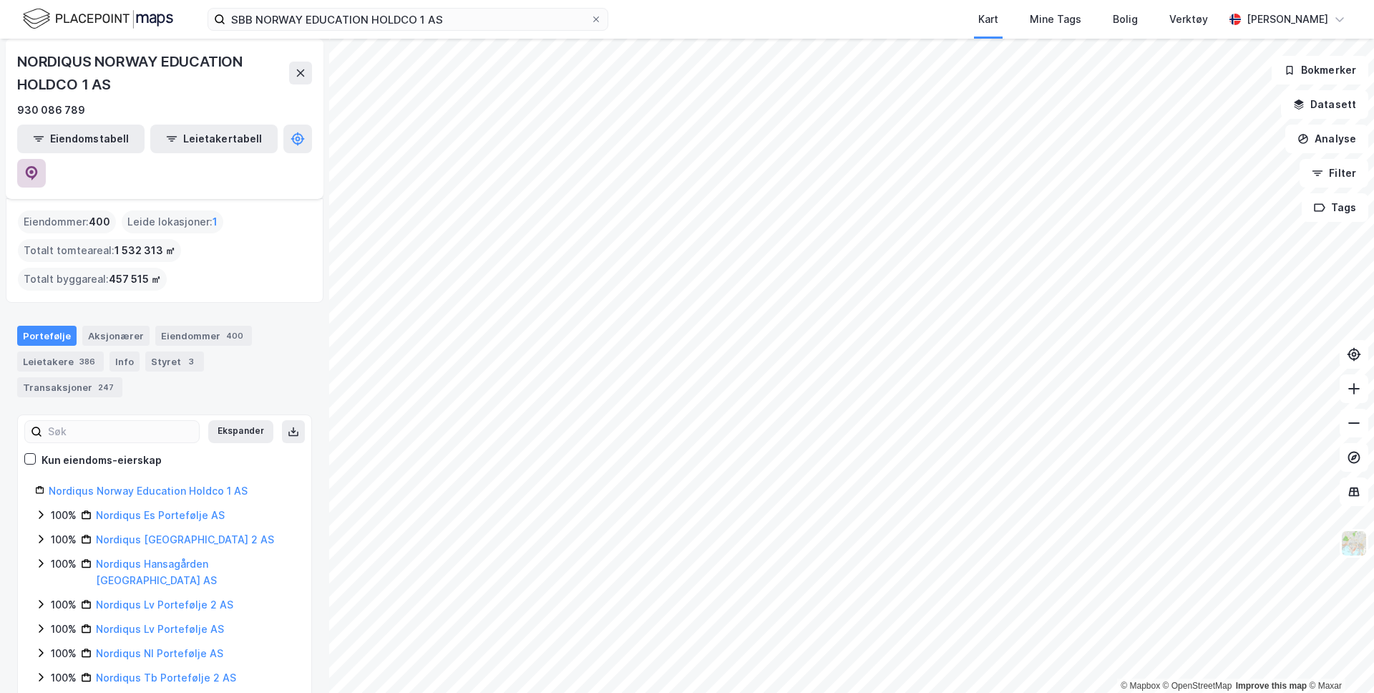
click at [39, 166] on icon at bounding box center [31, 173] width 14 height 14
